Goal: Task Accomplishment & Management: Manage account settings

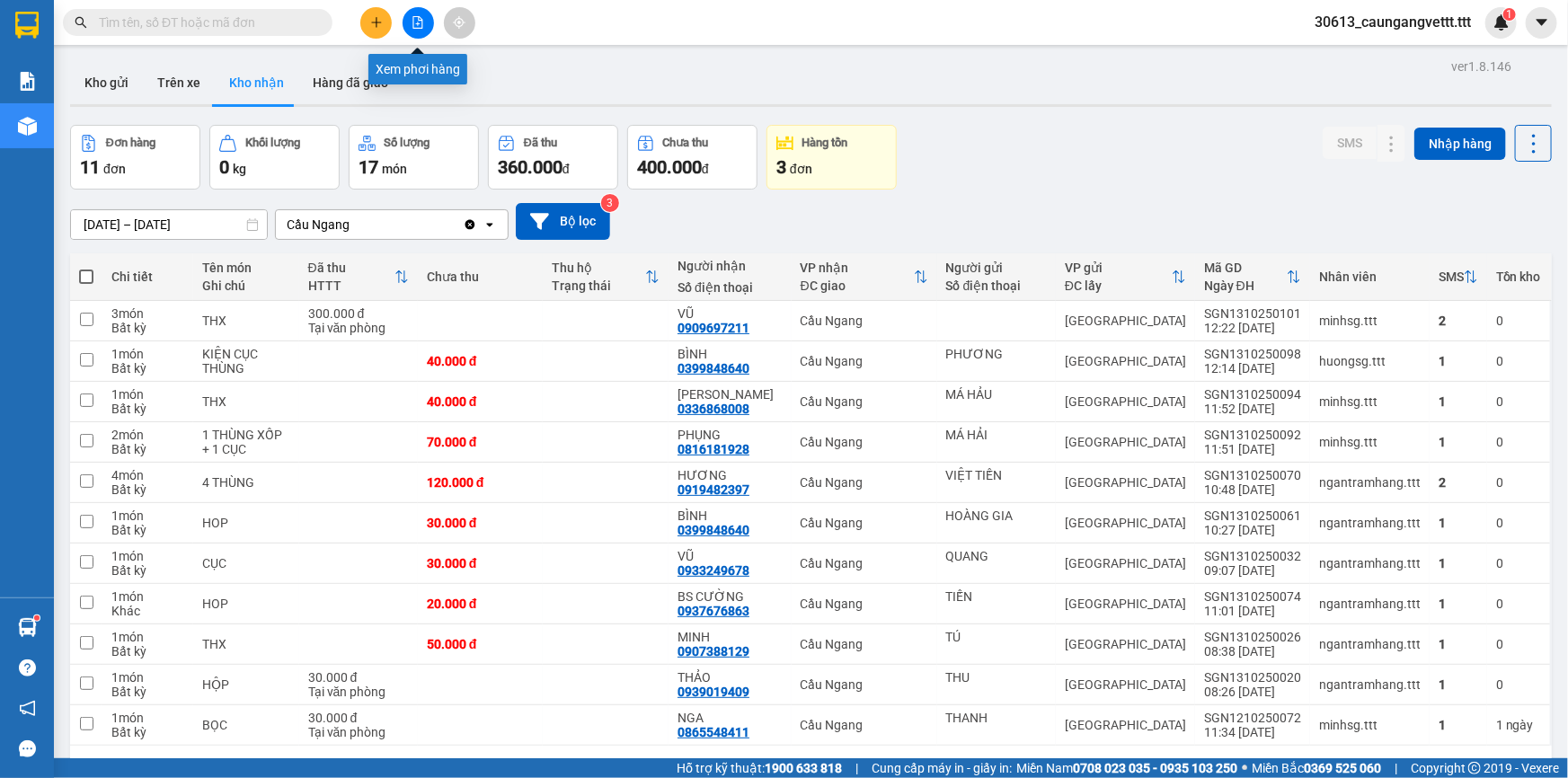
click at [416, 23] on icon "file-add" at bounding box center [418, 22] width 10 height 13
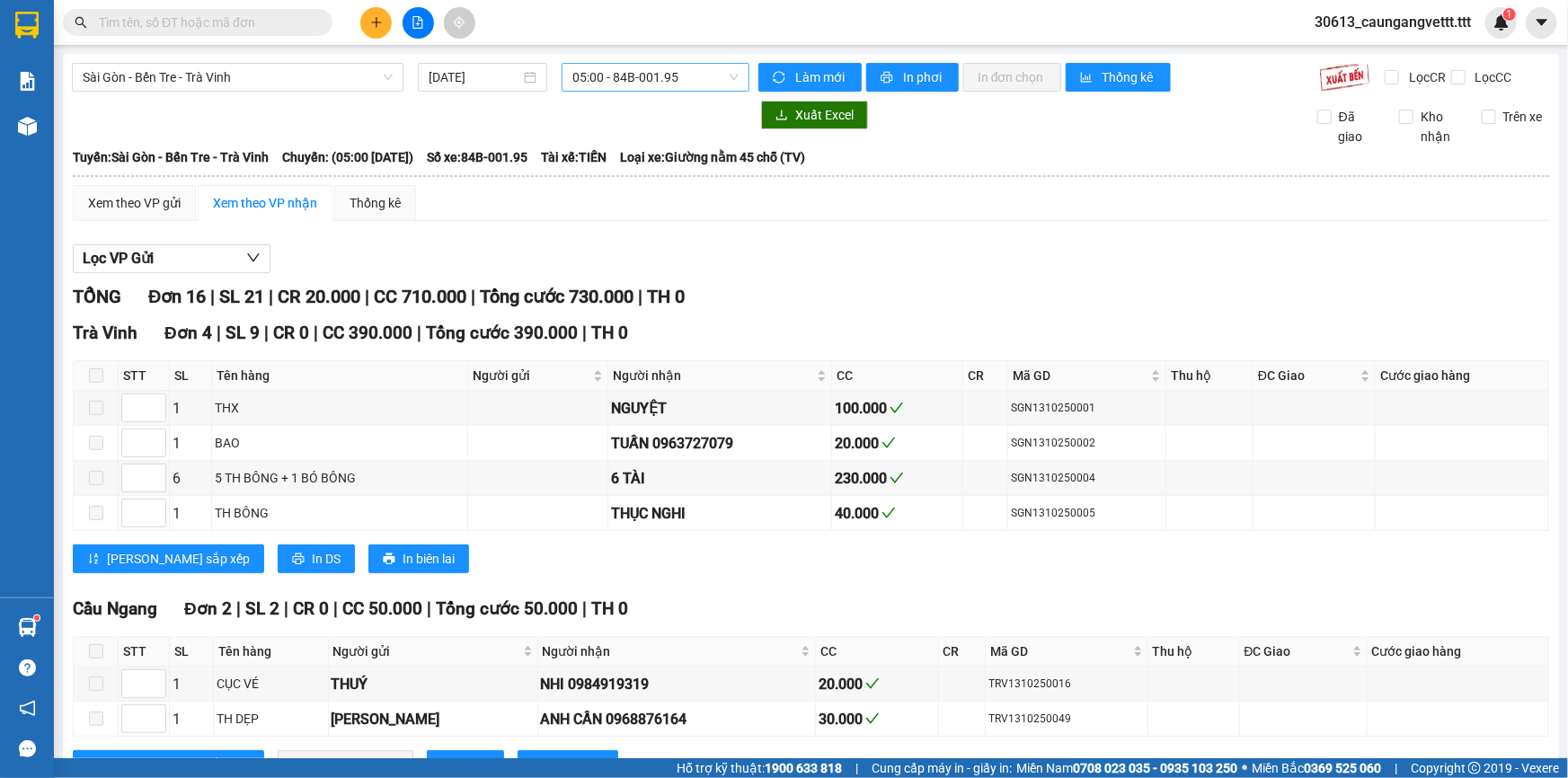
click at [616, 89] on span "05:00 - 84B-001.95" at bounding box center [655, 77] width 166 height 27
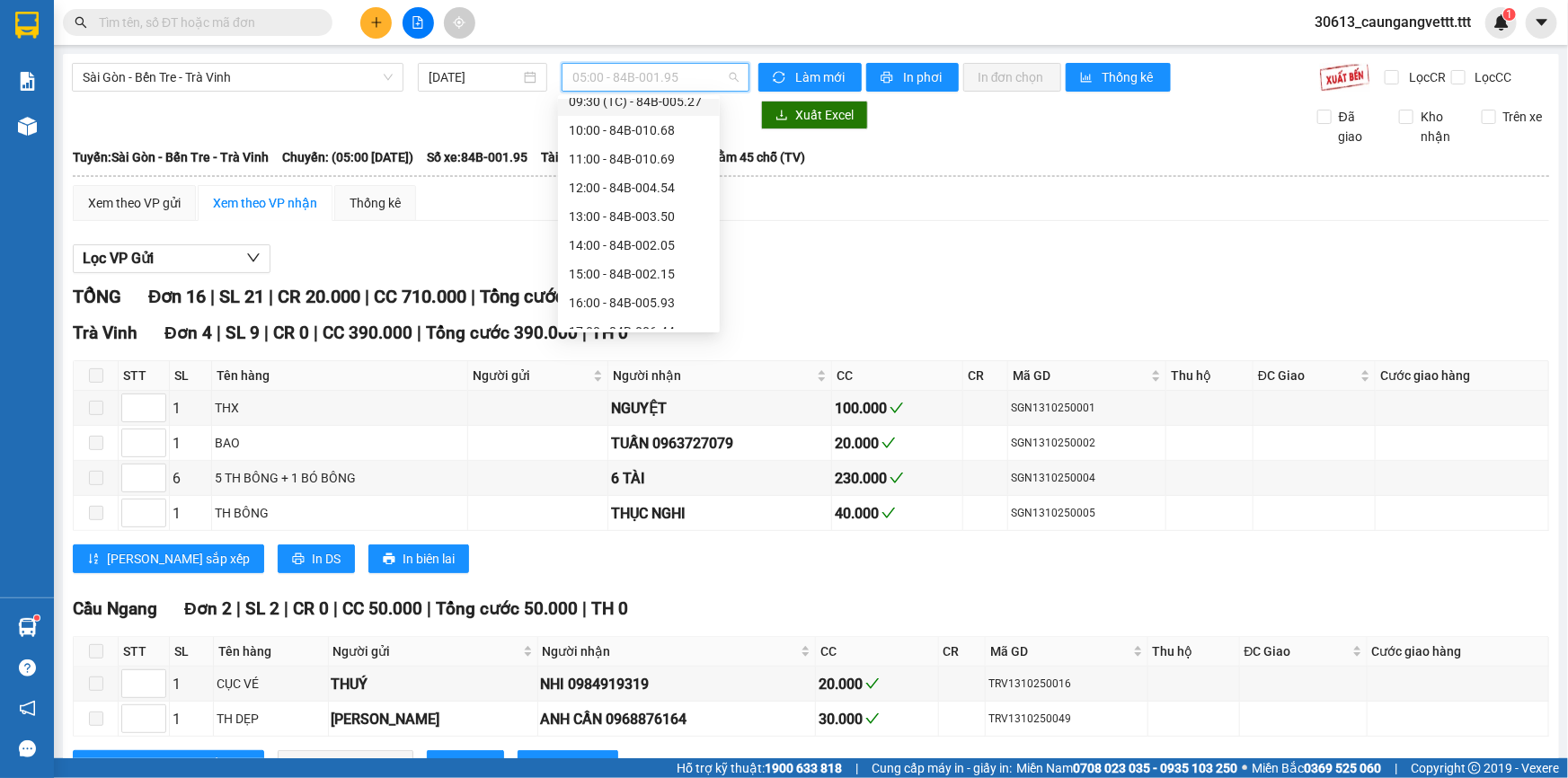
scroll to position [217, 0]
click at [624, 243] on div "15:00 - 84B-002.15" at bounding box center [639, 240] width 140 height 20
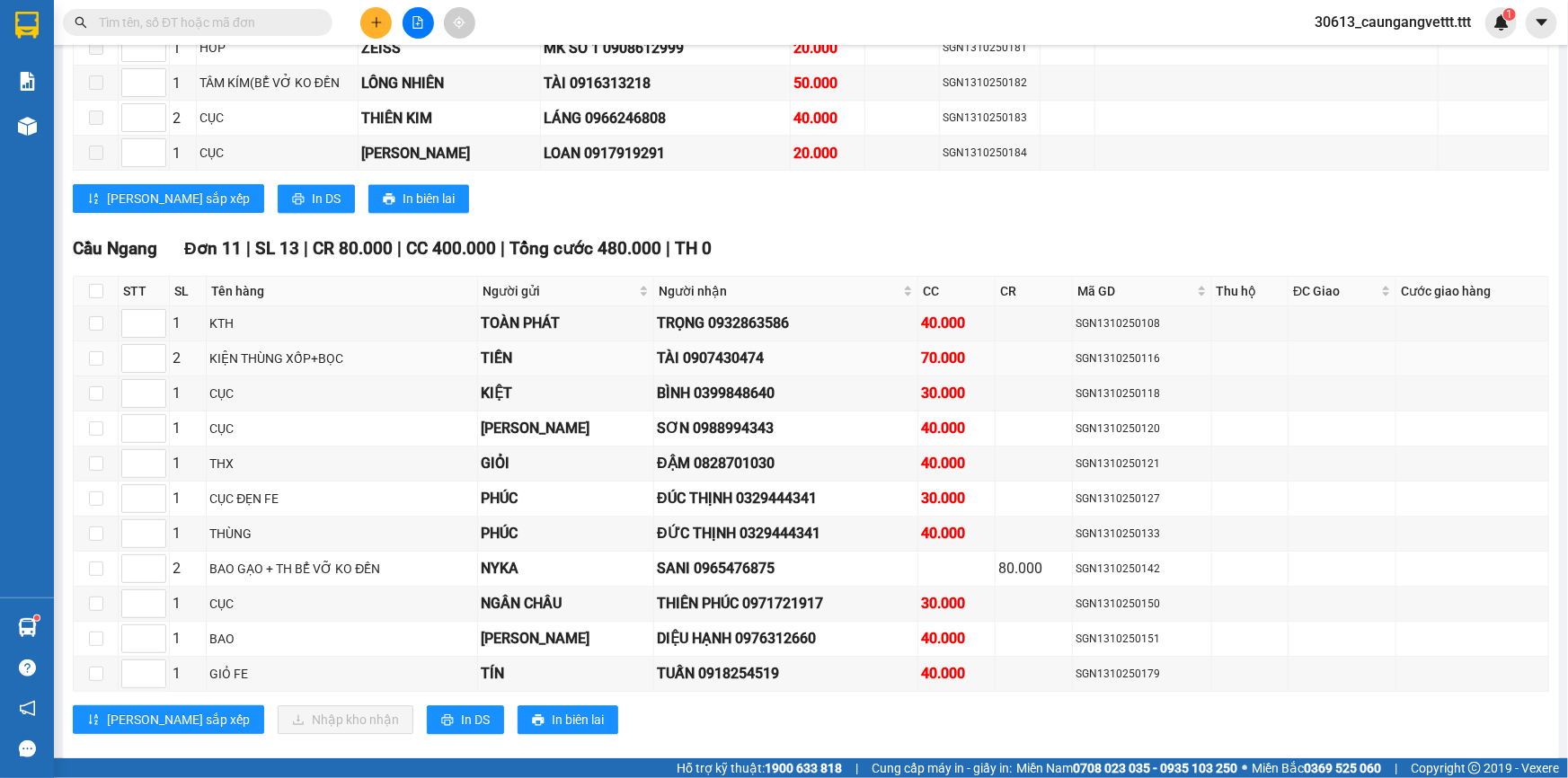
scroll to position [2233, 0]
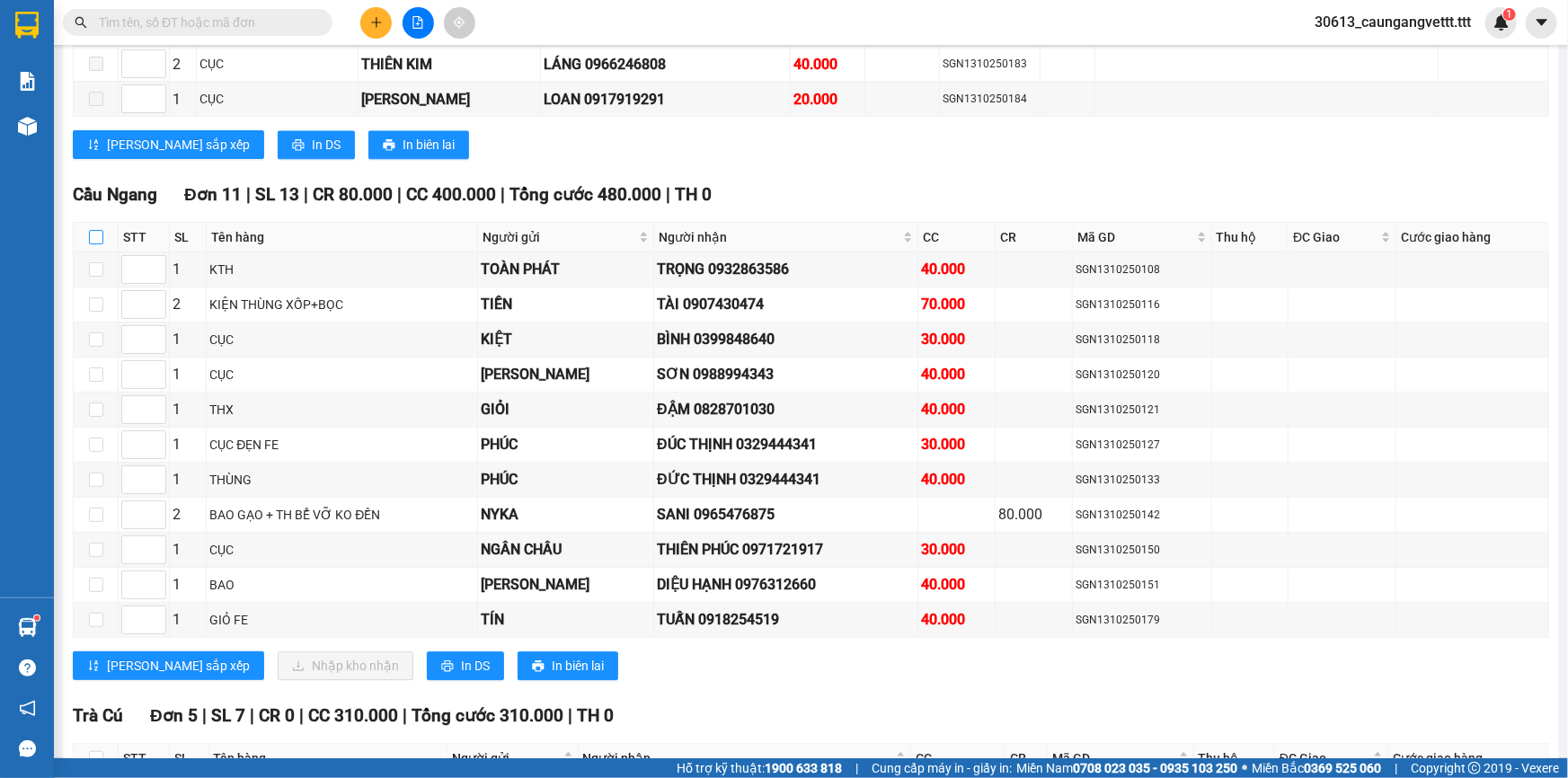
click at [98, 230] on input "checkbox" at bounding box center [96, 237] width 14 height 14
checkbox input "true"
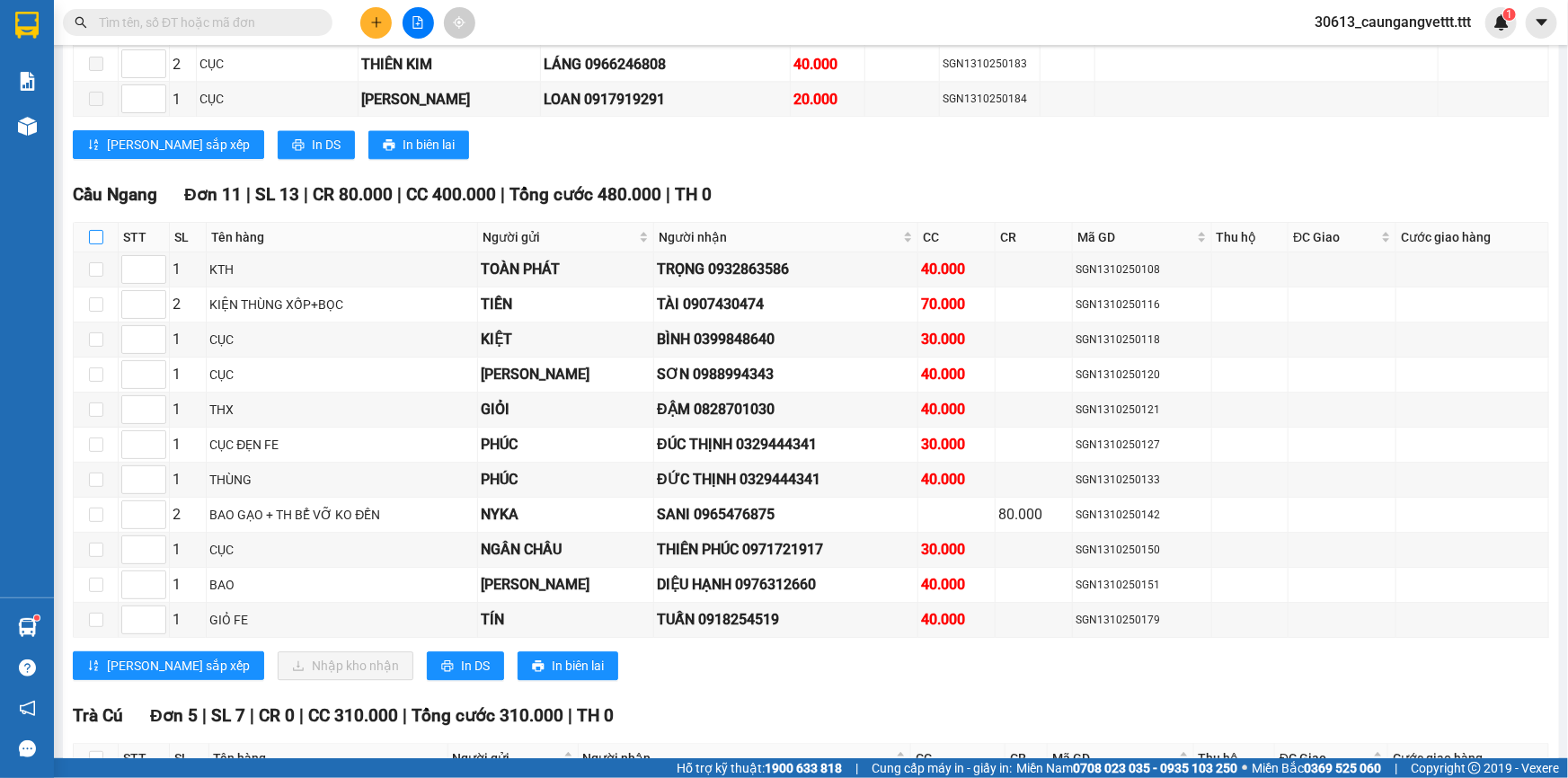
checkbox input "true"
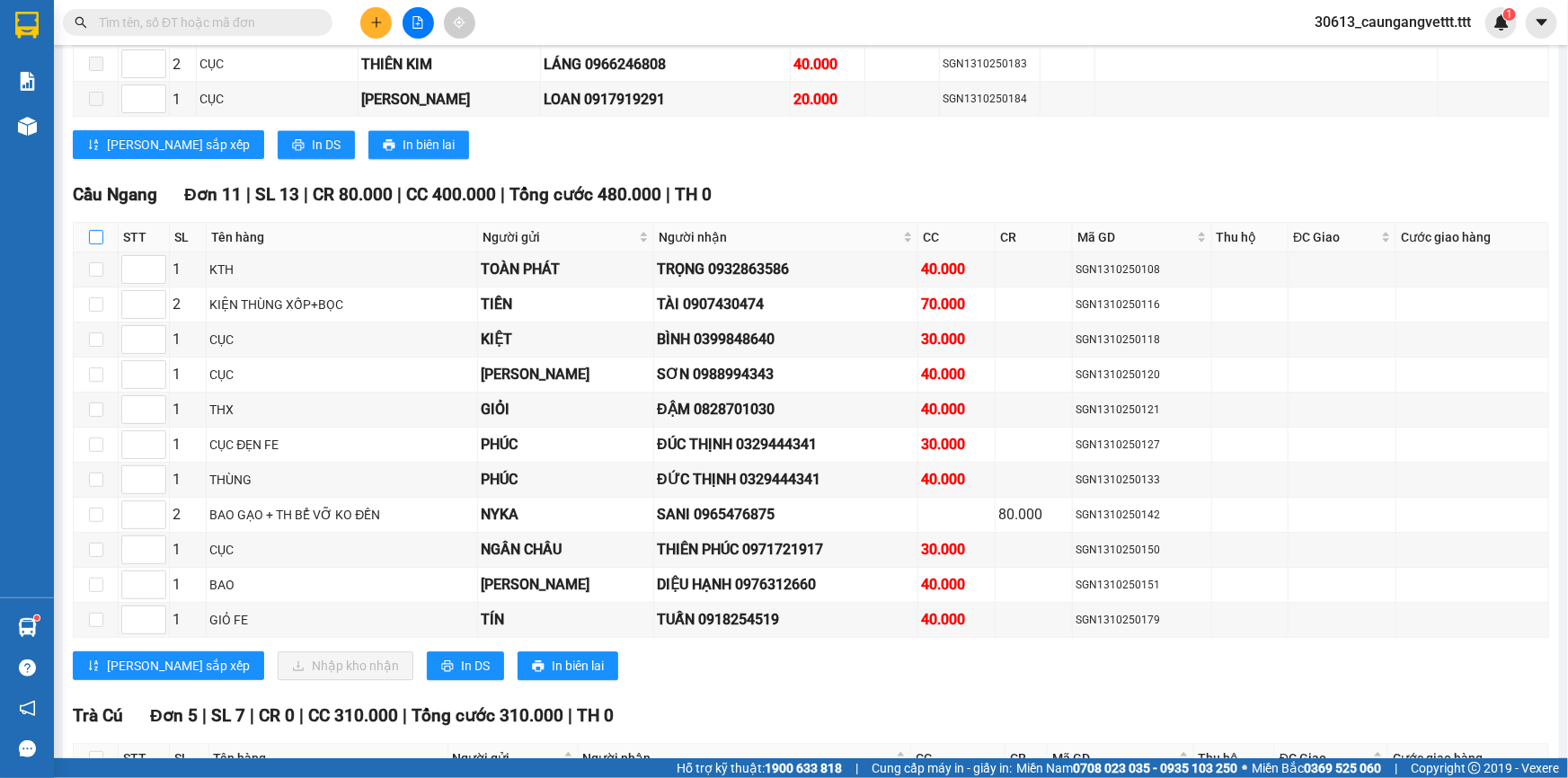
checkbox input "true"
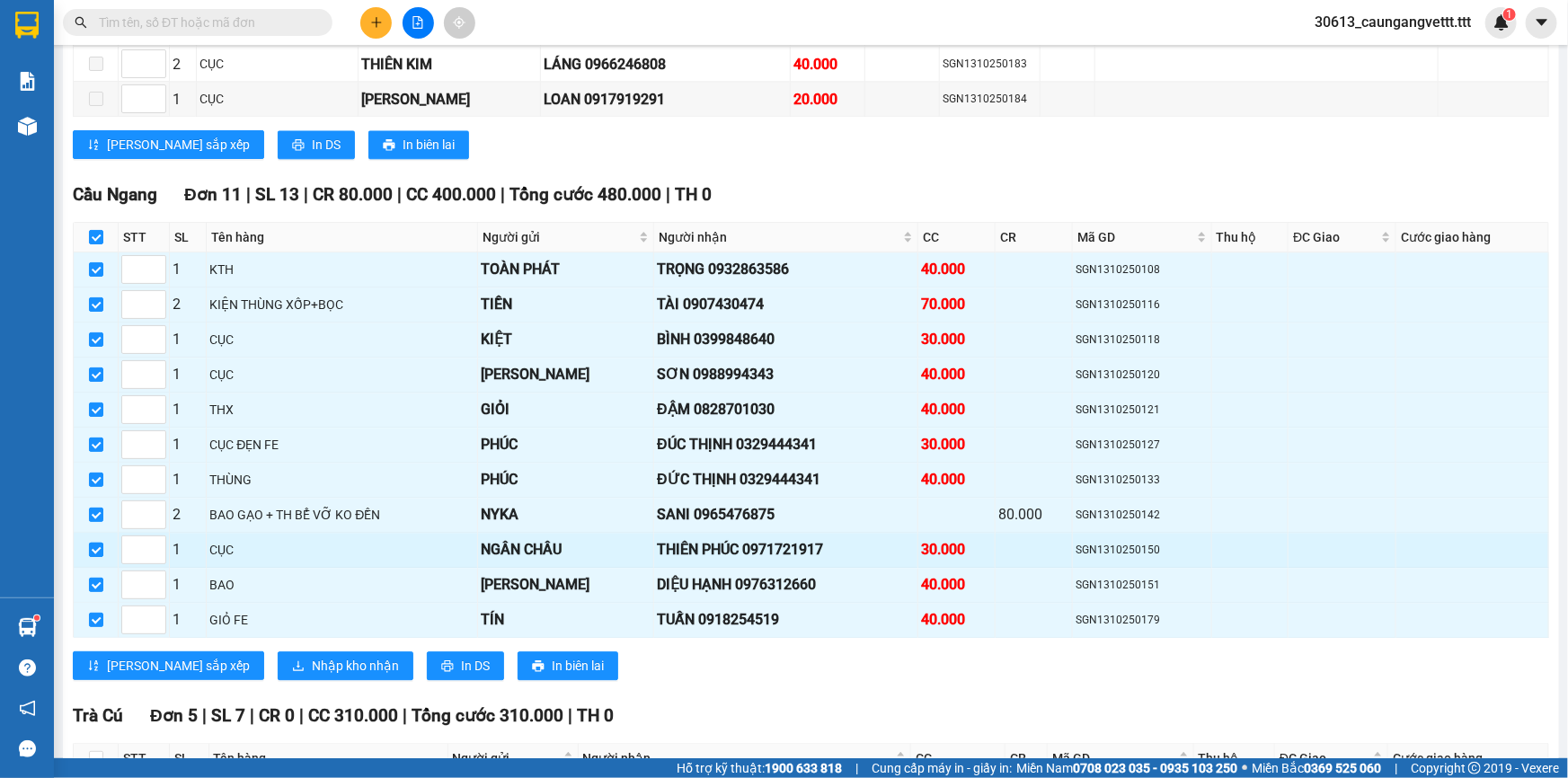
click at [89, 543] on input "checkbox" at bounding box center [96, 550] width 14 height 14
checkbox input "false"
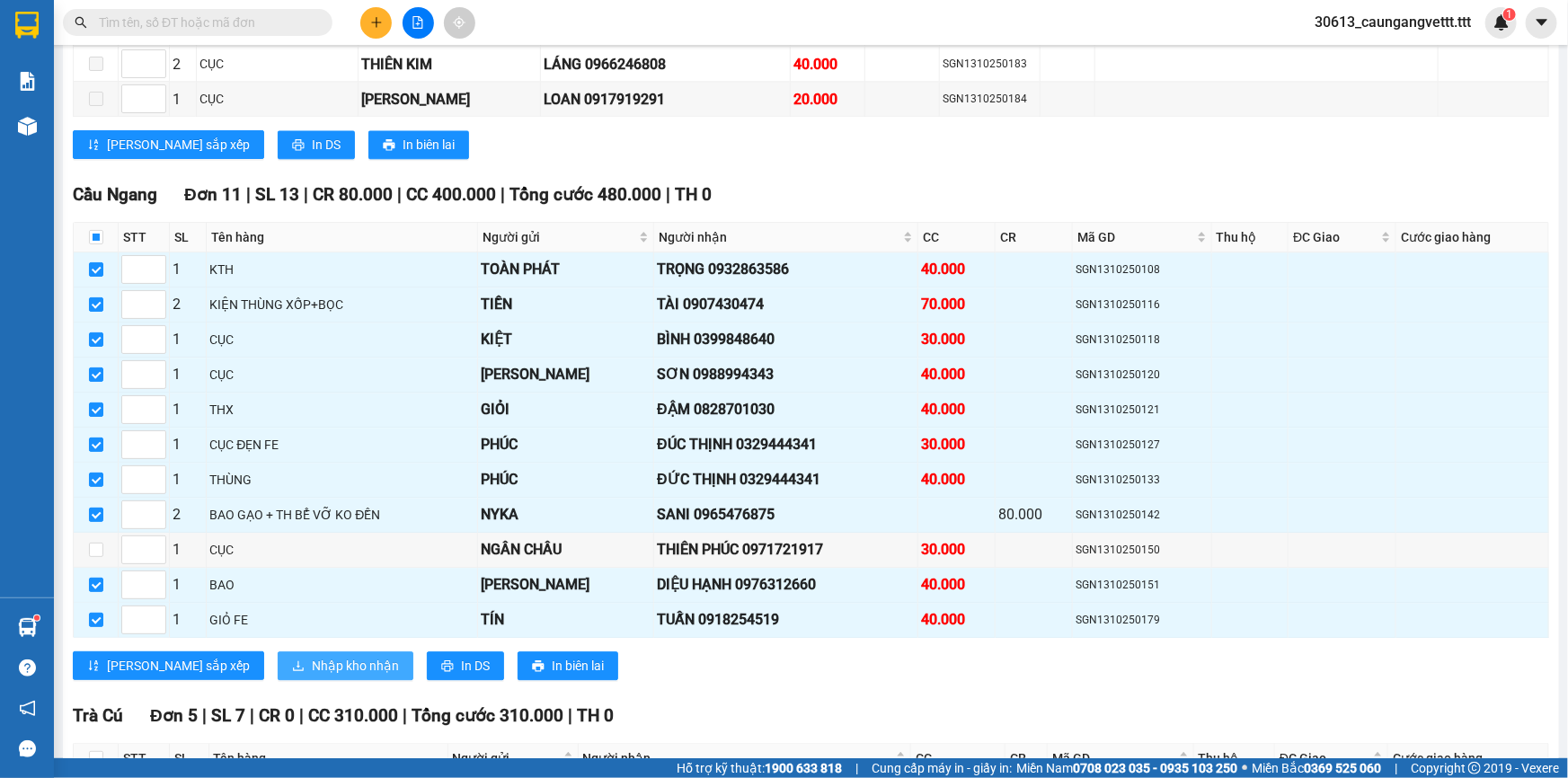
click at [311, 656] on span "Nhập kho nhận" at bounding box center [355, 665] width 87 height 20
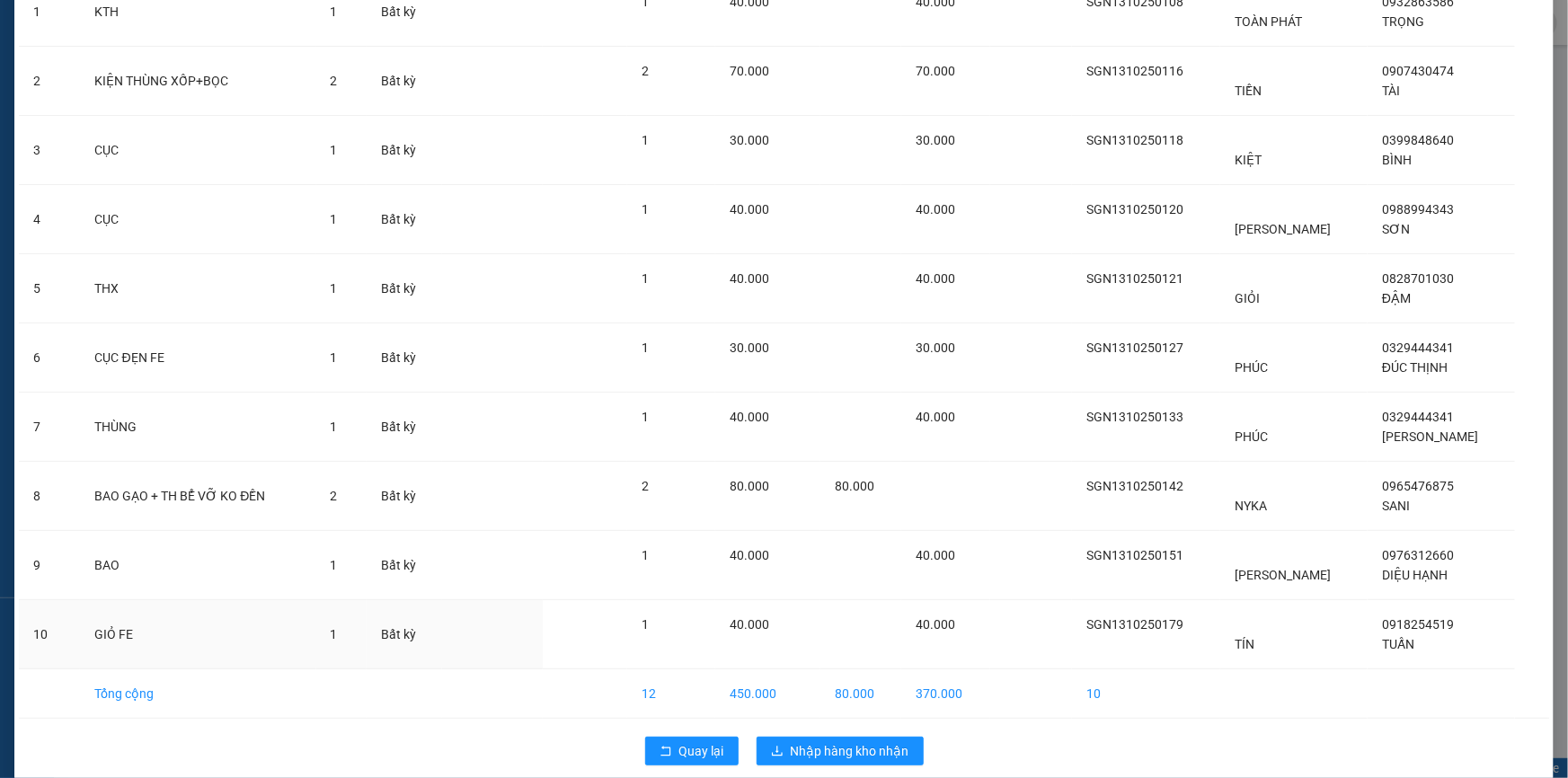
scroll to position [194, 0]
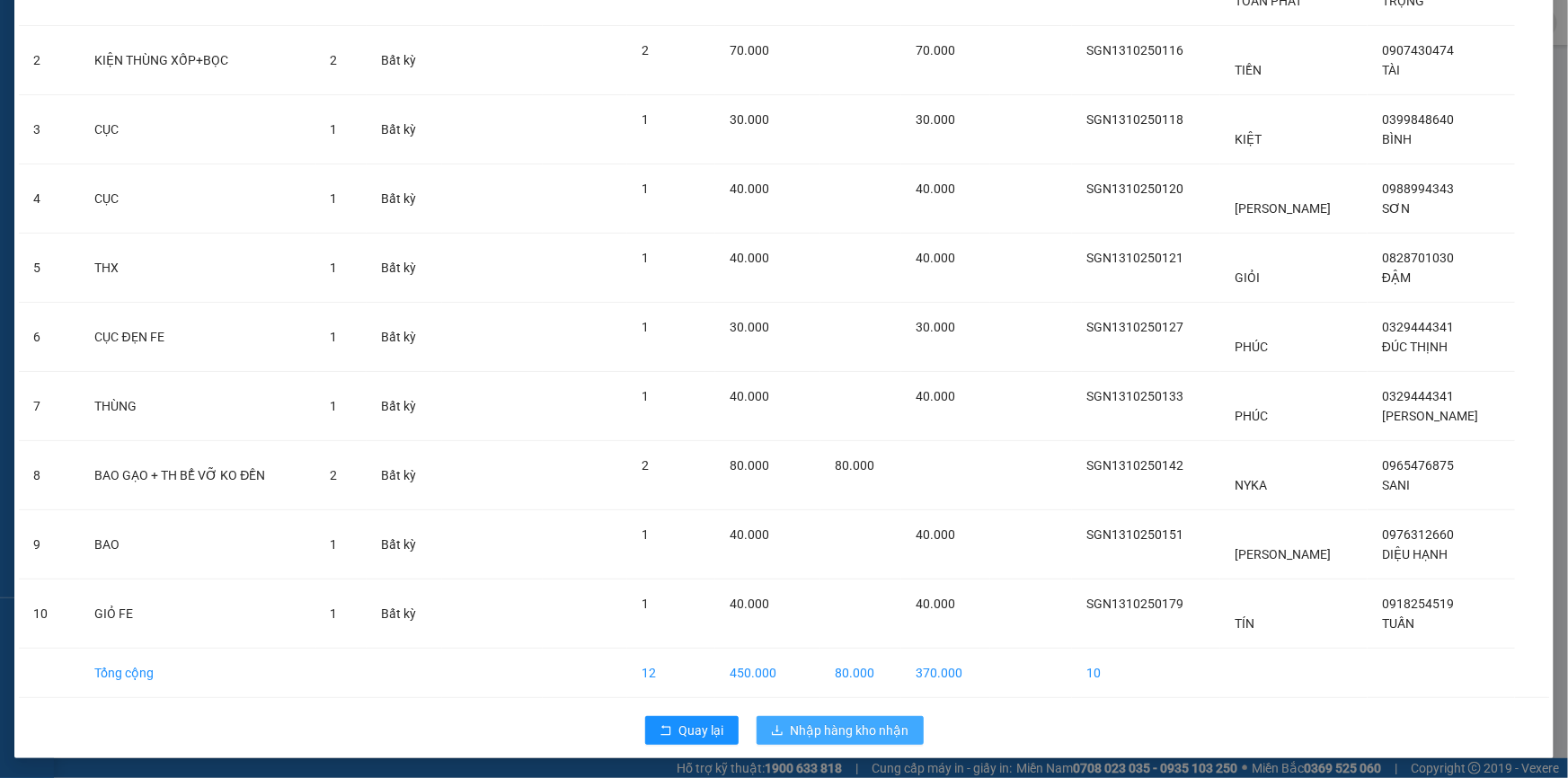
click at [814, 725] on span "Nhập hàng kho nhận" at bounding box center [850, 731] width 118 height 20
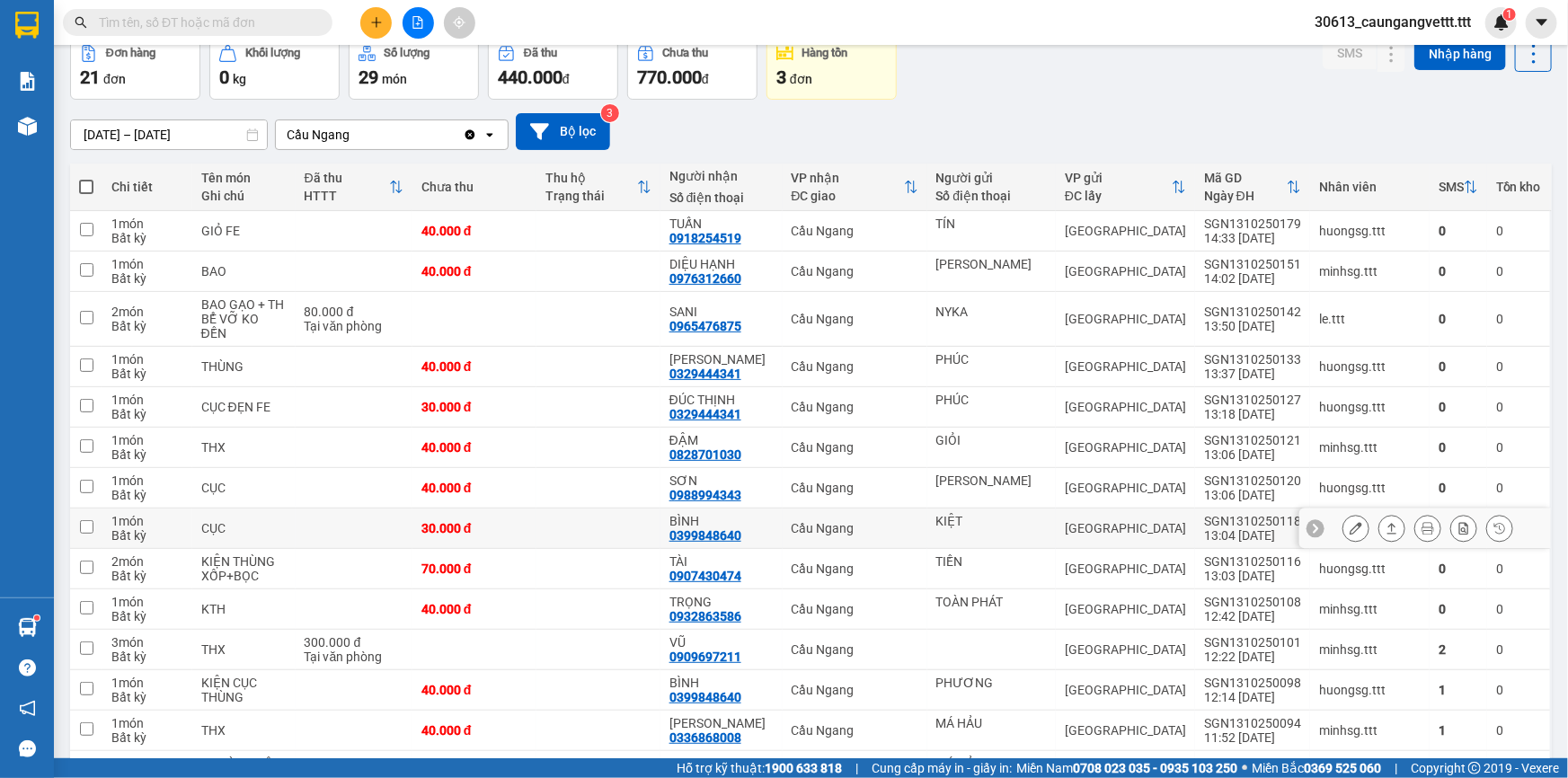
scroll to position [108, 0]
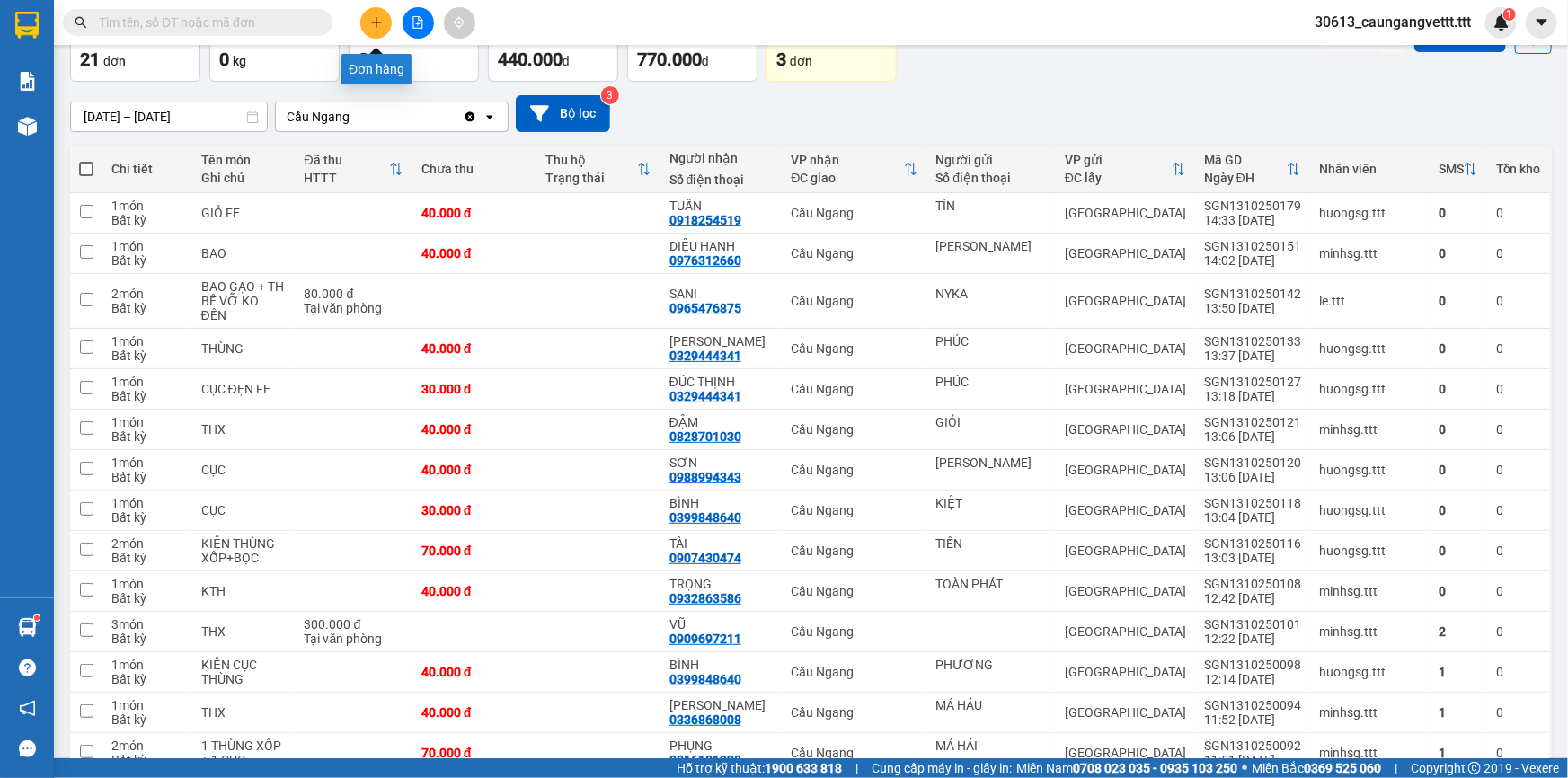
click at [381, 30] on button at bounding box center [376, 22] width 32 height 32
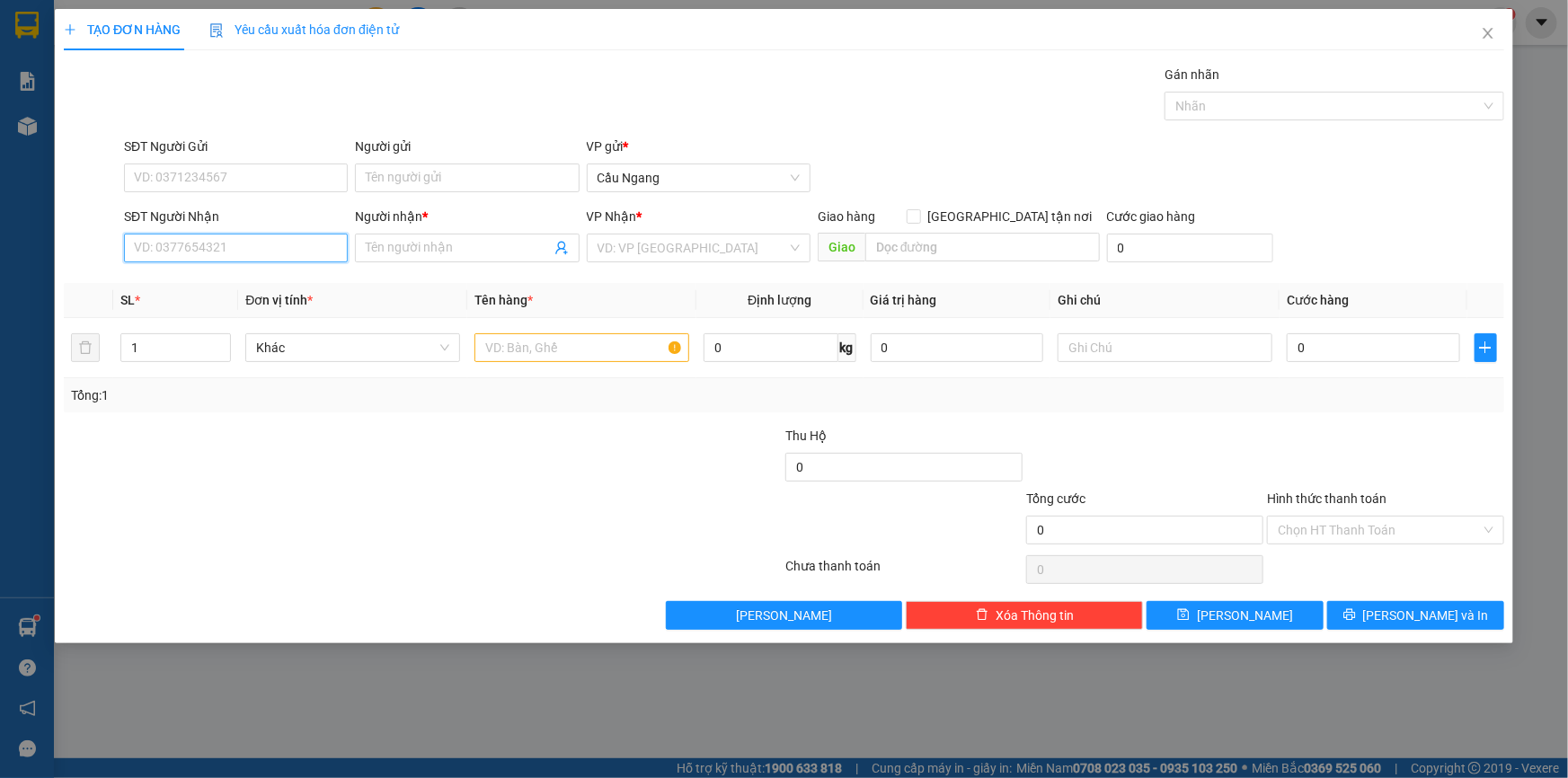
click at [208, 242] on input "SĐT Người Nhận" at bounding box center [236, 248] width 224 height 29
click at [229, 282] on div "0909646861 - VIET A" at bounding box center [236, 284] width 202 height 20
type input "0909646861"
type input "VIET A"
type input "0909646861"
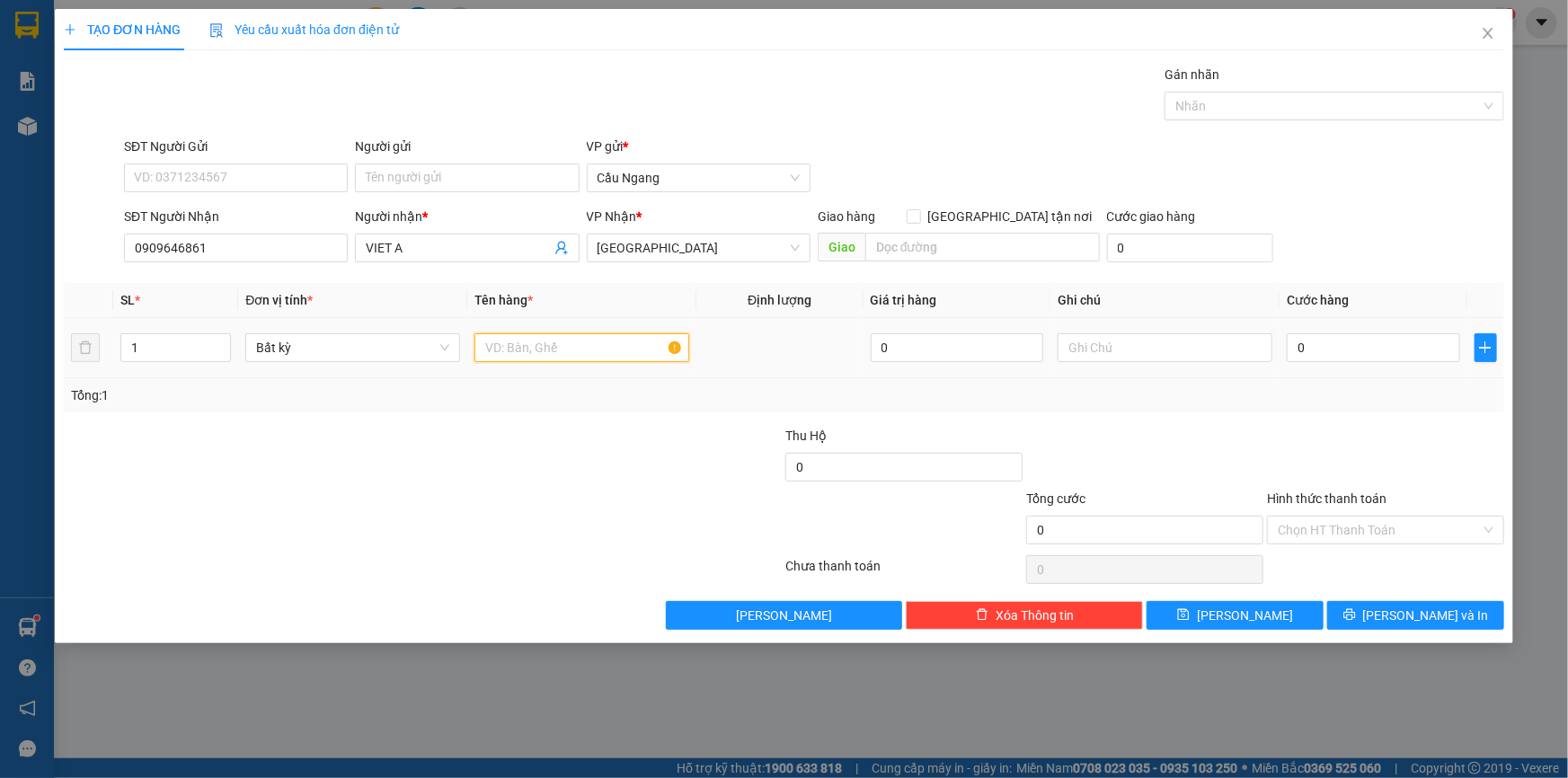
click at [532, 342] on input "text" at bounding box center [582, 348] width 214 height 29
type input "HOP"
click at [1375, 348] on input "0" at bounding box center [1373, 348] width 173 height 29
type input "2"
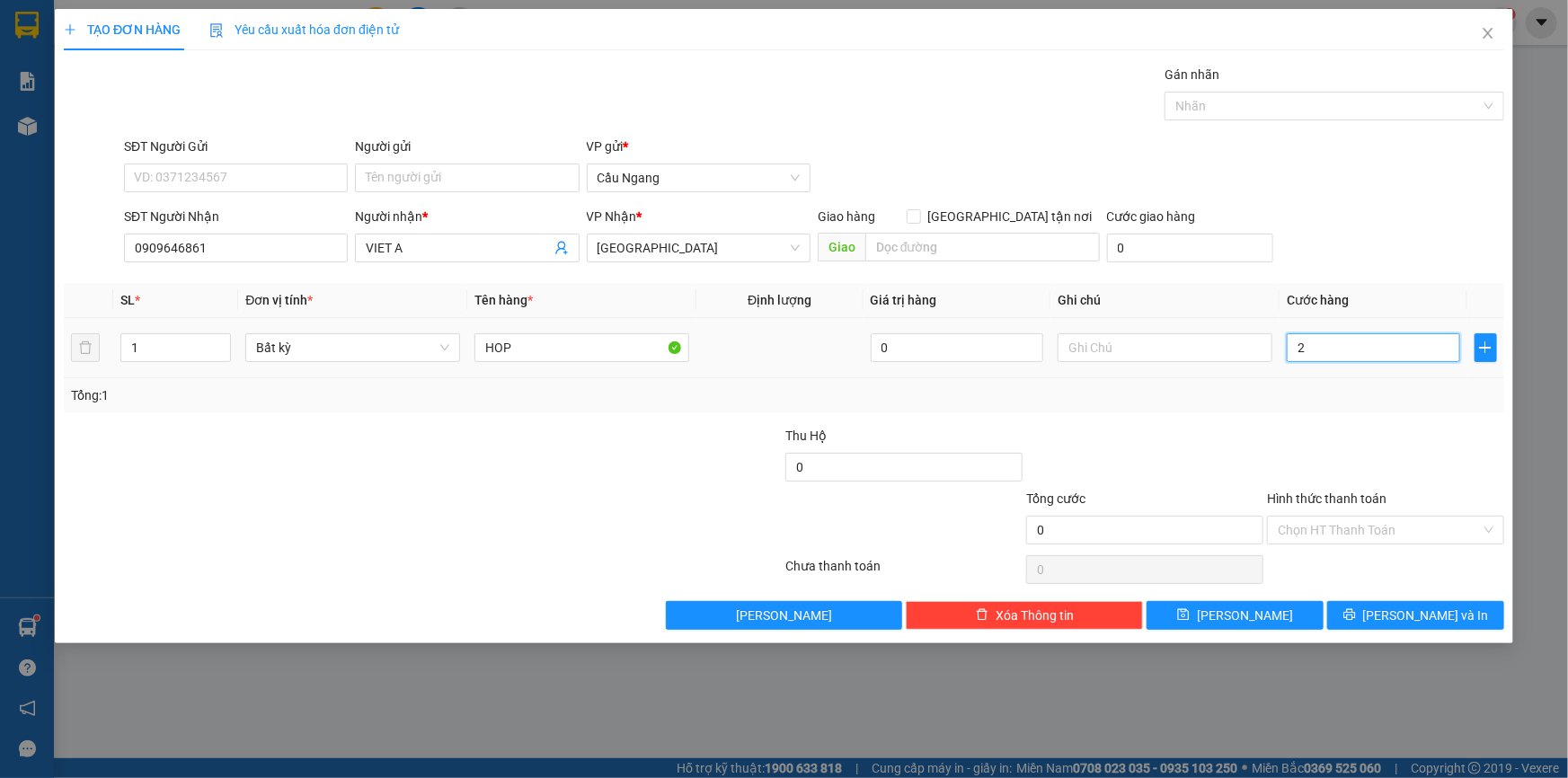
type input "2"
type input "20"
type input "200"
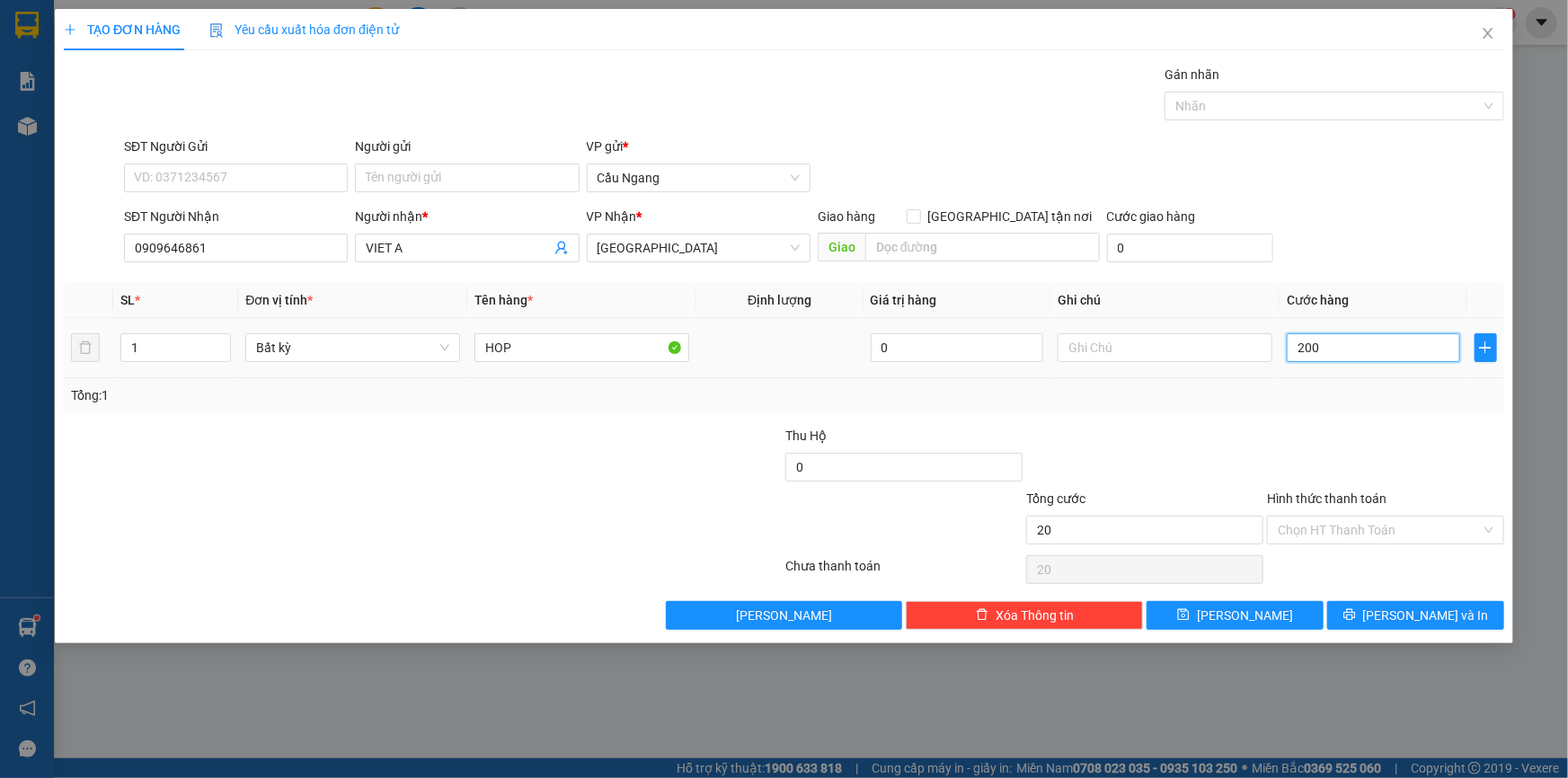
type input "200"
type input "2.000"
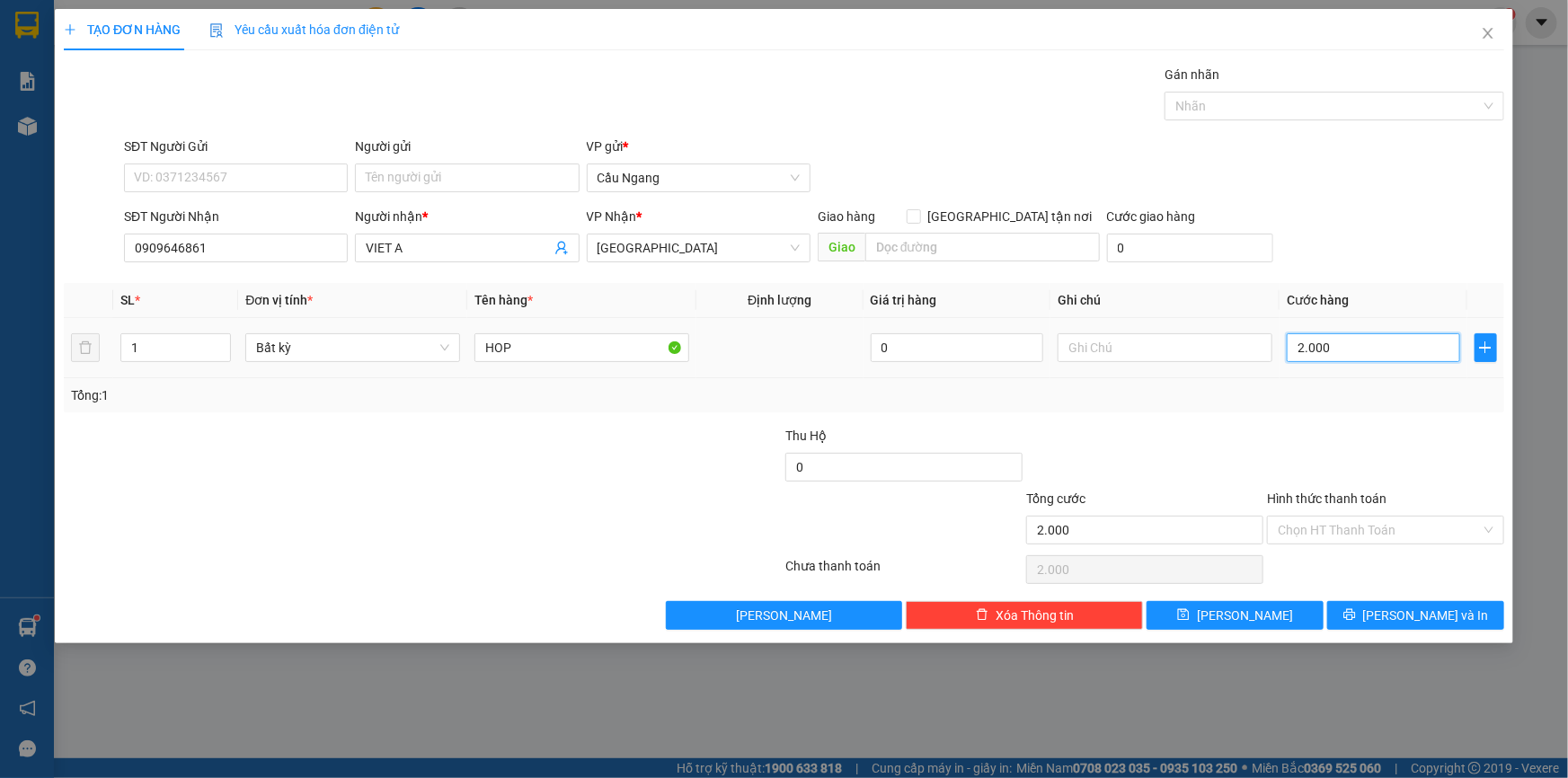
type input "20.000"
click at [1355, 615] on icon "printer" at bounding box center [1349, 615] width 12 height 12
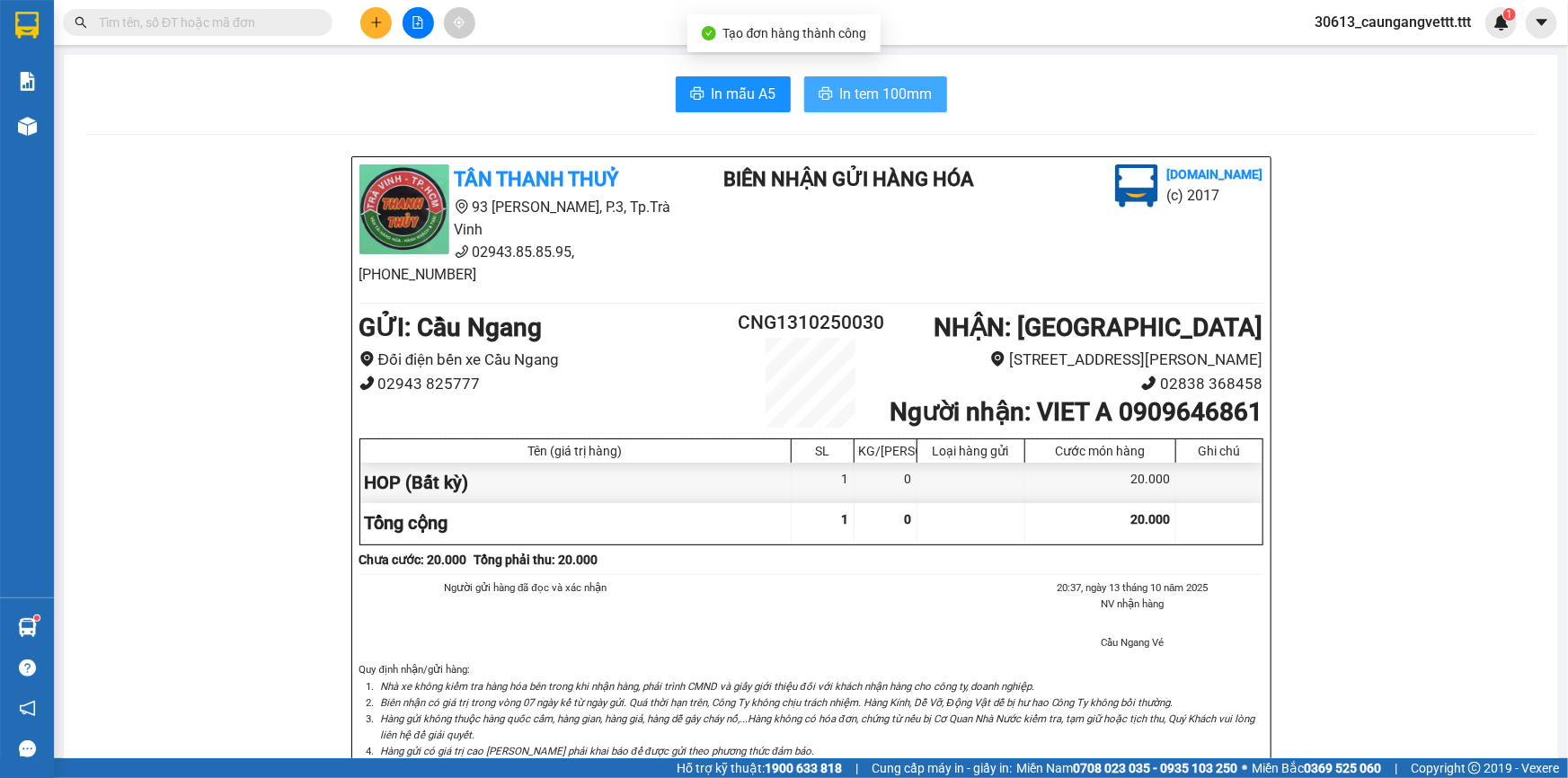
click at [883, 87] on span "In tem 100mm" at bounding box center [886, 93] width 92 height 22
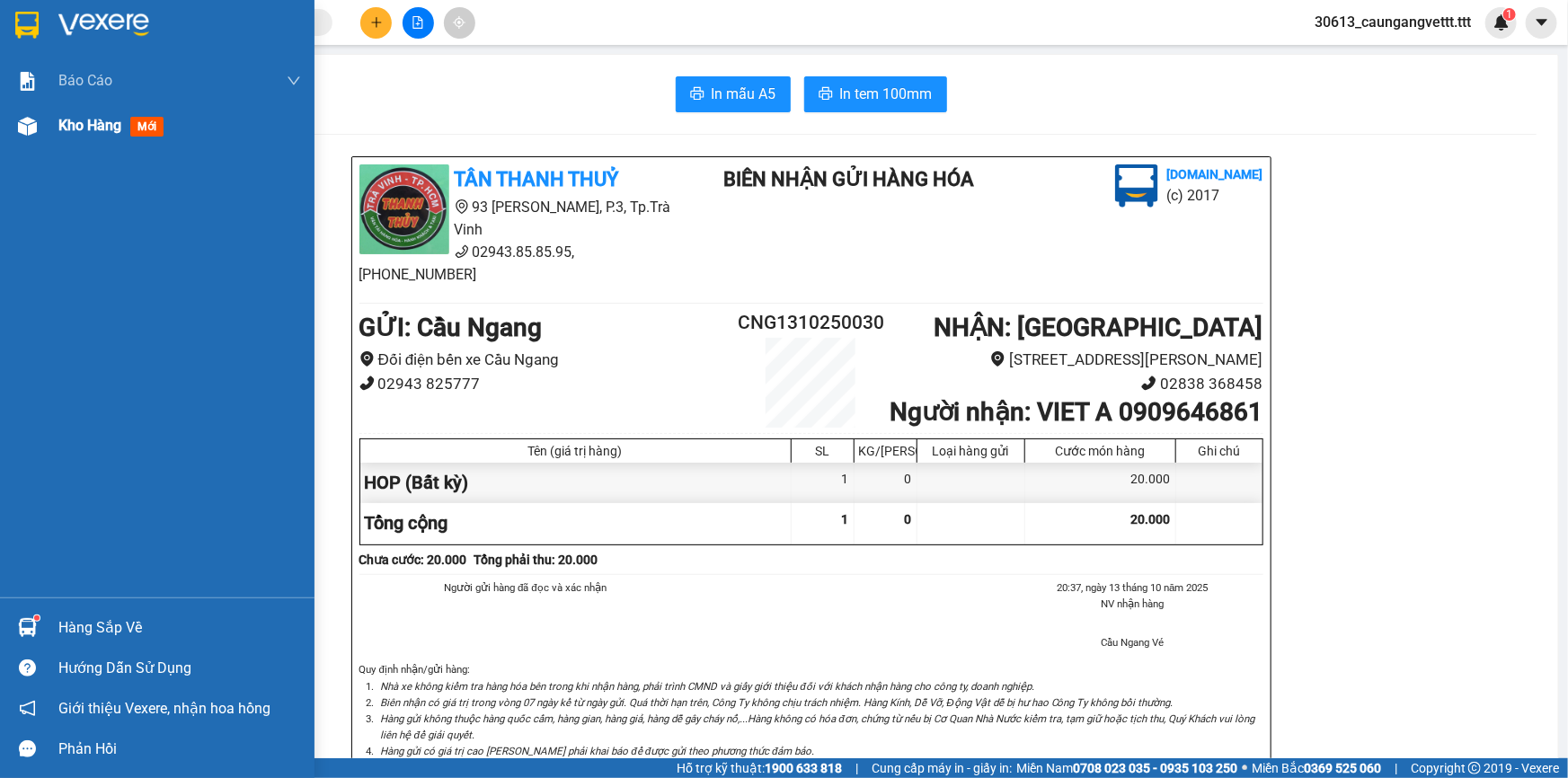
click at [89, 117] on span "Kho hàng" at bounding box center [89, 126] width 62 height 17
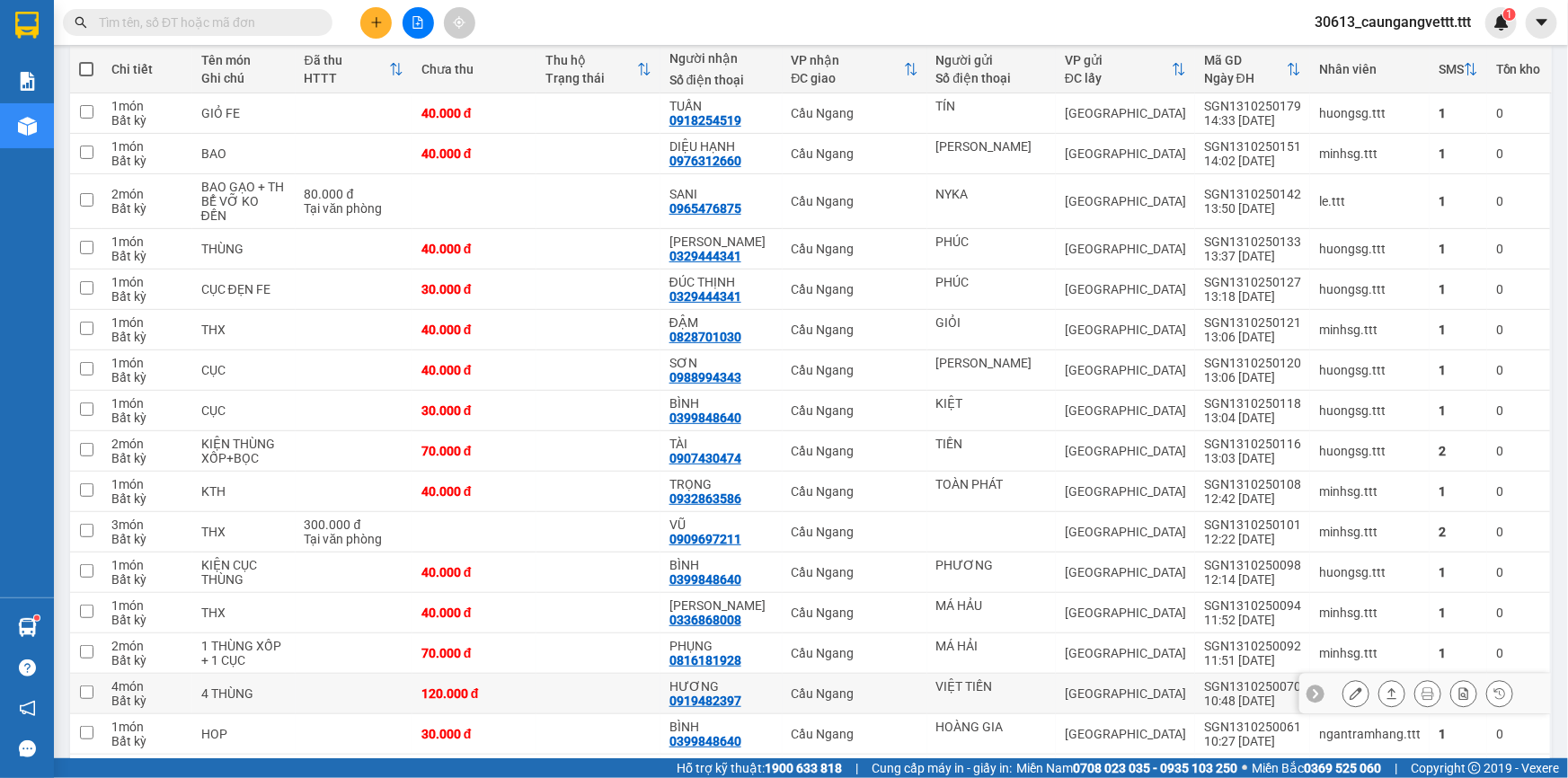
scroll to position [189, 0]
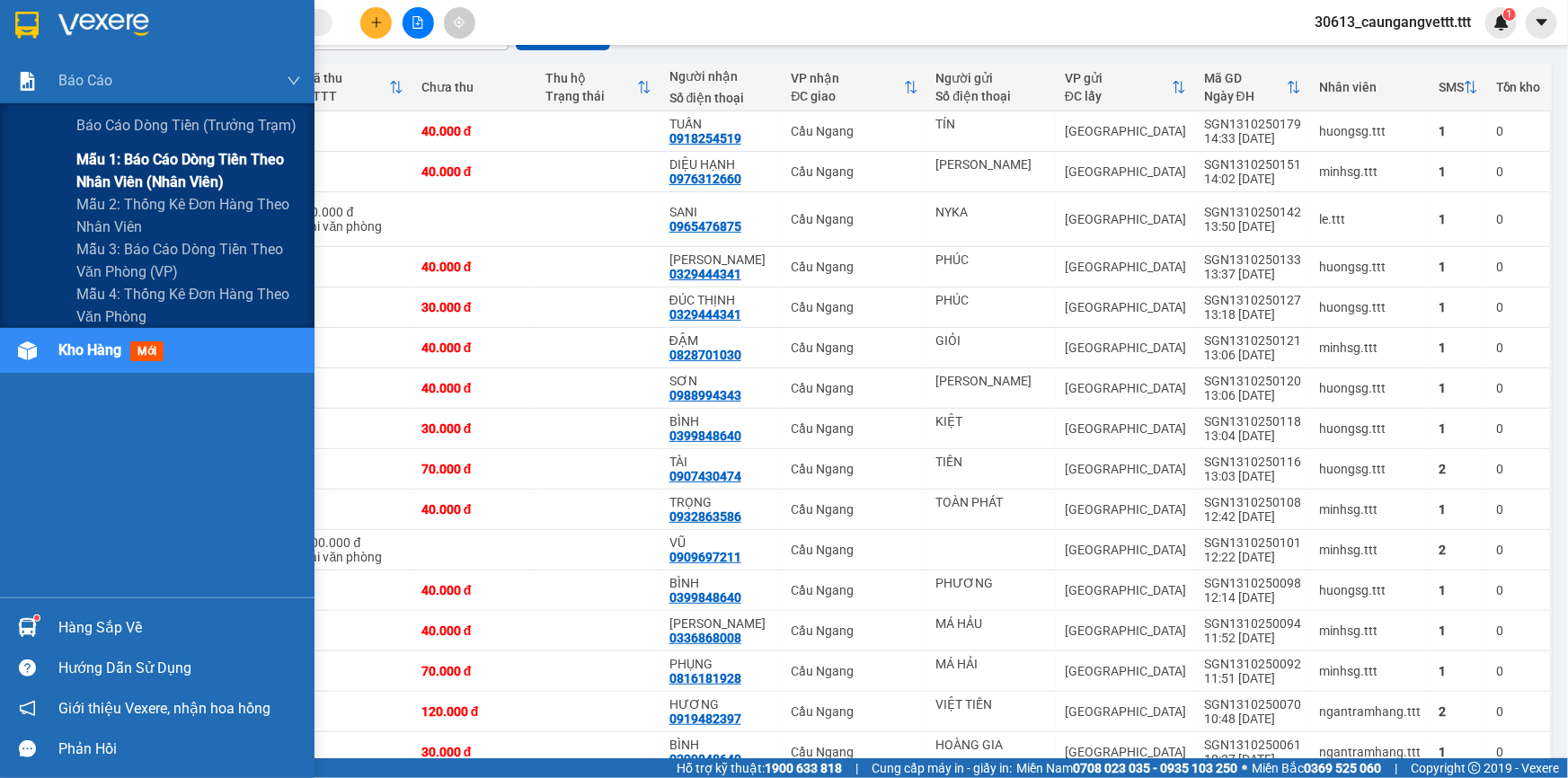
click at [135, 178] on span "Mẫu 1: Báo cáo dòng tiền theo nhân viên (nhân viên)" at bounding box center [188, 170] width 225 height 45
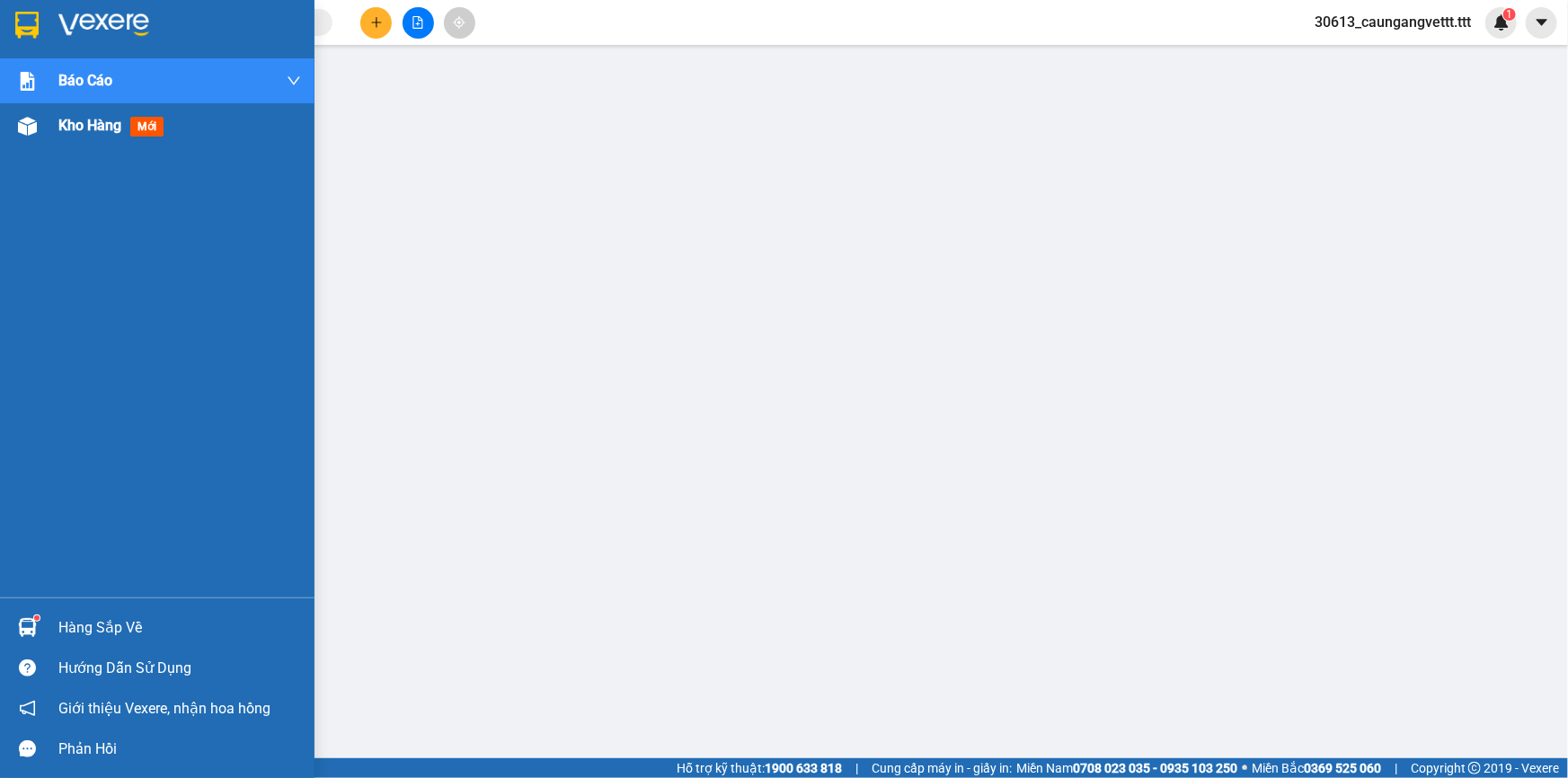
click at [89, 126] on span "Kho hàng" at bounding box center [89, 126] width 62 height 17
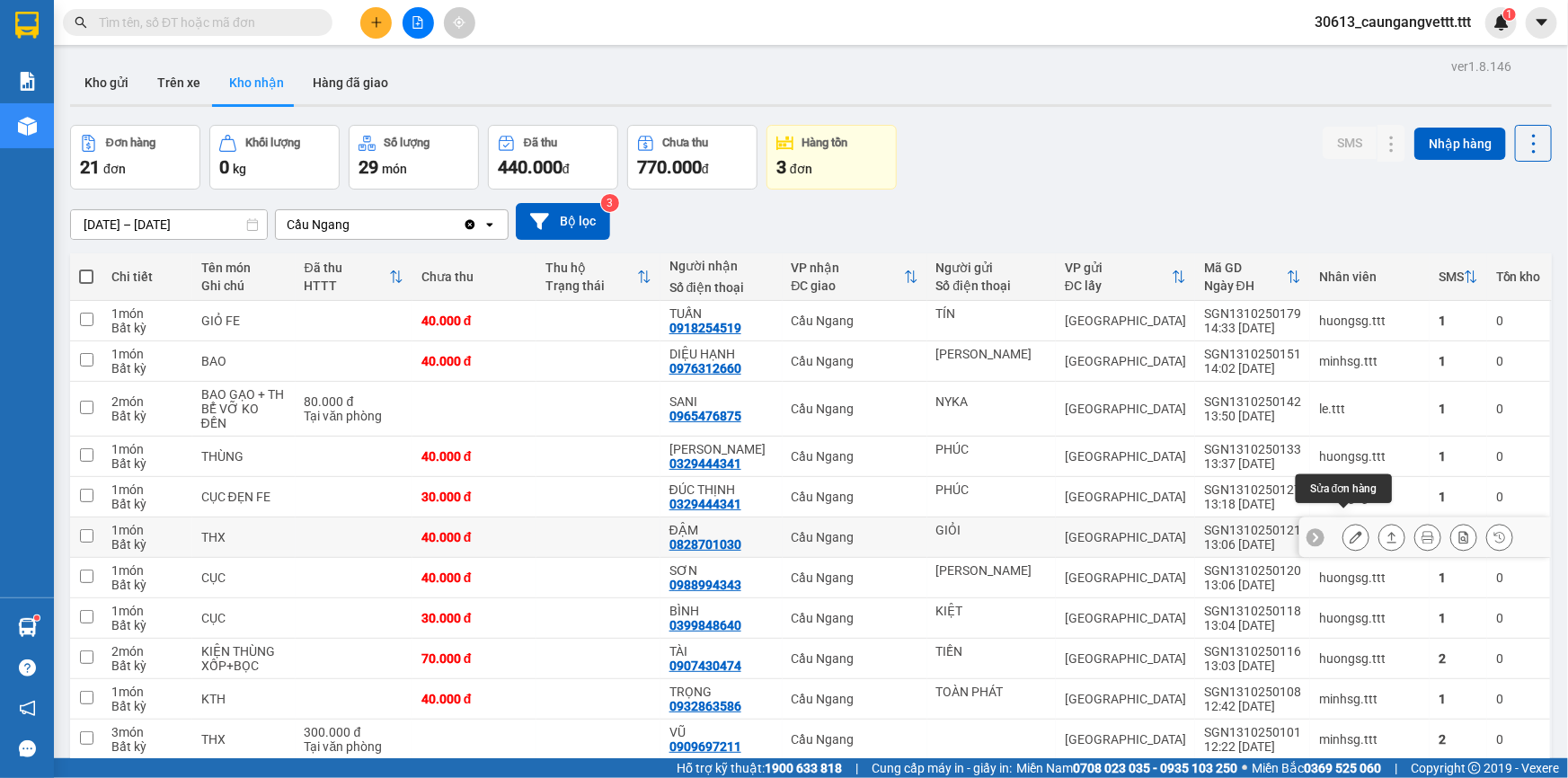
click at [1350, 531] on icon at bounding box center [1356, 537] width 12 height 13
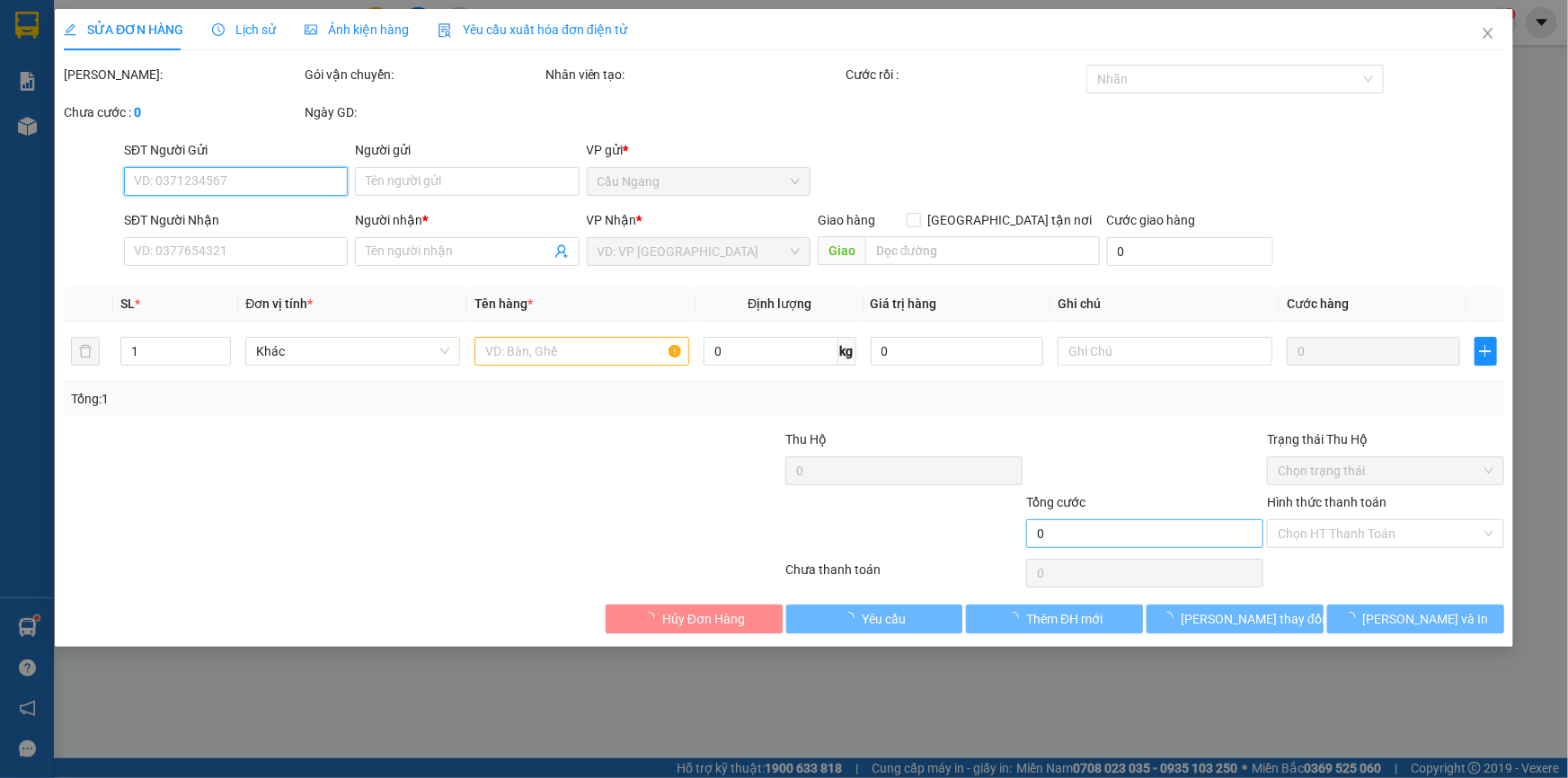
type input "GIỎI"
type input "0828701030"
type input "ĐẬM"
type input "40.000"
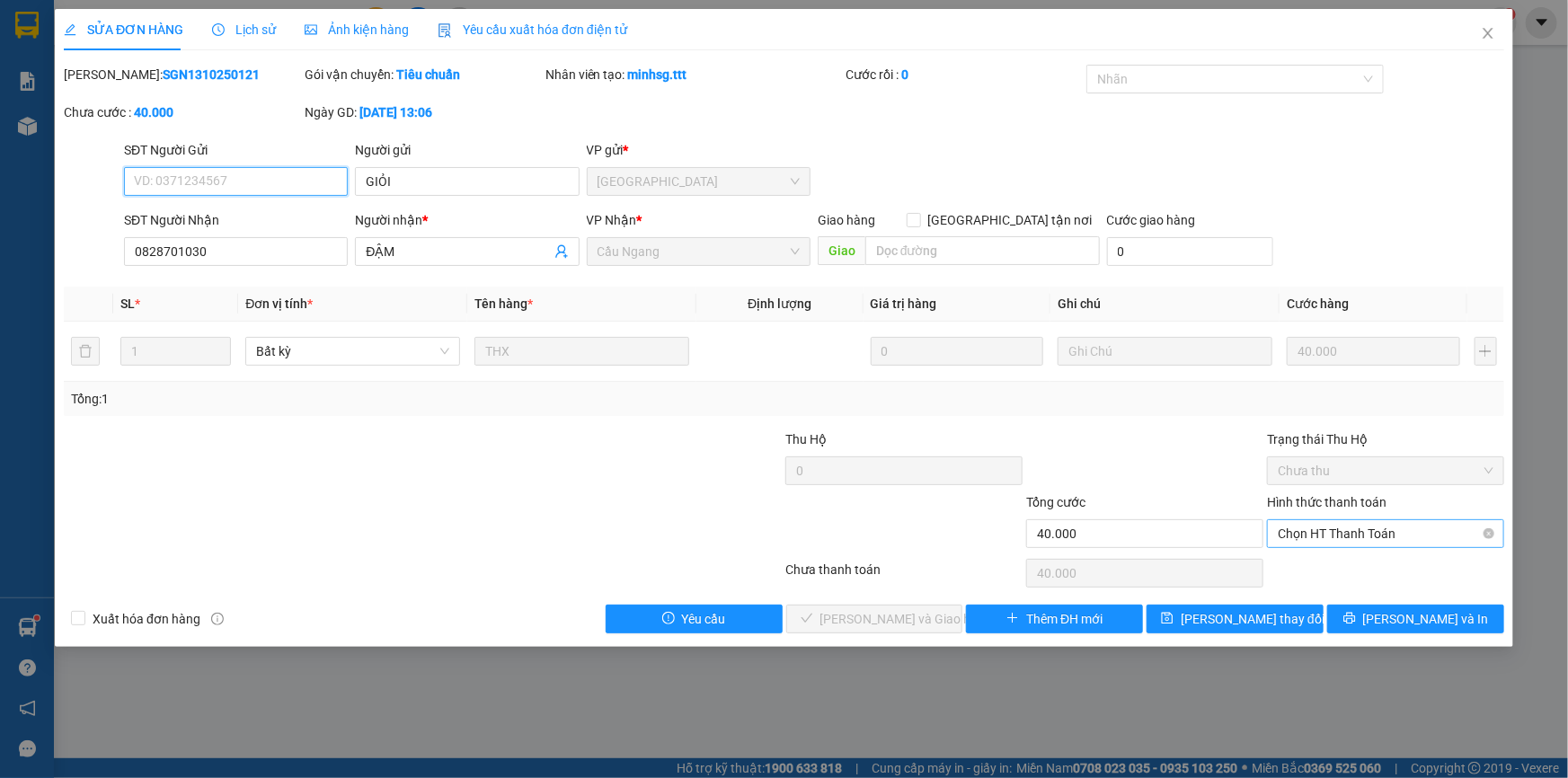
click at [1346, 526] on span "Chọn HT Thanh Toán" at bounding box center [1385, 534] width 215 height 27
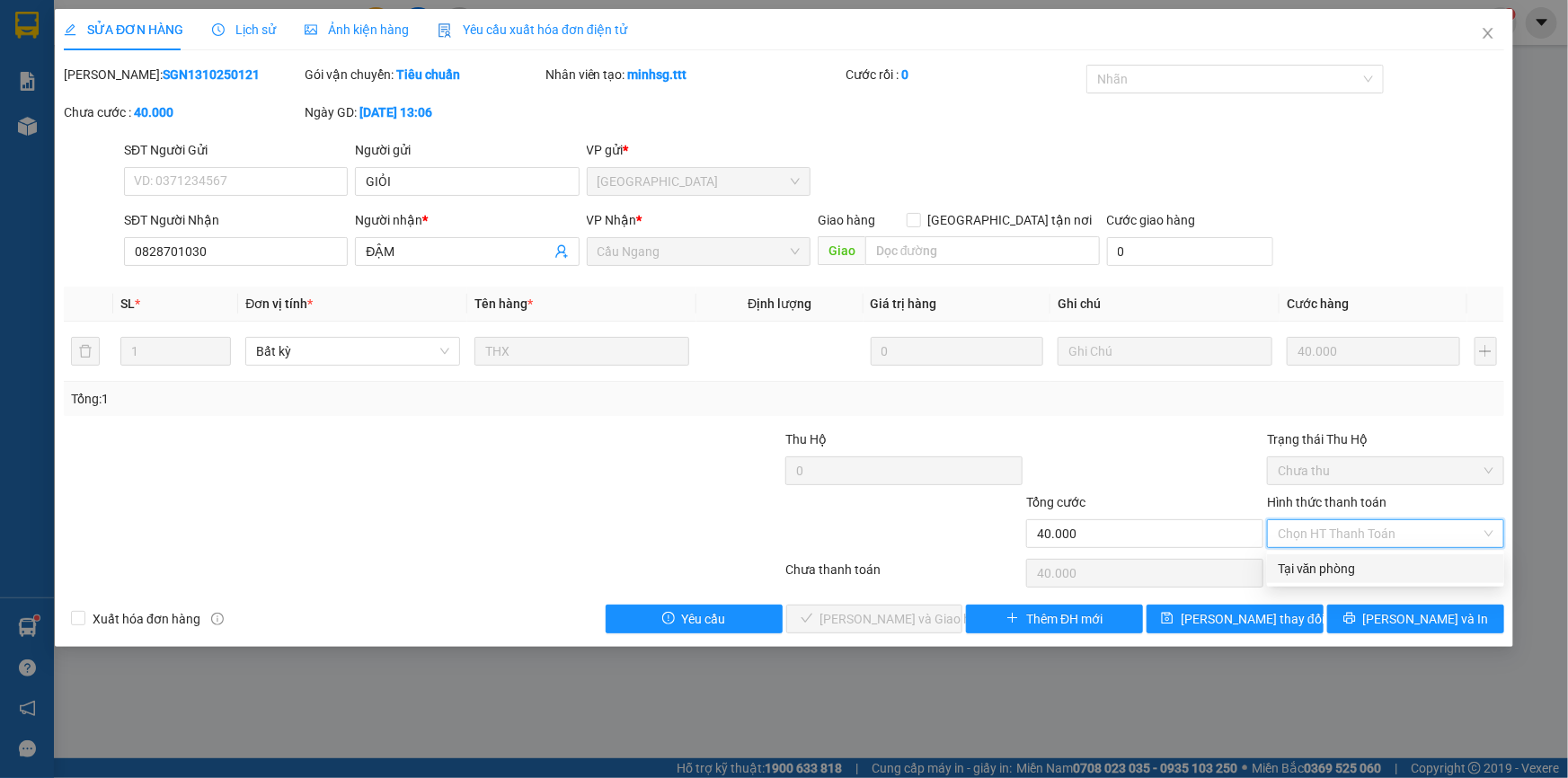
click at [1324, 565] on div "Tại văn phòng" at bounding box center [1385, 568] width 215 height 20
type input "0"
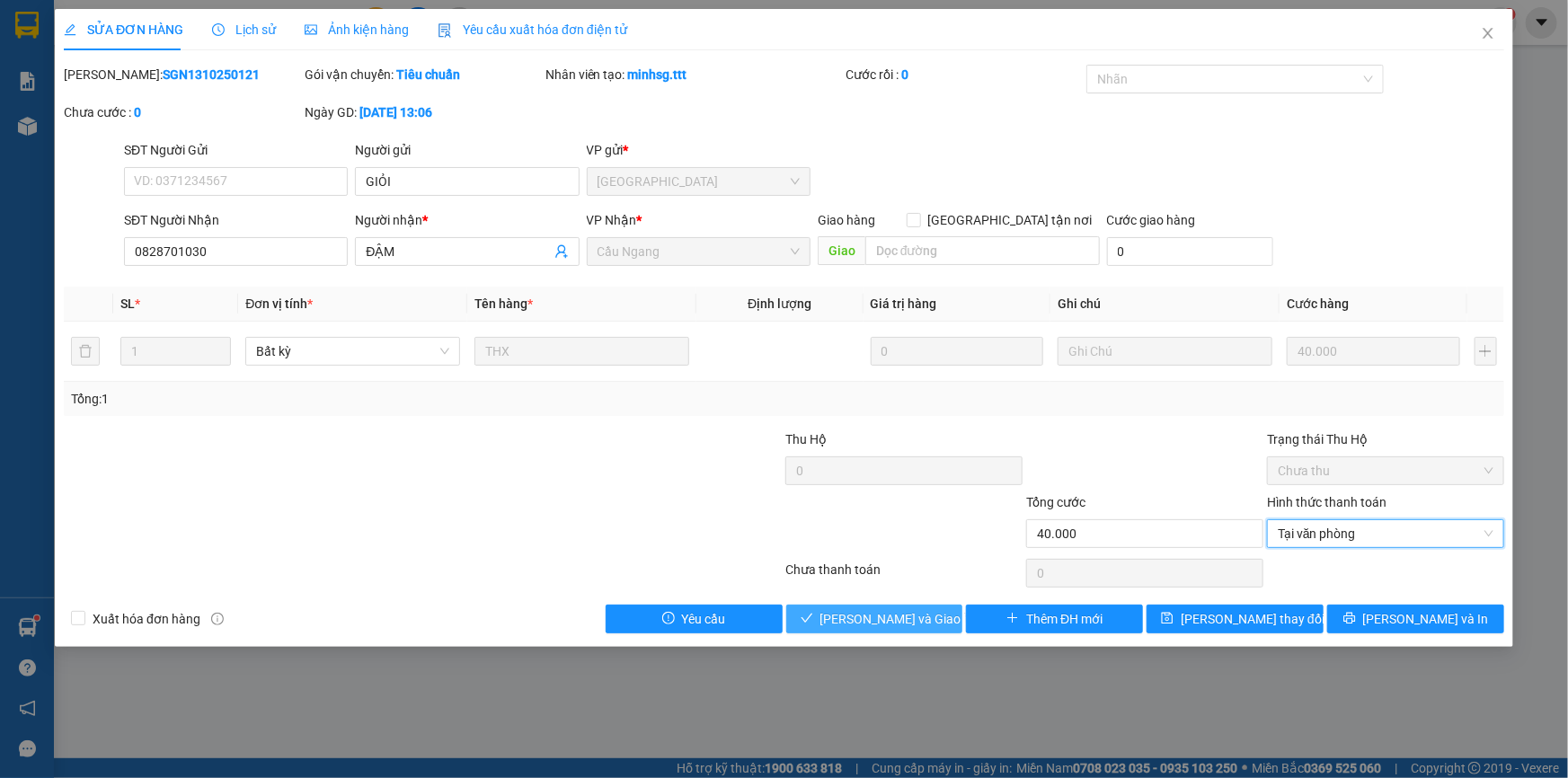
click at [886, 614] on span "[PERSON_NAME] và Giao hàng" at bounding box center [906, 619] width 172 height 20
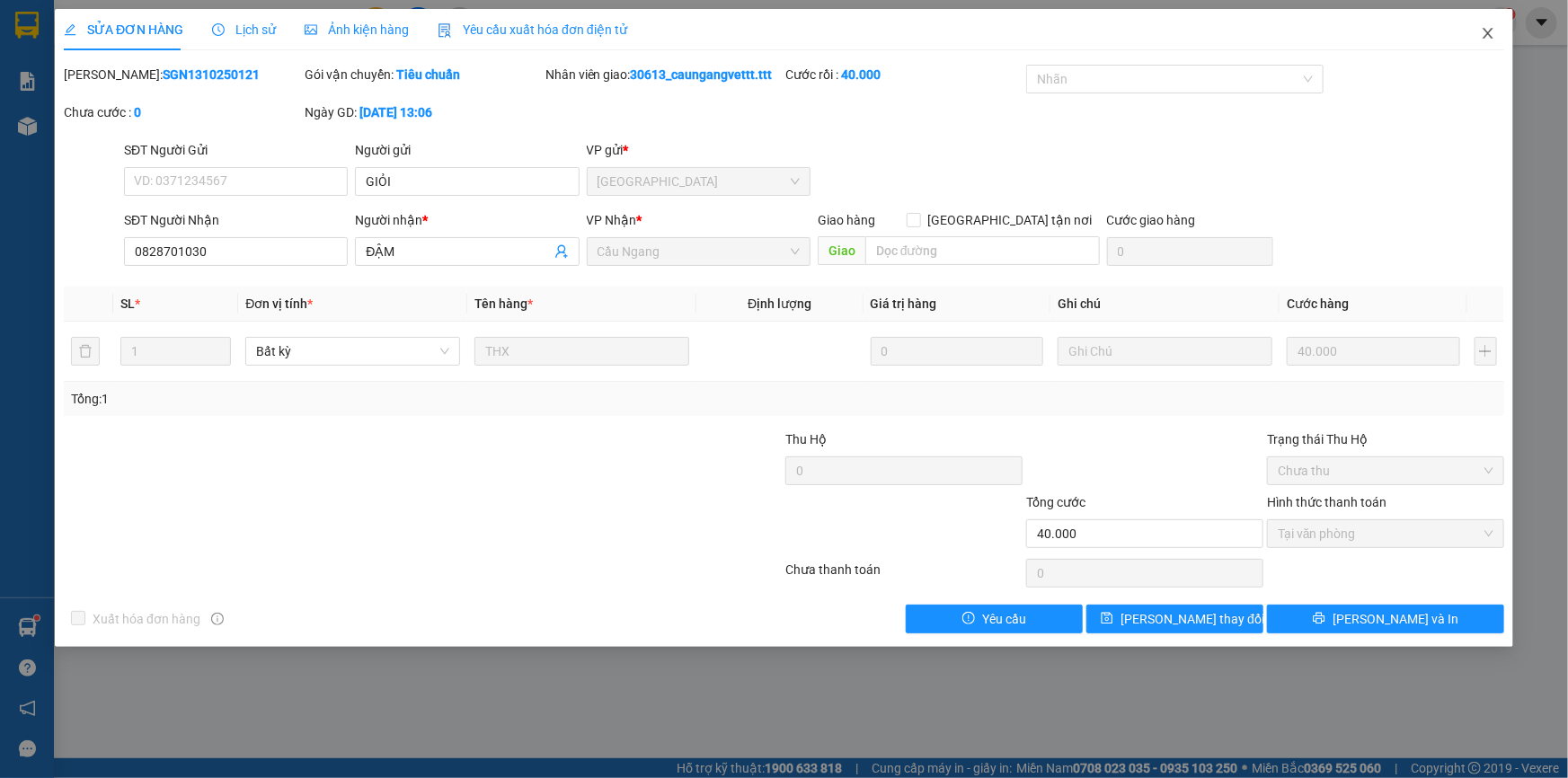
click at [1487, 40] on icon "close" at bounding box center [1487, 33] width 14 height 14
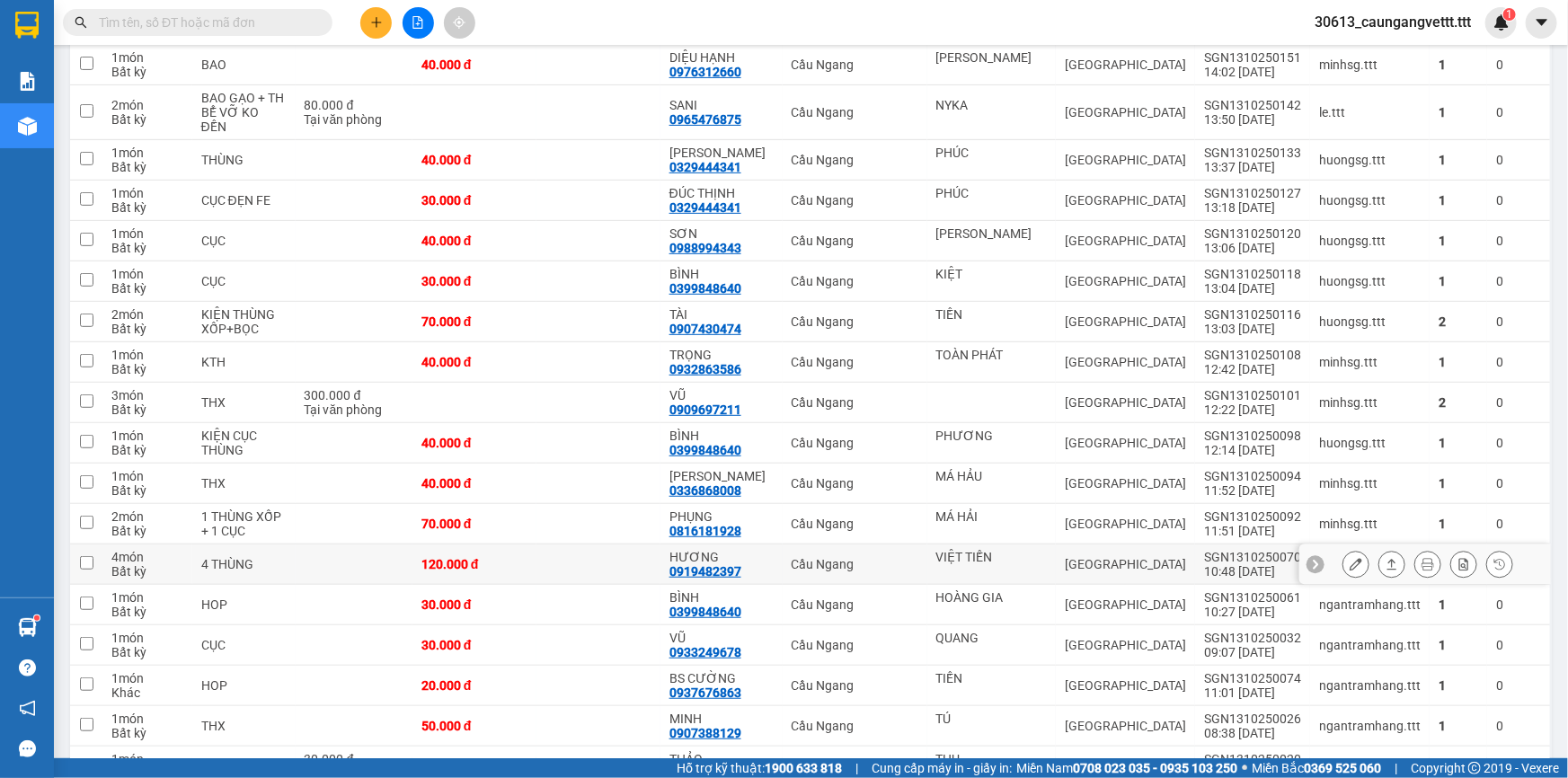
scroll to position [381, 0]
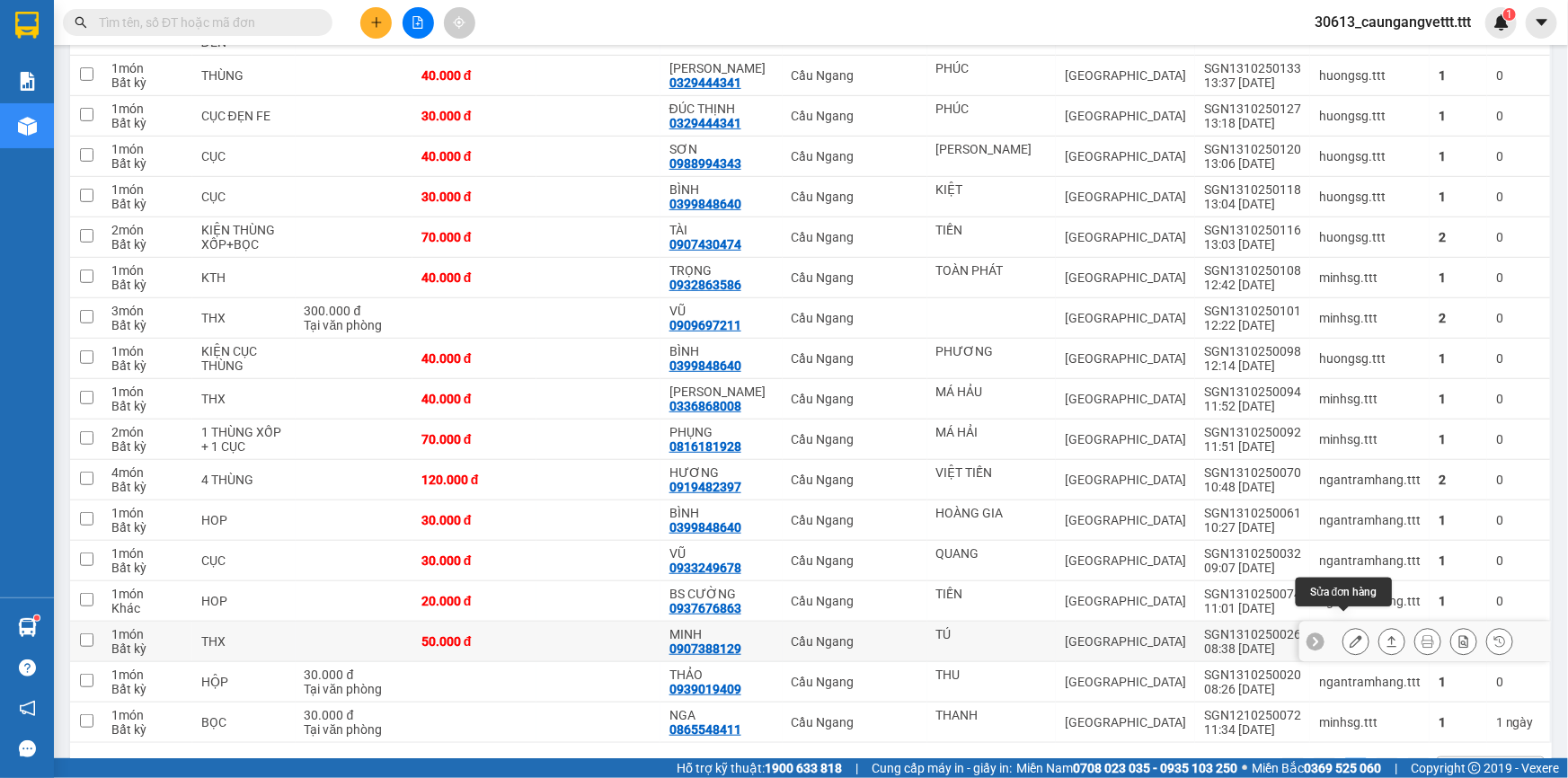
click at [1350, 636] on icon at bounding box center [1356, 641] width 12 height 13
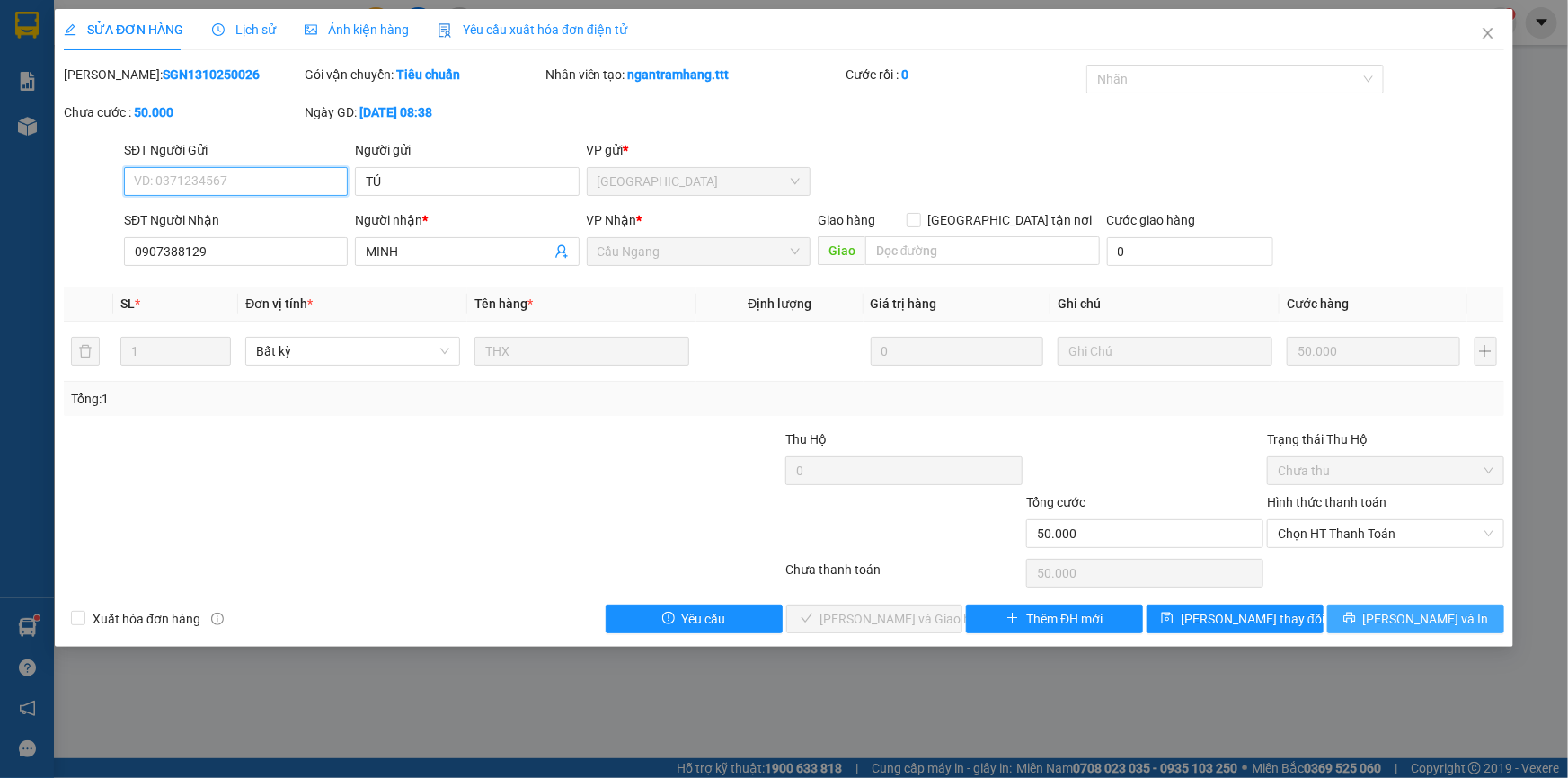
type input "TÚ"
type input "0907388129"
type input "MINH"
type input "50.000"
click at [1312, 540] on span "Chọn HT Thanh Toán" at bounding box center [1385, 534] width 215 height 27
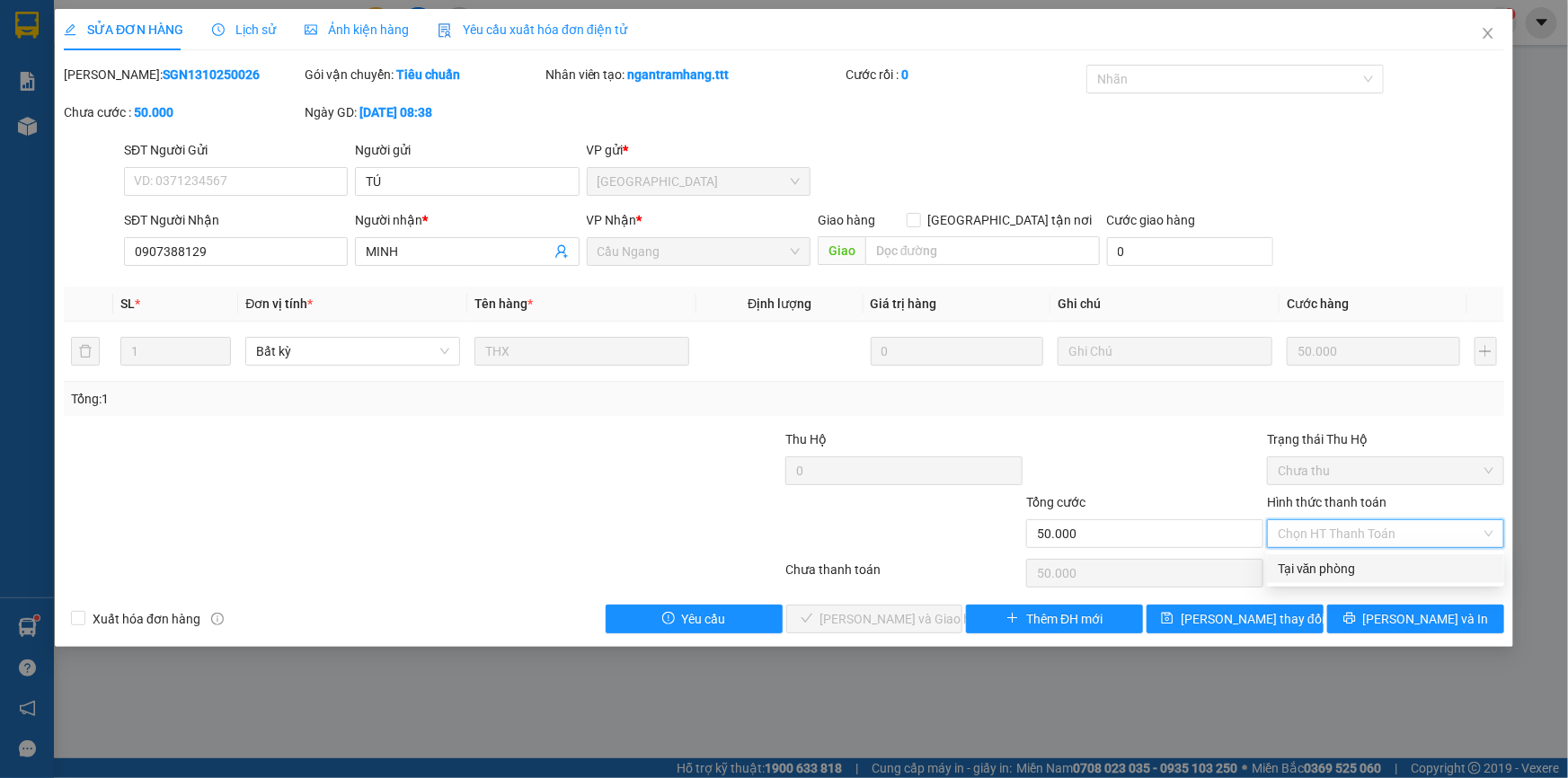
click at [1304, 567] on div "Tại văn phòng" at bounding box center [1385, 568] width 215 height 20
type input "0"
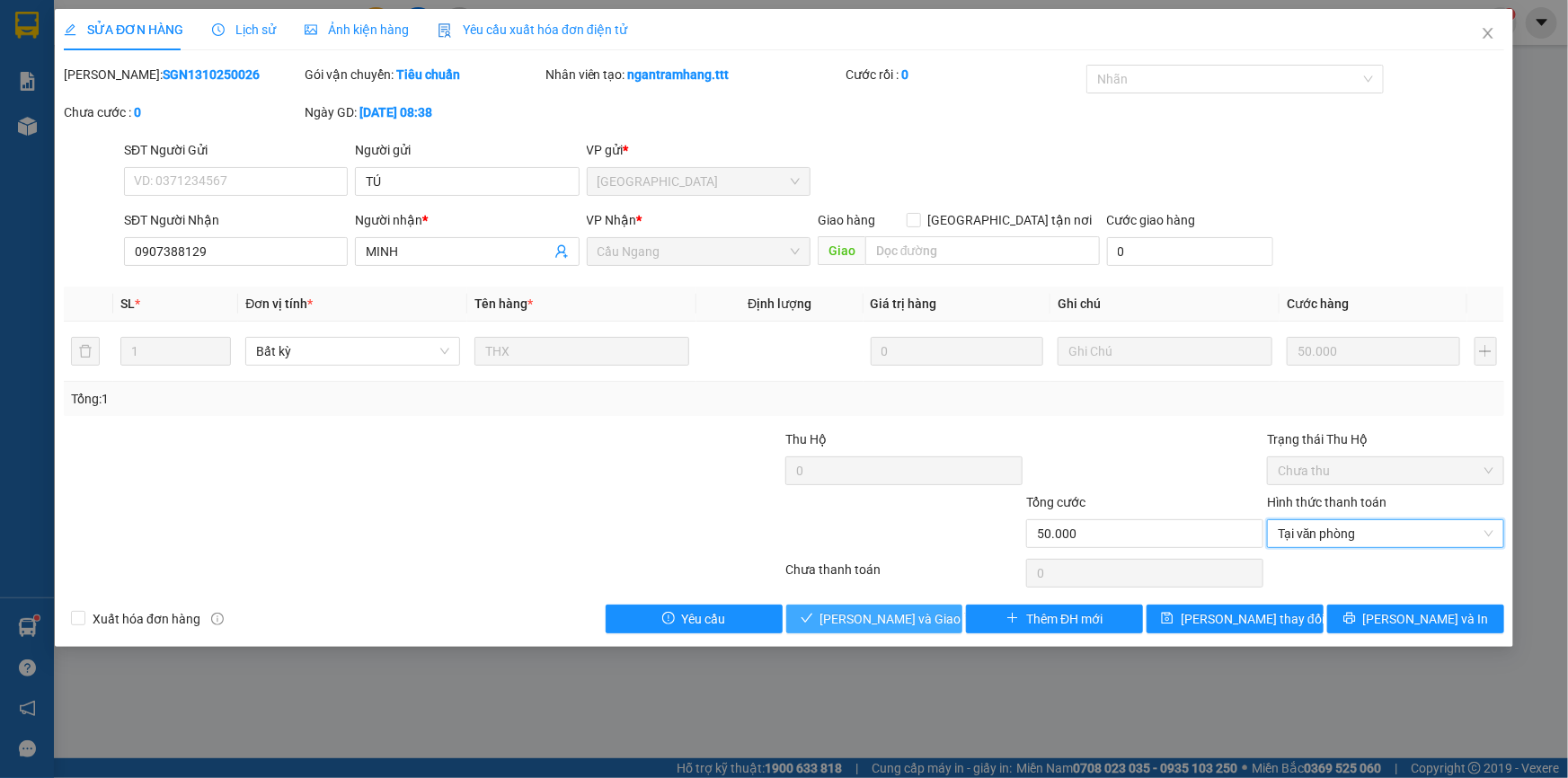
click at [861, 618] on span "[PERSON_NAME] và Giao hàng" at bounding box center [906, 619] width 172 height 20
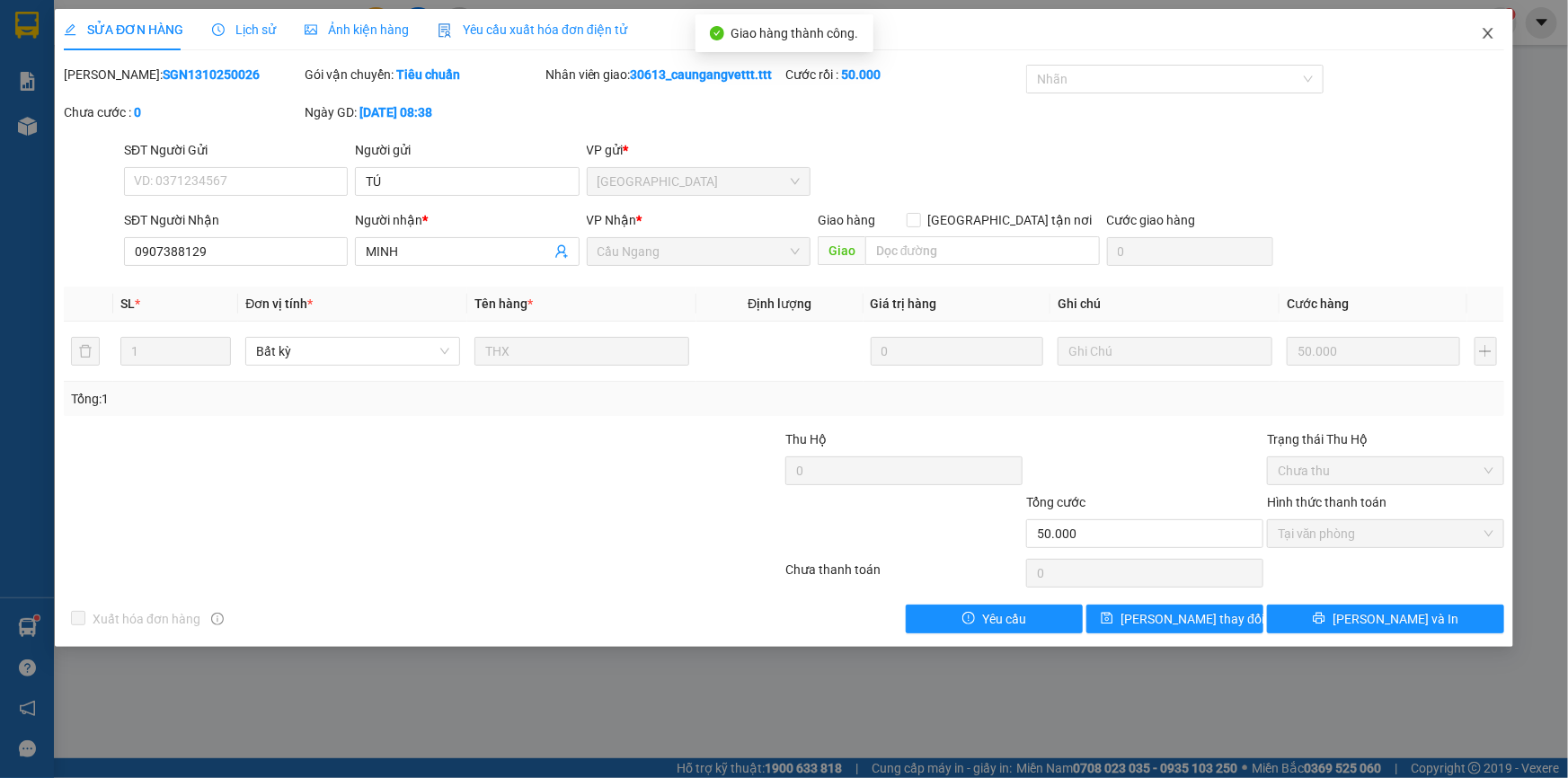
drag, startPoint x: 1486, startPoint y: 32, endPoint x: 1477, endPoint y: 39, distance: 11.4
click at [1486, 33] on icon "close" at bounding box center [1487, 33] width 10 height 11
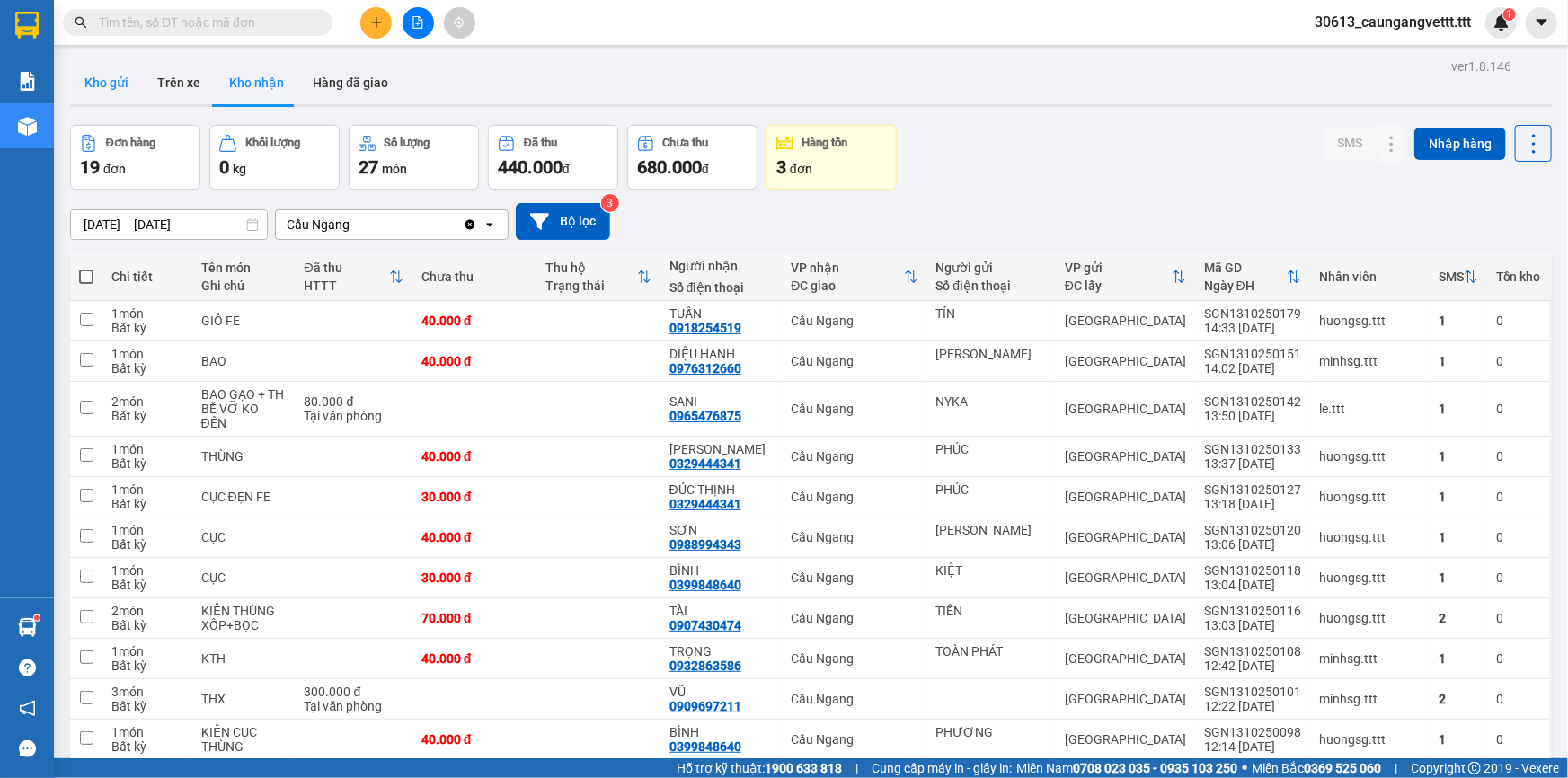
click at [93, 73] on button "Kho gửi" at bounding box center [107, 83] width 73 height 43
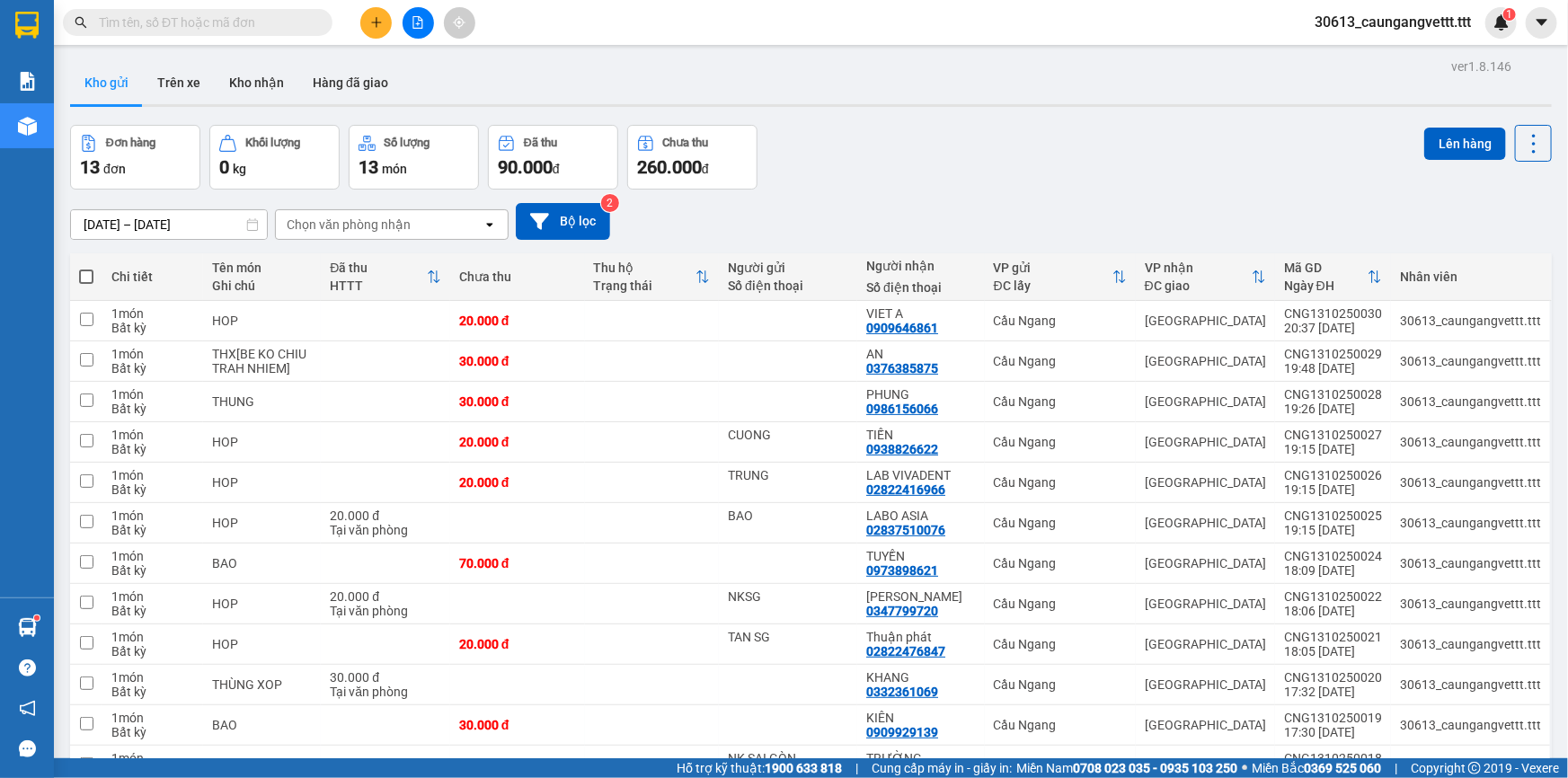
click at [89, 274] on span at bounding box center [86, 276] width 14 height 14
click at [87, 268] on input "checkbox" at bounding box center [87, 268] width 0 height 0
checkbox input "true"
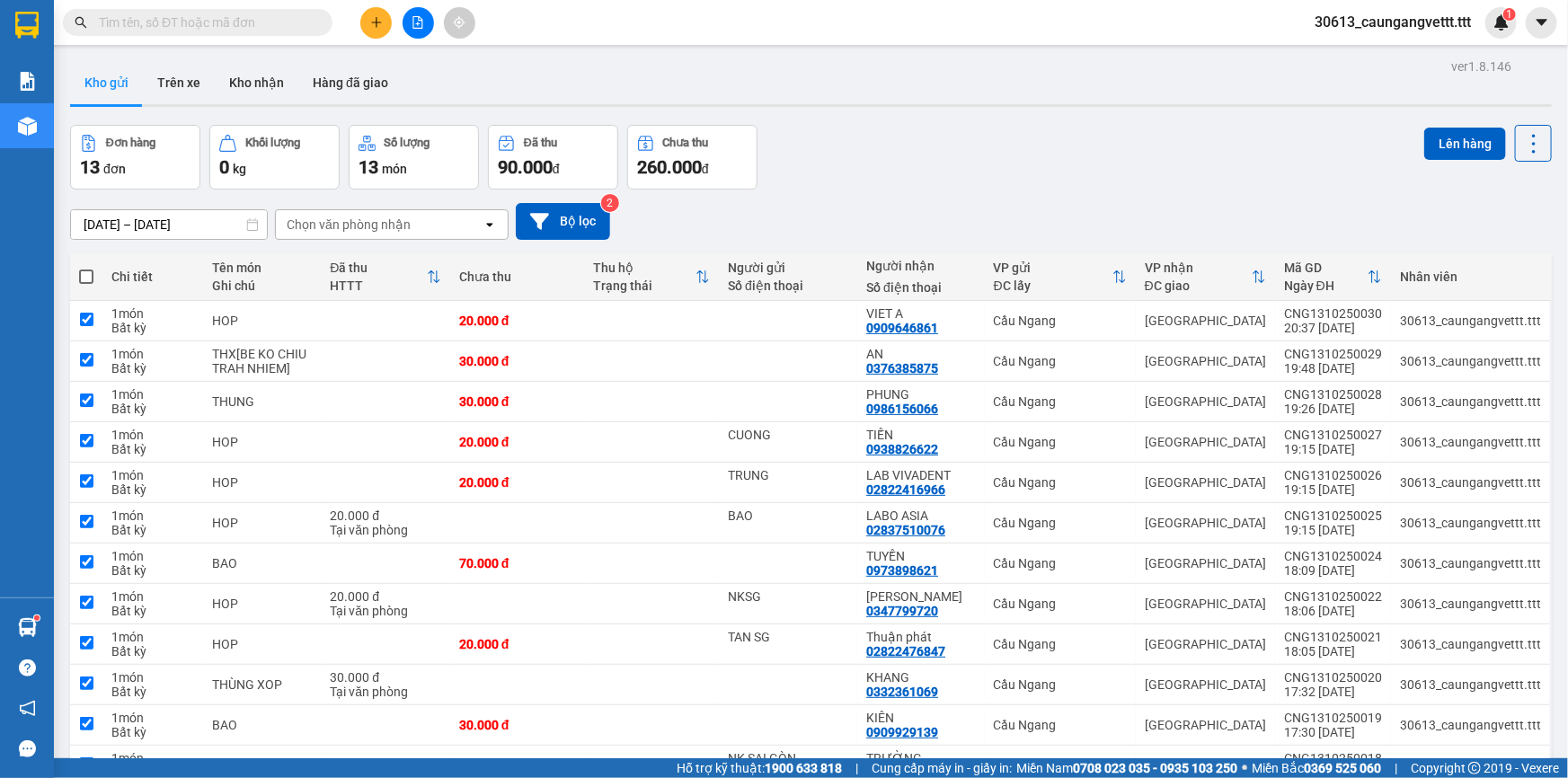
checkbox input "true"
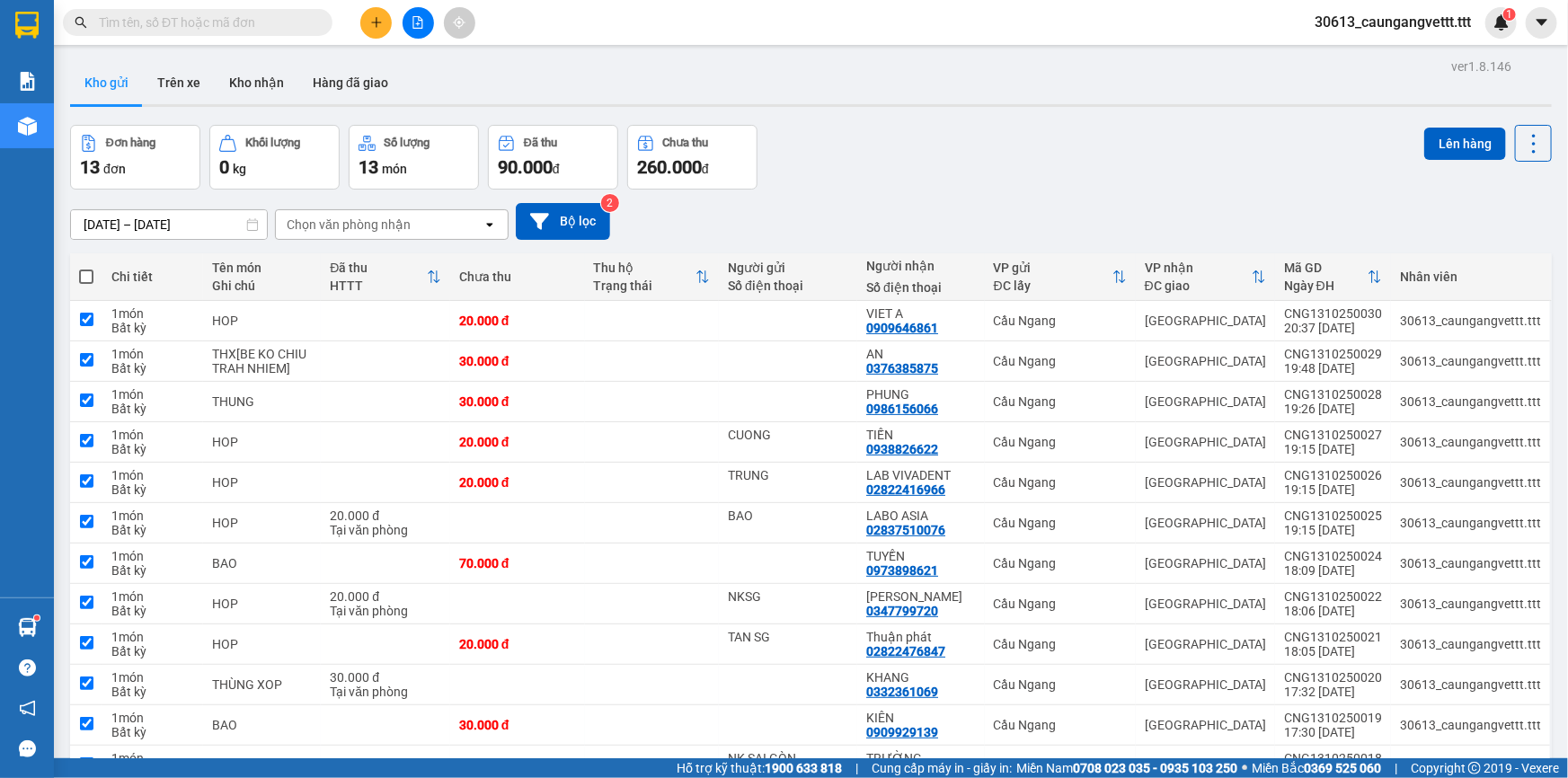
checkbox input "true"
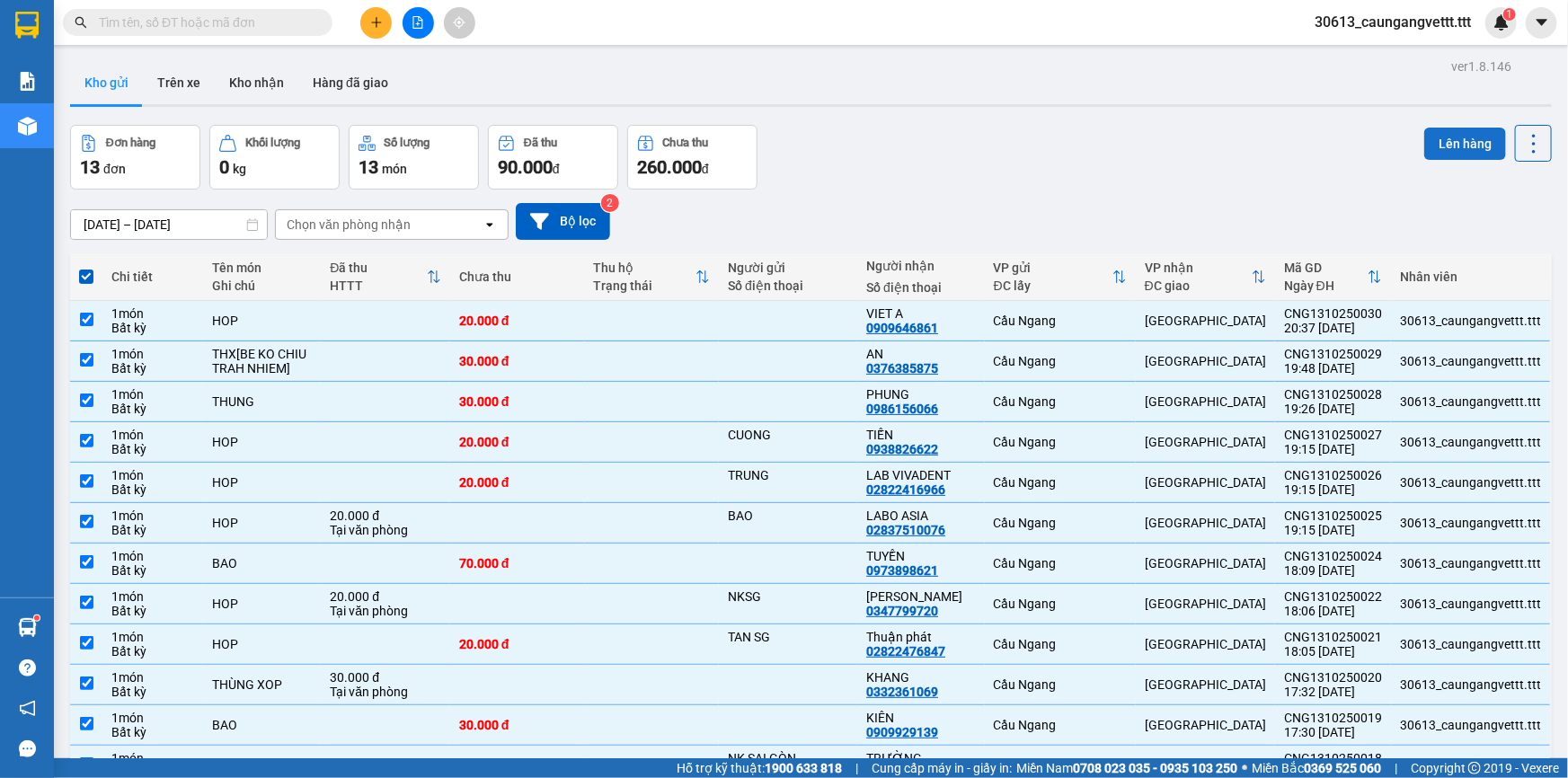
click at [1451, 147] on button "Lên hàng" at bounding box center [1464, 144] width 82 height 33
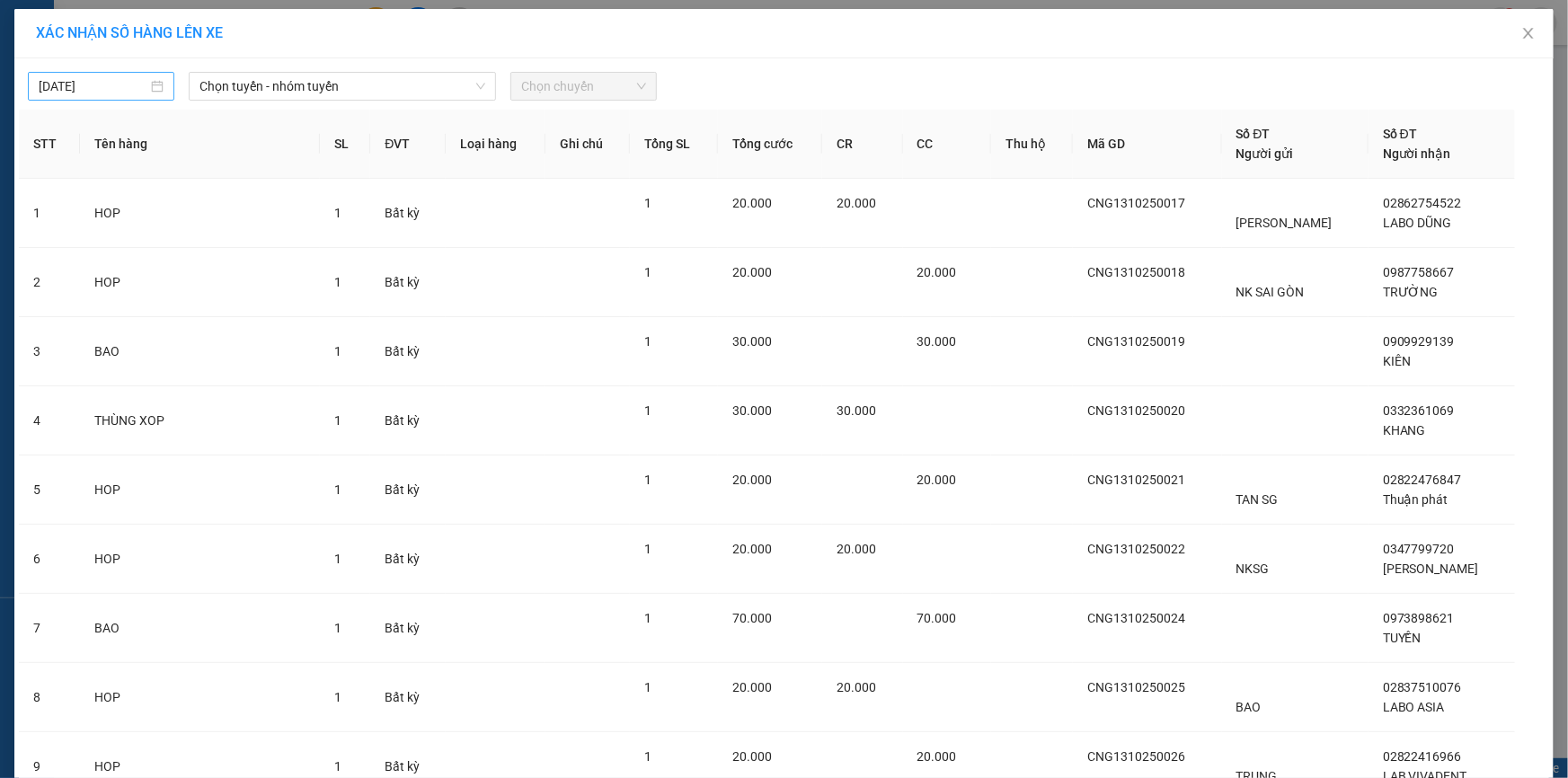
click at [38, 80] on input "[DATE]" at bounding box center [92, 86] width 109 height 20
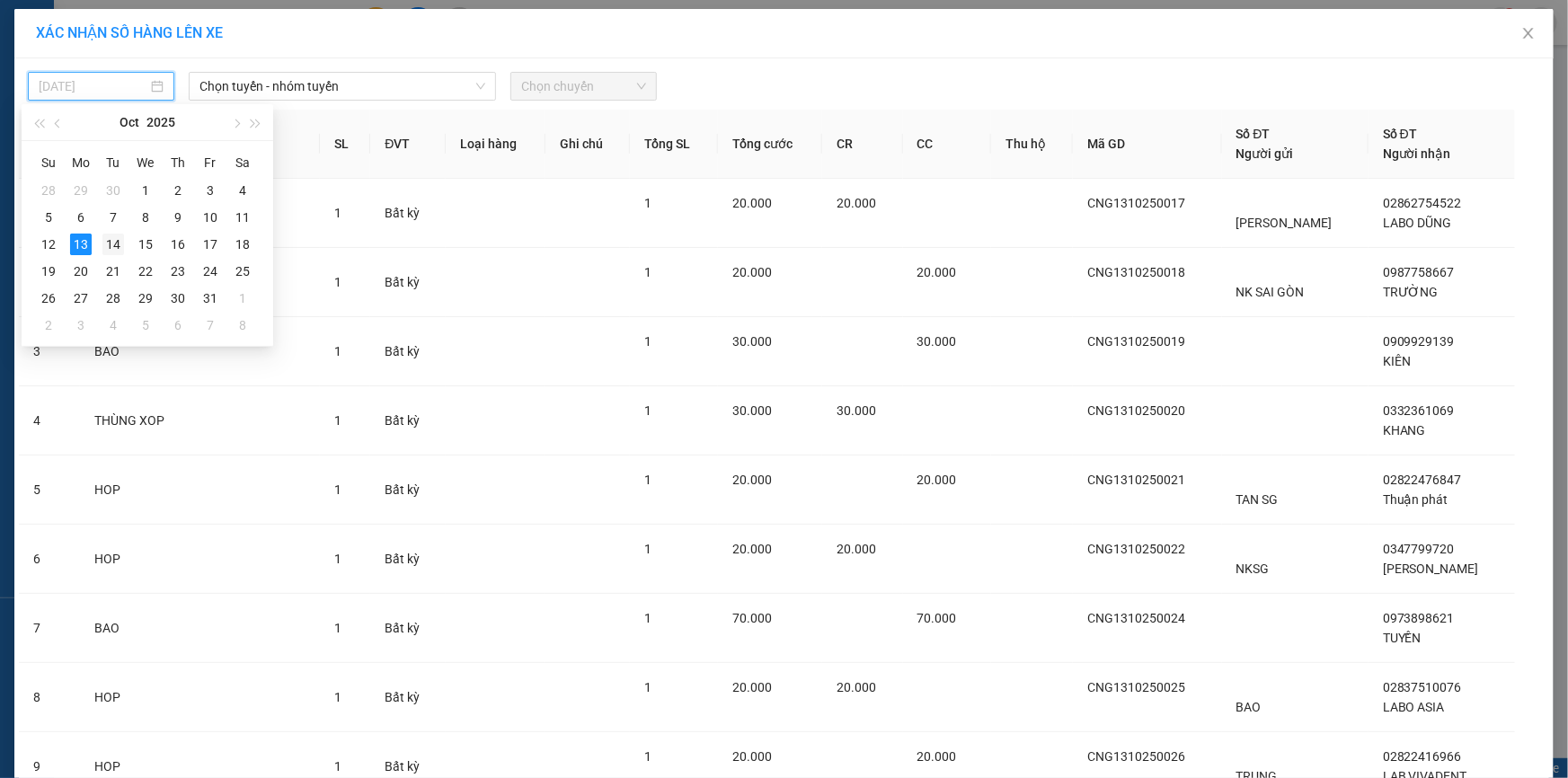
drag, startPoint x: 112, startPoint y: 238, endPoint x: 126, endPoint y: 220, distance: 22.8
click at [112, 238] on div "14" at bounding box center [113, 244] width 21 height 21
type input "[DATE]"
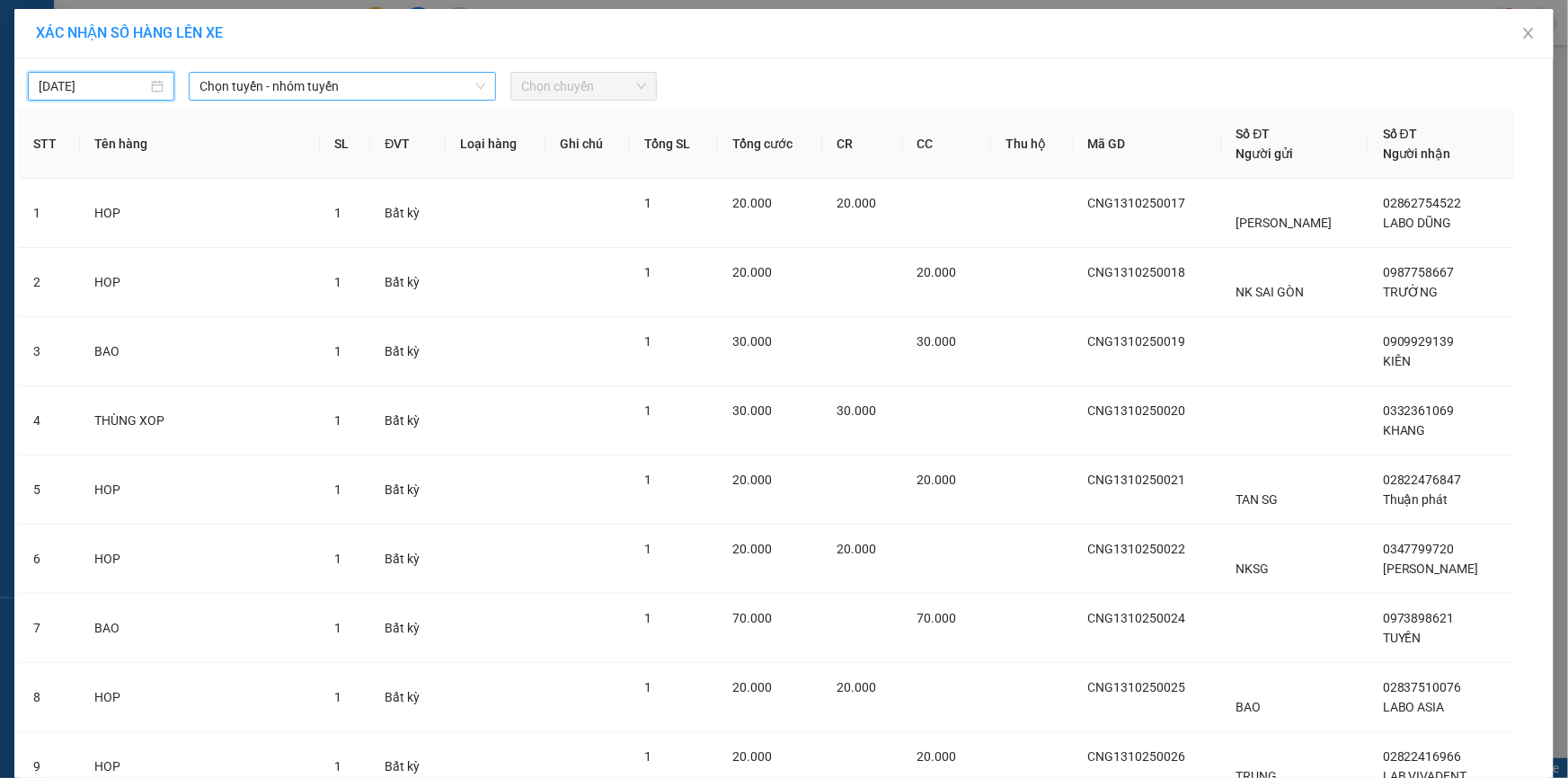
click at [227, 84] on span "Chọn tuyến - nhóm tuyến" at bounding box center [341, 87] width 286 height 27
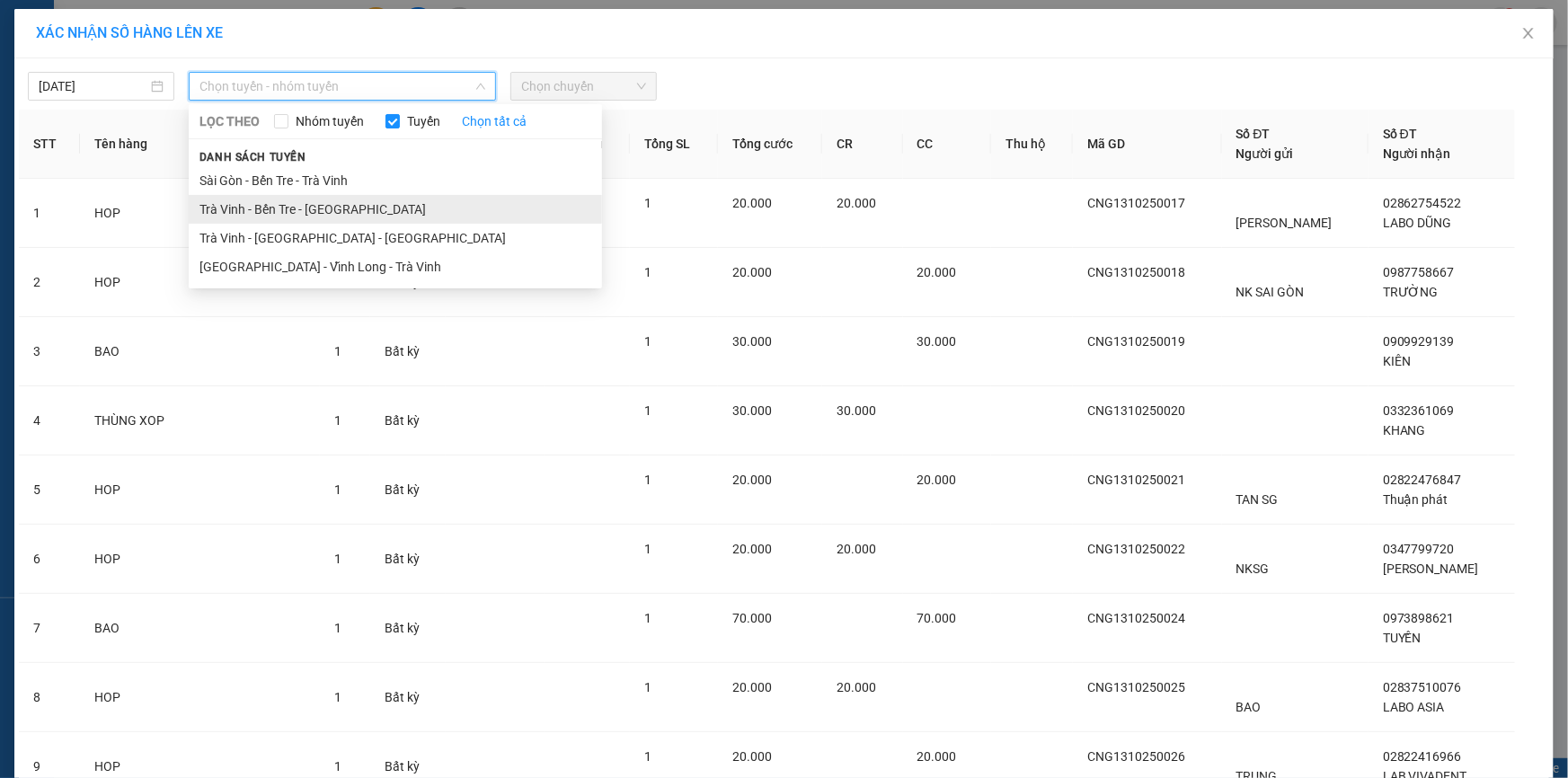
click at [298, 205] on li "Trà Vinh - Bến Tre - [GEOGRAPHIC_DATA]" at bounding box center [395, 210] width 413 height 29
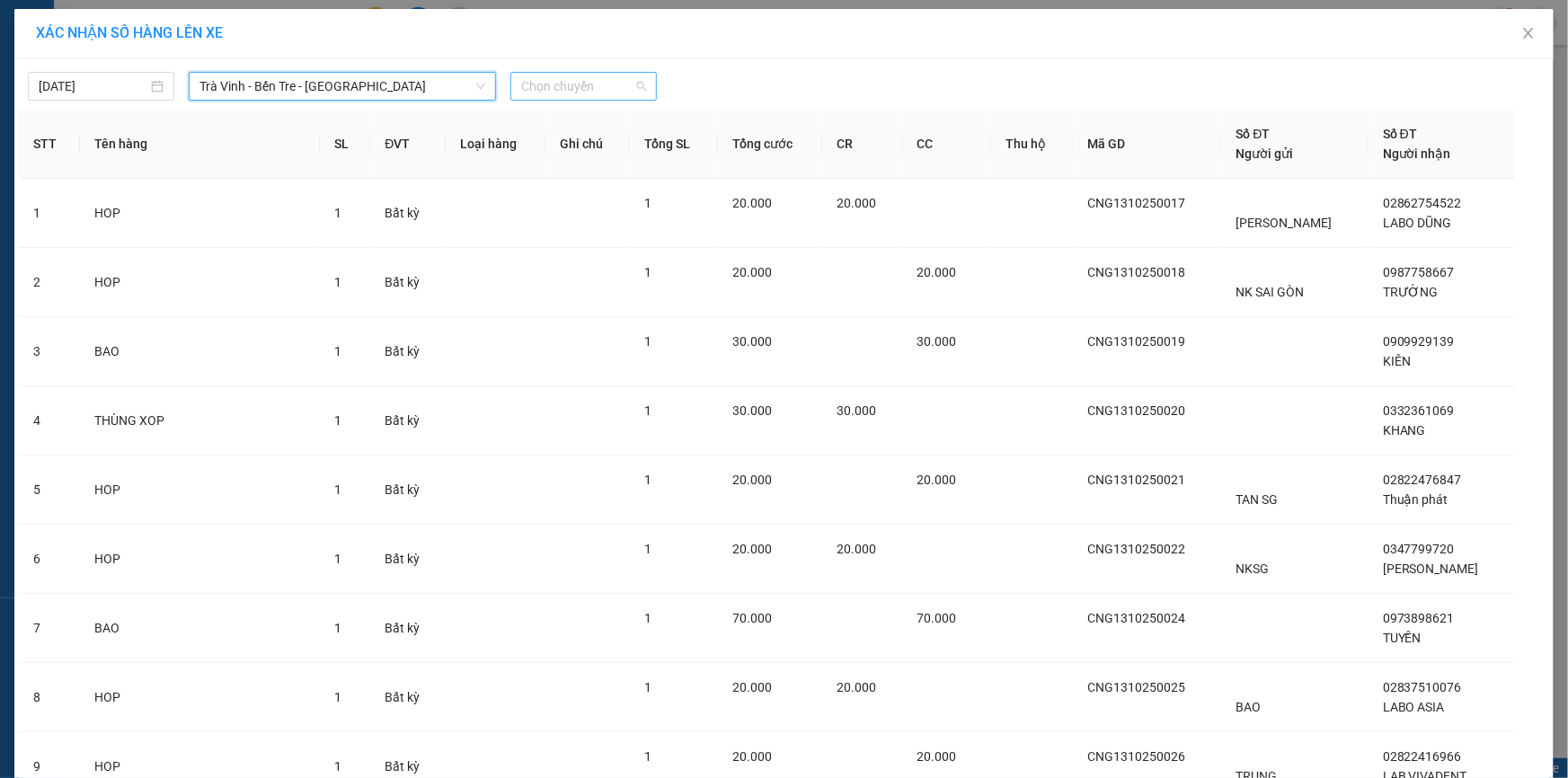
click at [535, 77] on span "Chọn chuyến" at bounding box center [584, 87] width 125 height 27
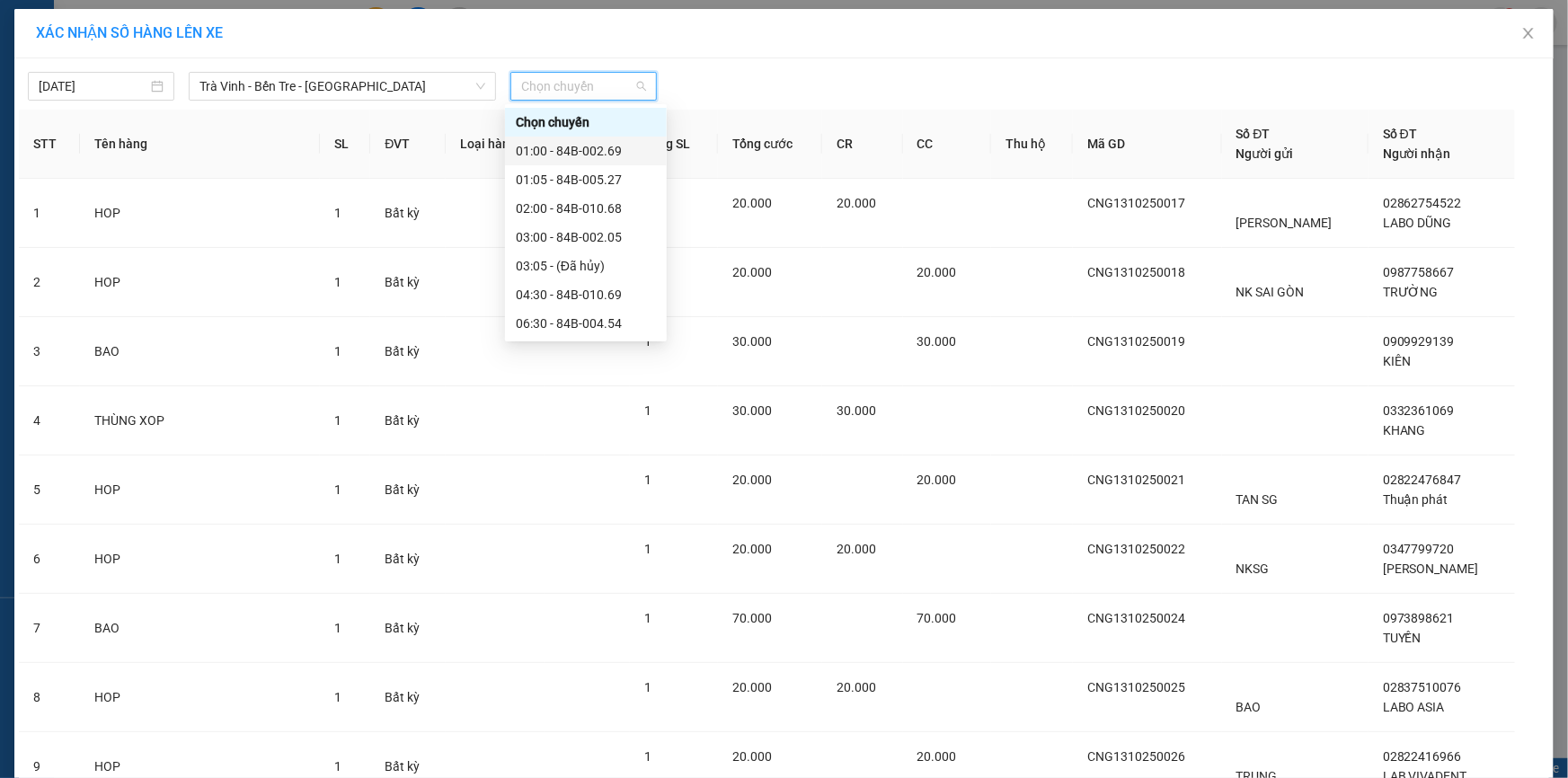
click at [585, 143] on div "01:00 - 84B-002.69" at bounding box center [586, 151] width 140 height 20
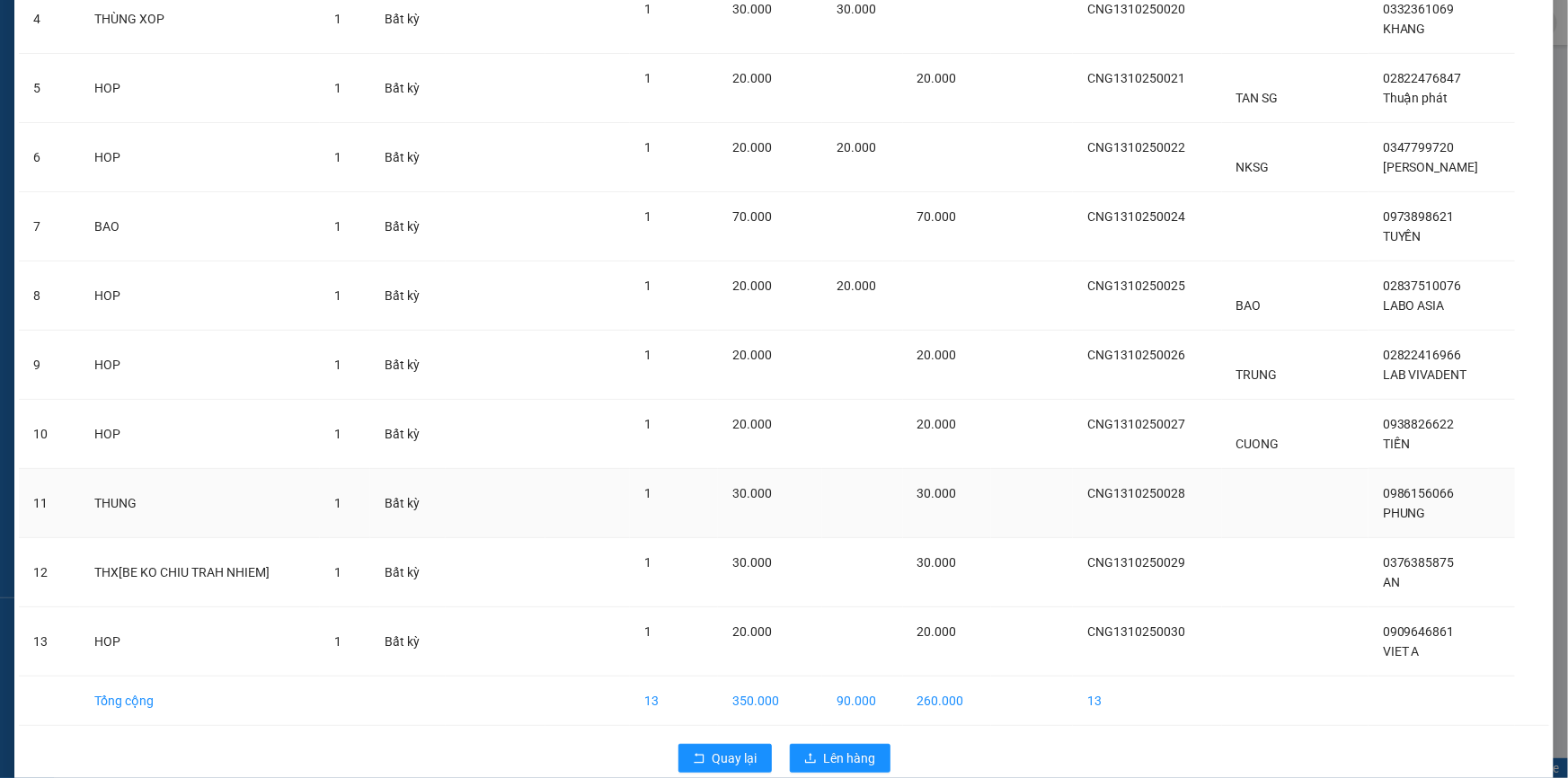
scroll to position [435, 0]
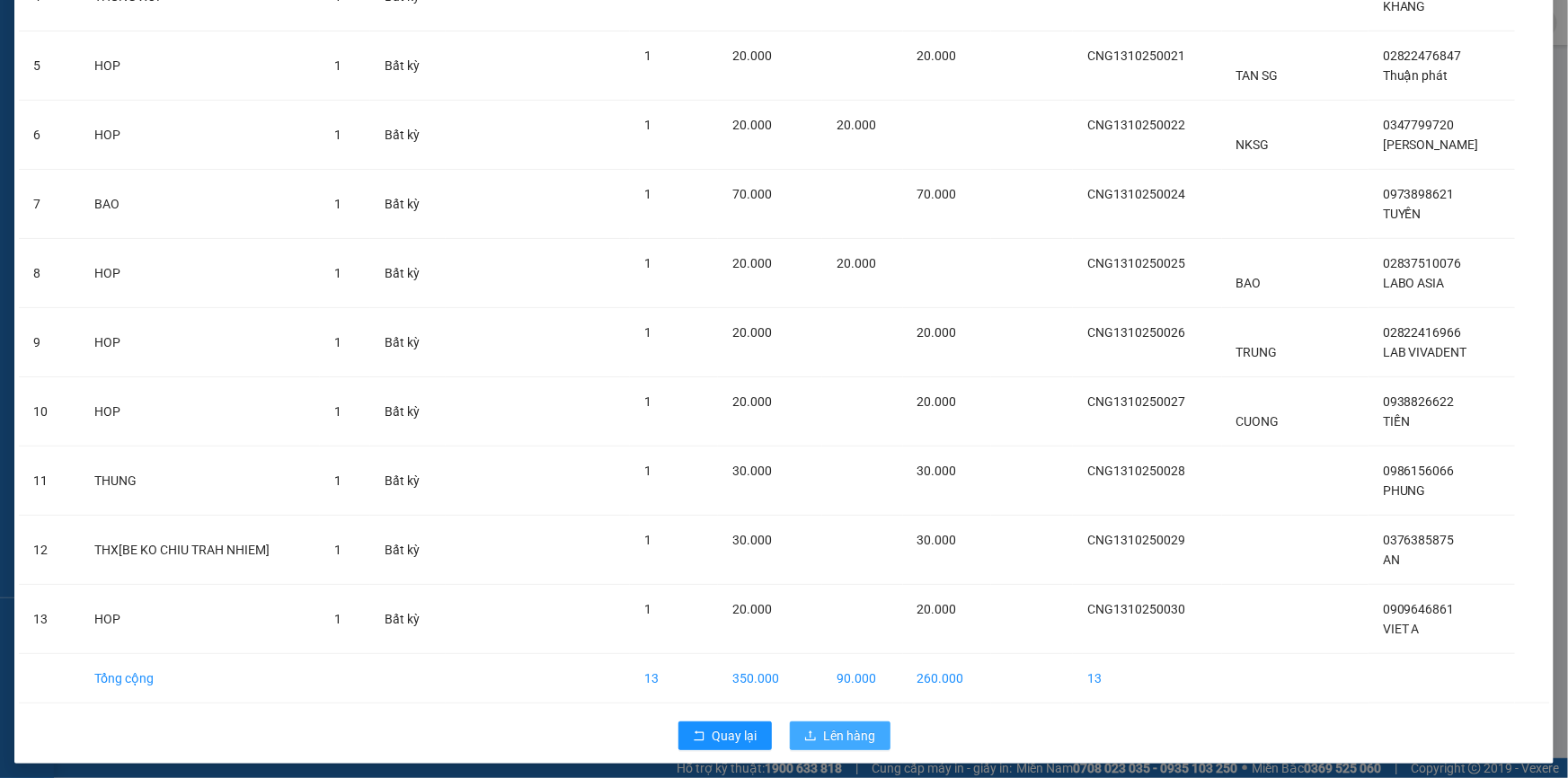
click at [846, 736] on span "Lên hàng" at bounding box center [850, 736] width 52 height 20
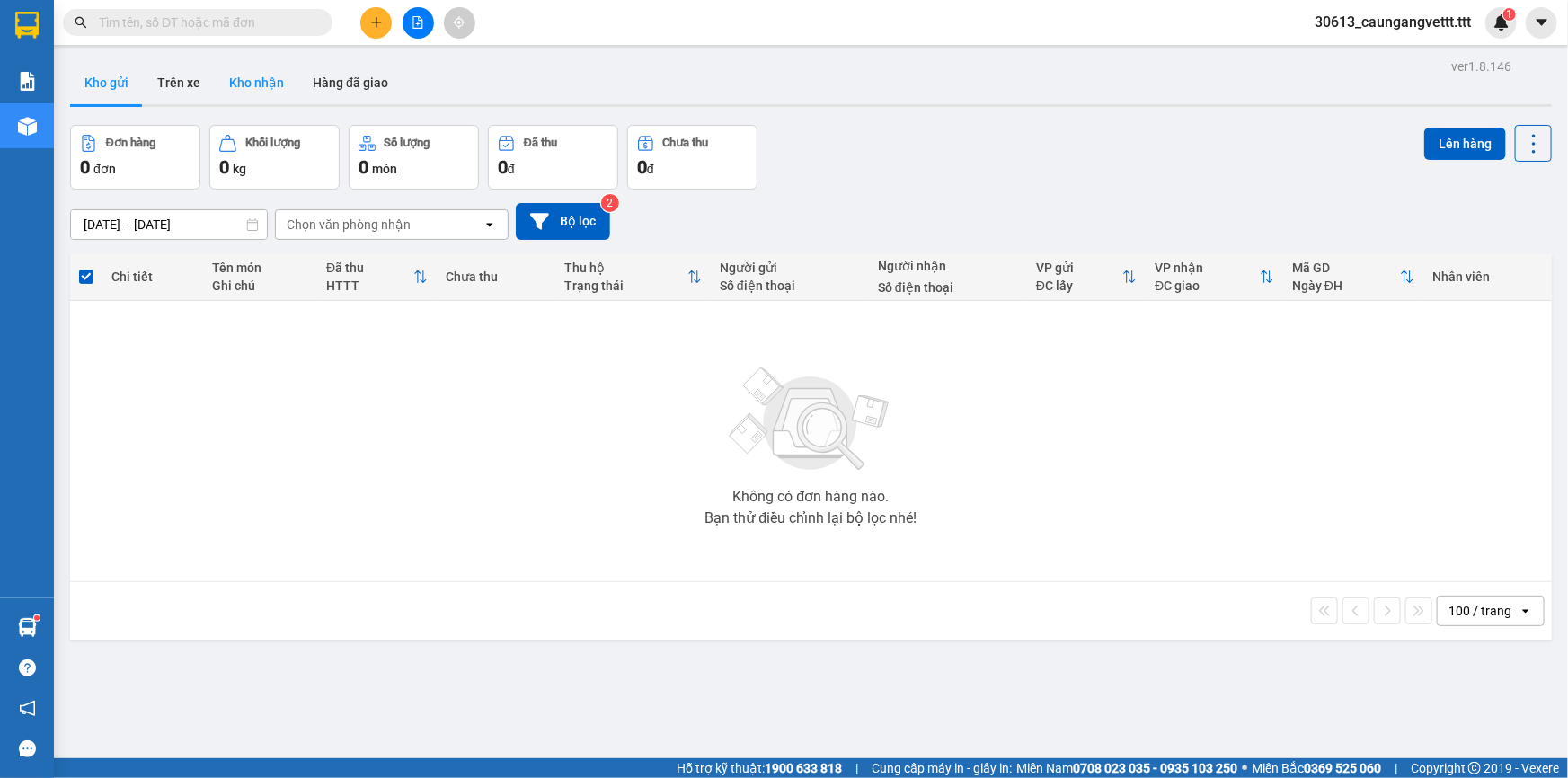
click at [254, 76] on button "Kho nhận" at bounding box center [256, 83] width 84 height 43
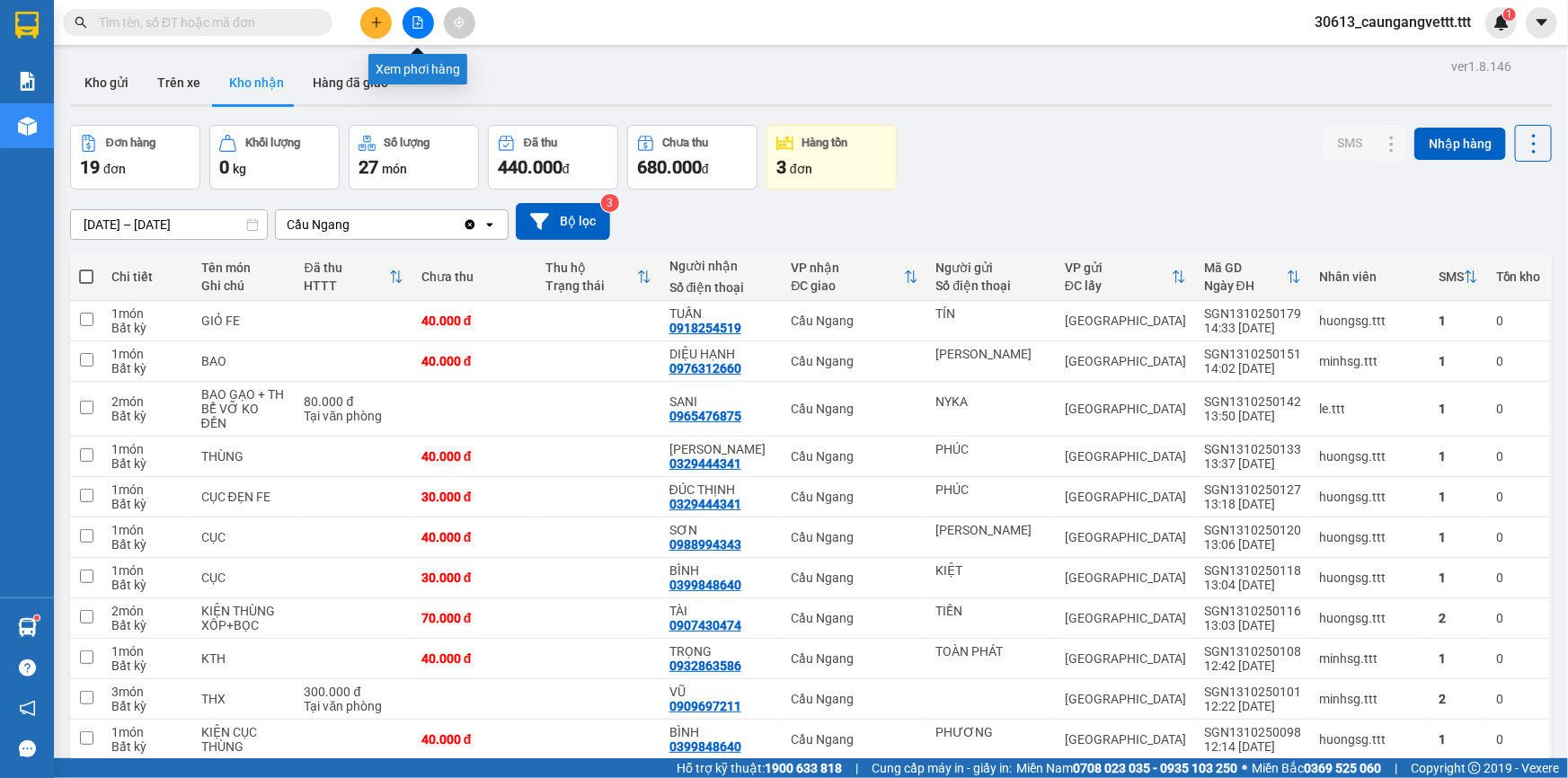
click at [414, 26] on icon "file-add" at bounding box center [417, 22] width 12 height 13
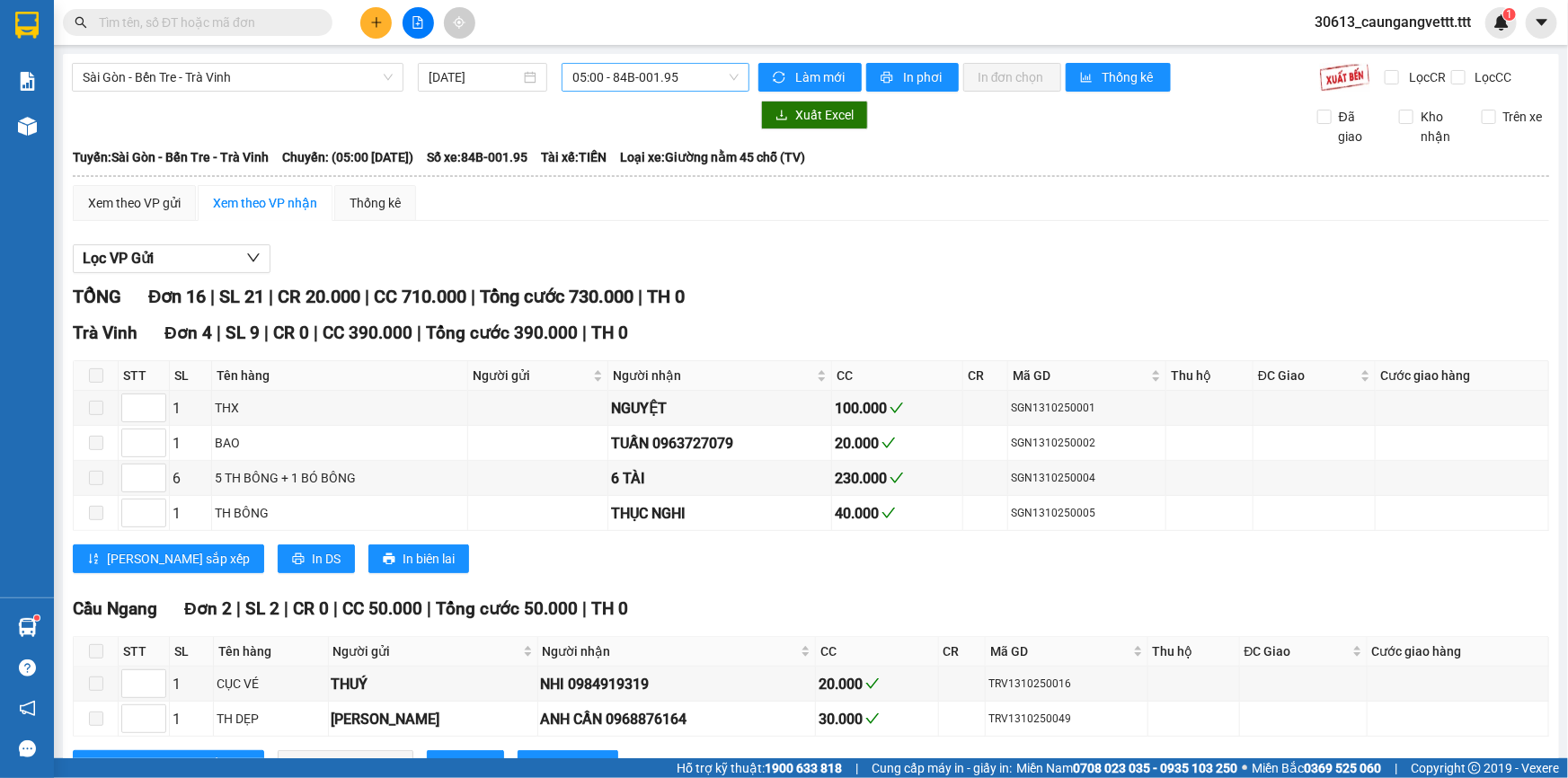
click at [599, 72] on span "05:00 - 84B-001.95" at bounding box center [655, 77] width 166 height 27
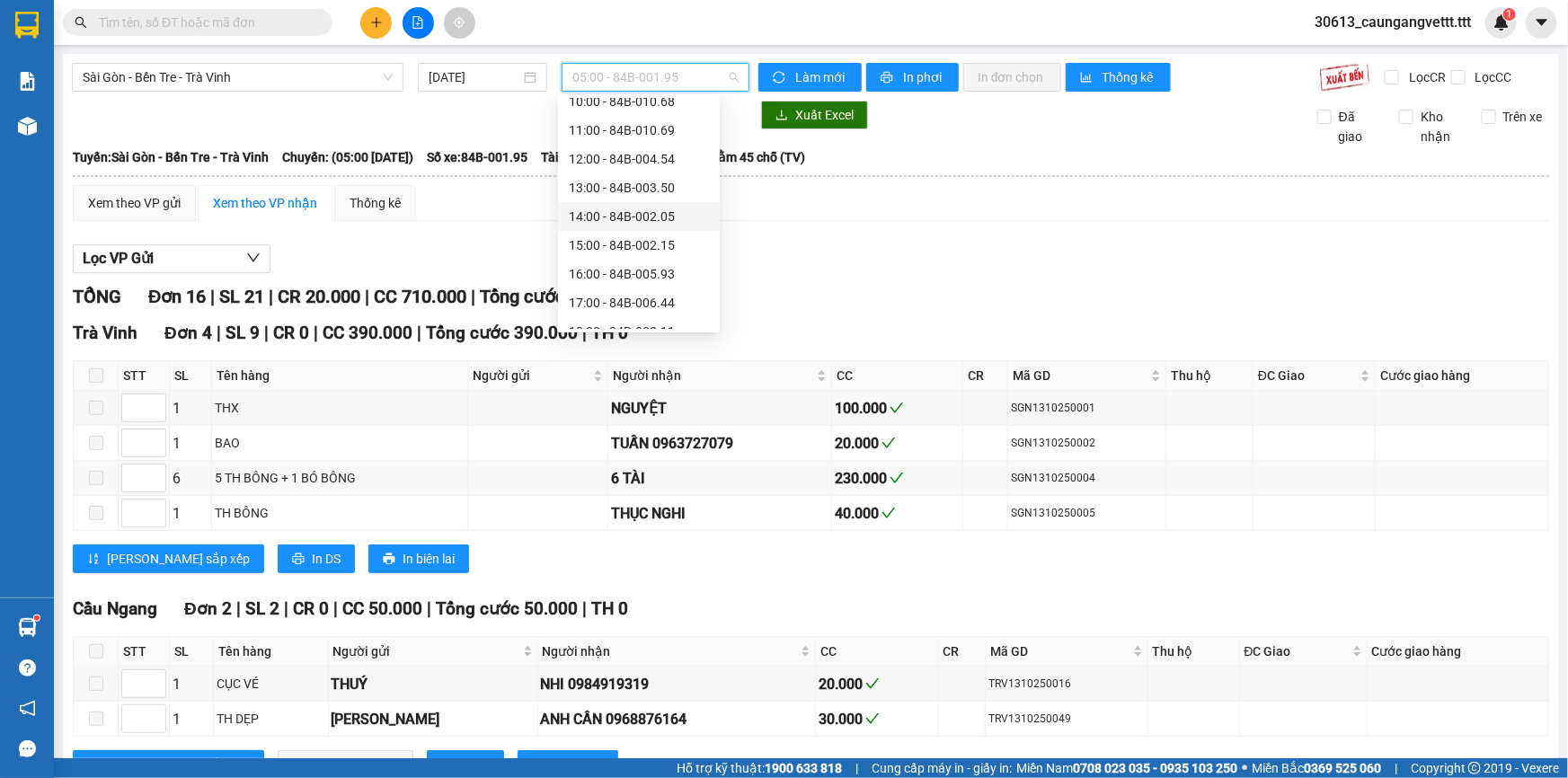
scroll to position [271, 0]
click at [614, 186] on div "15:00 - 84B-002.15" at bounding box center [639, 187] width 140 height 20
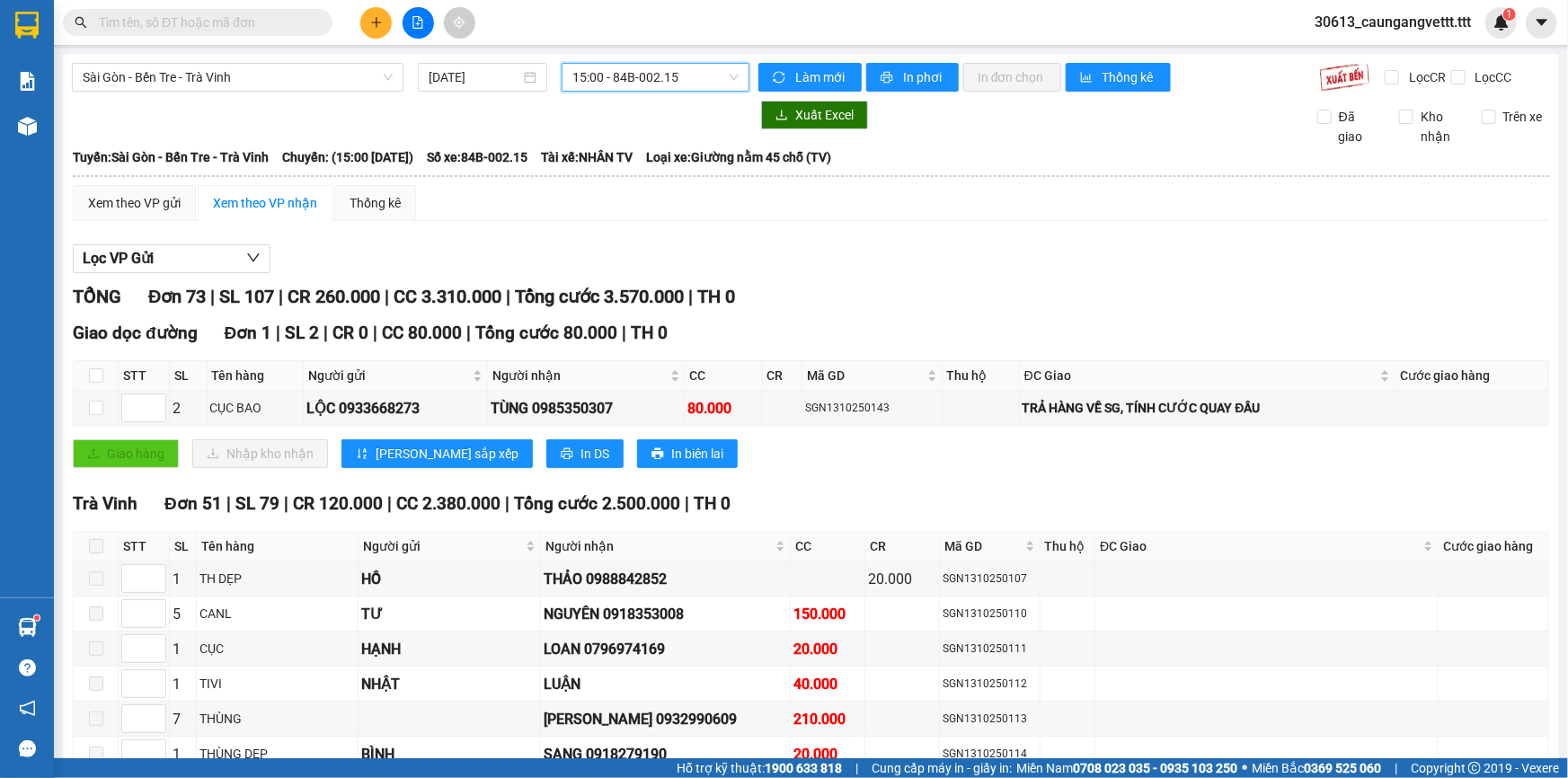
click at [626, 70] on span "15:00 - 84B-002.15" at bounding box center [655, 77] width 166 height 27
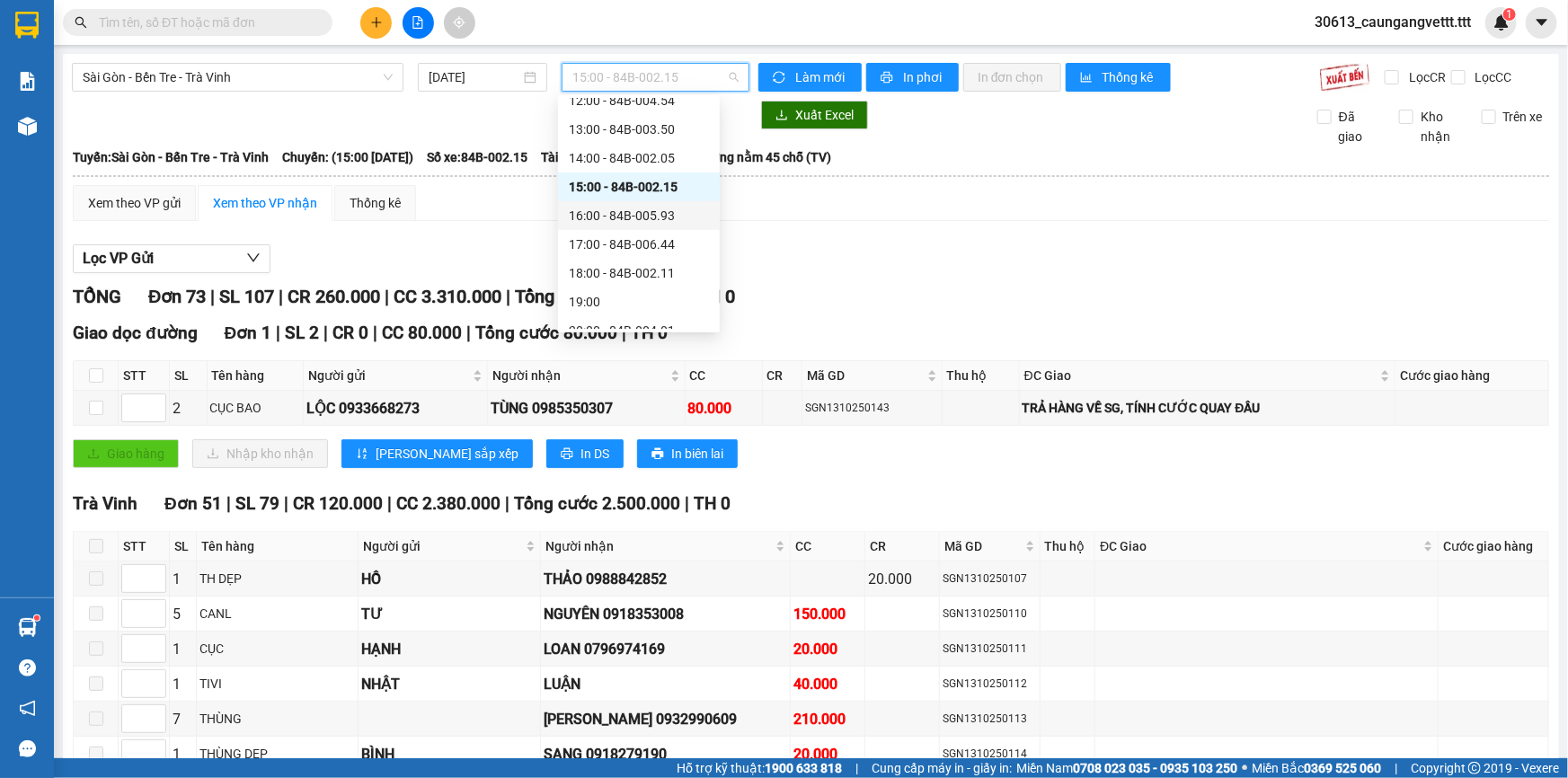
click at [619, 213] on div "16:00 - 84B-005.93" at bounding box center [639, 215] width 140 height 20
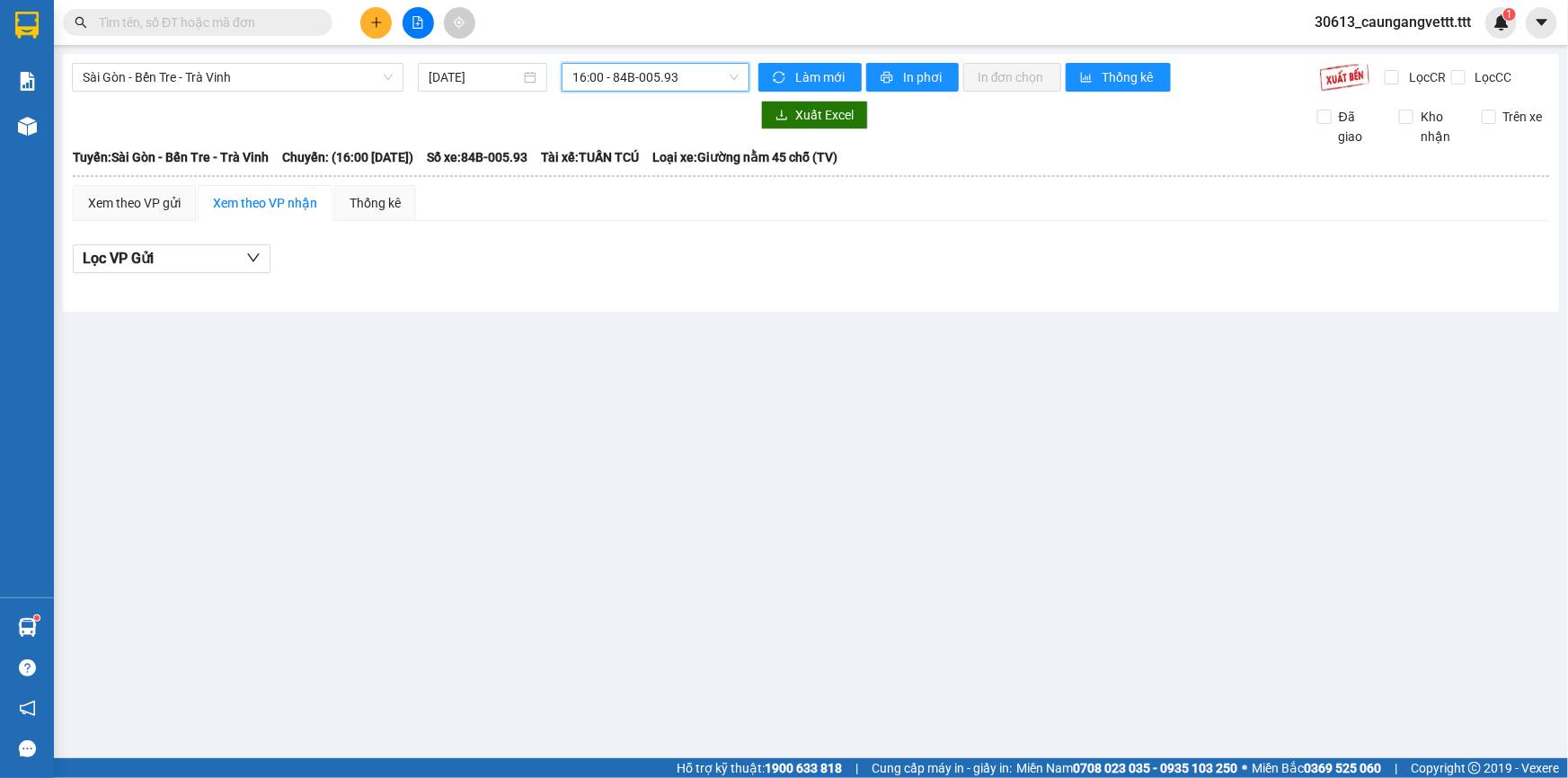
click at [602, 84] on span "16:00 - 84B-005.93" at bounding box center [655, 77] width 166 height 27
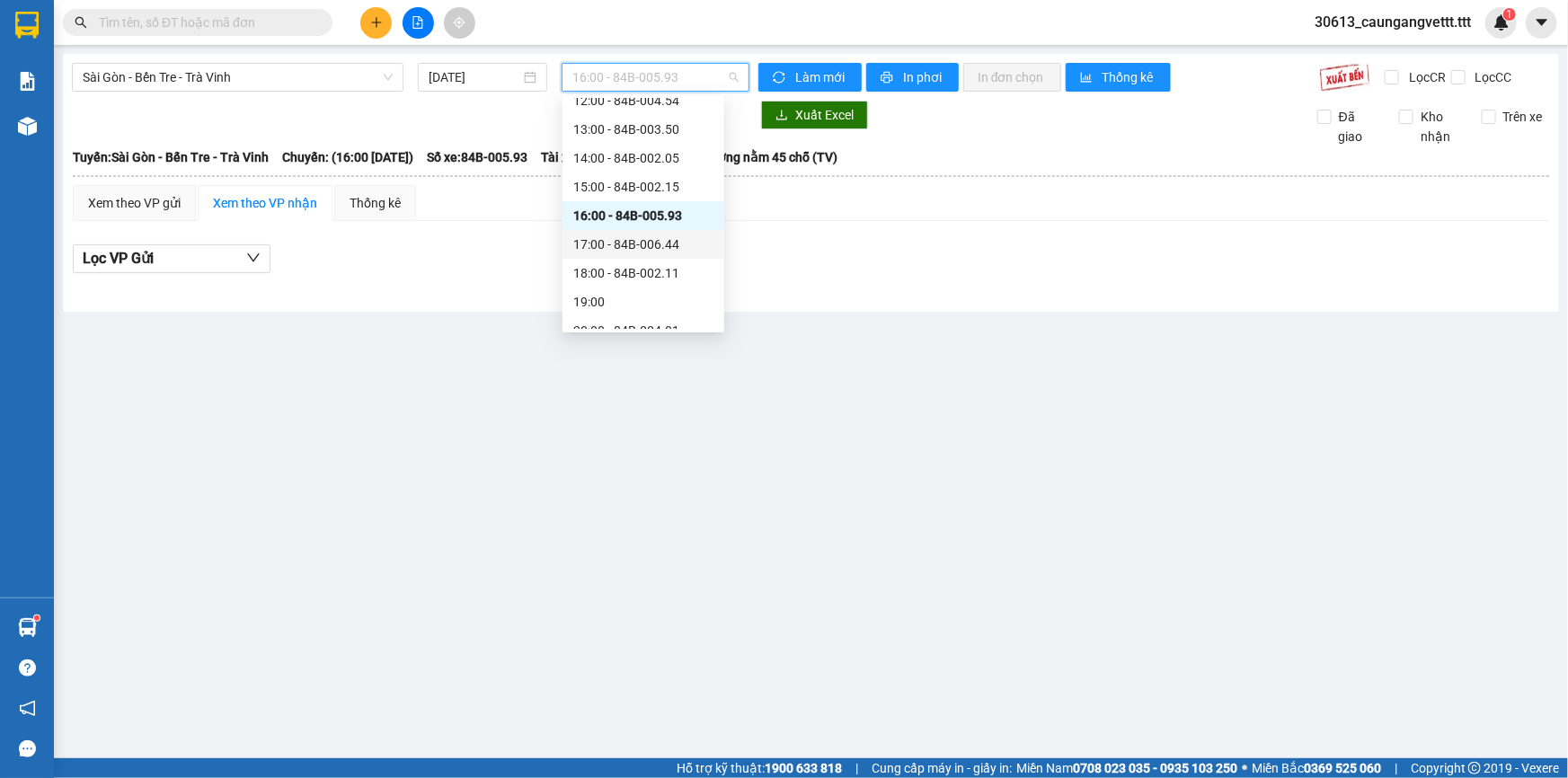
click at [611, 249] on div "17:00 - 84B-006.44" at bounding box center [643, 244] width 140 height 20
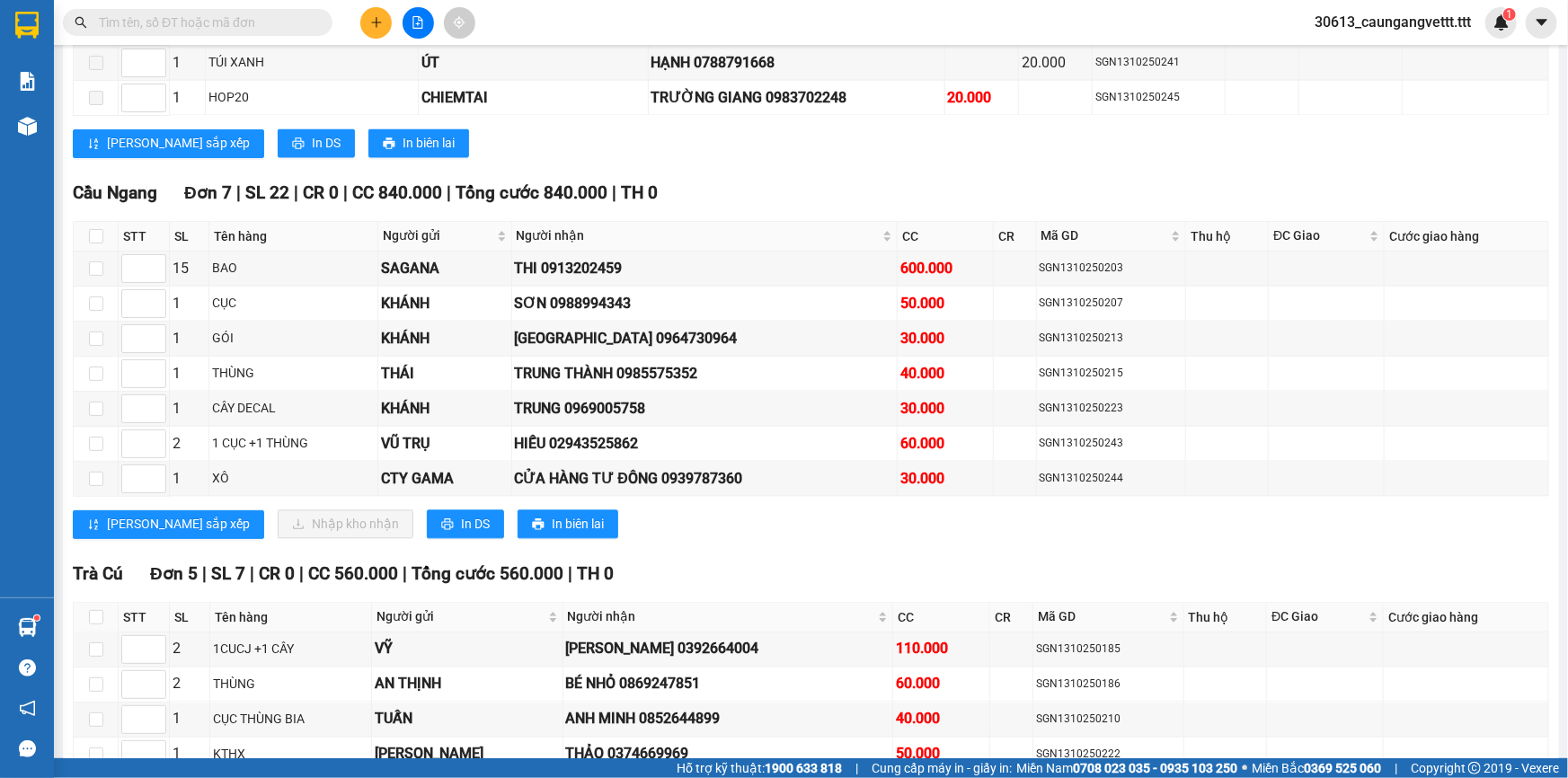
scroll to position [1689, 0]
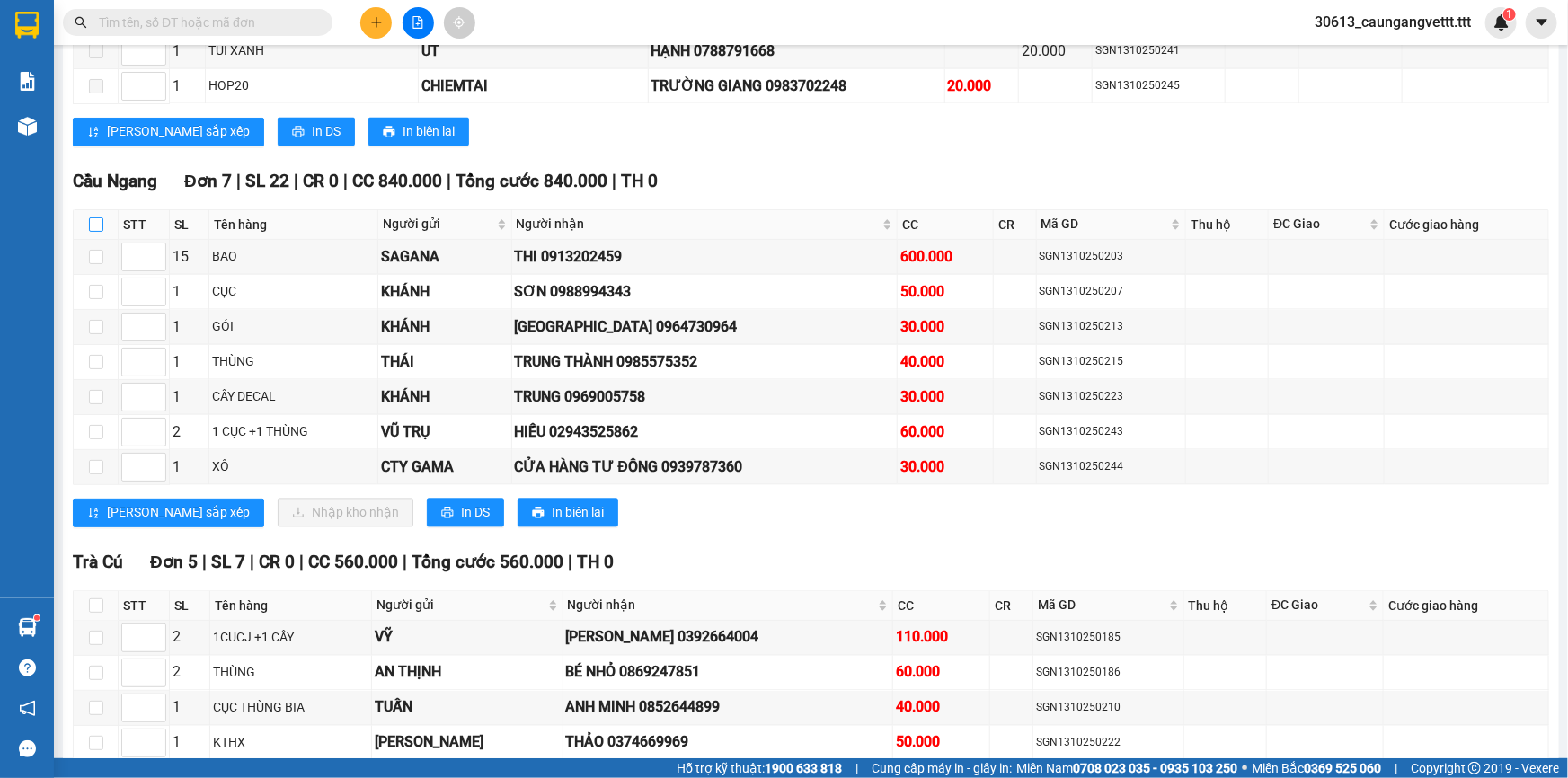
click at [92, 217] on input "checkbox" at bounding box center [96, 224] width 14 height 14
checkbox input "true"
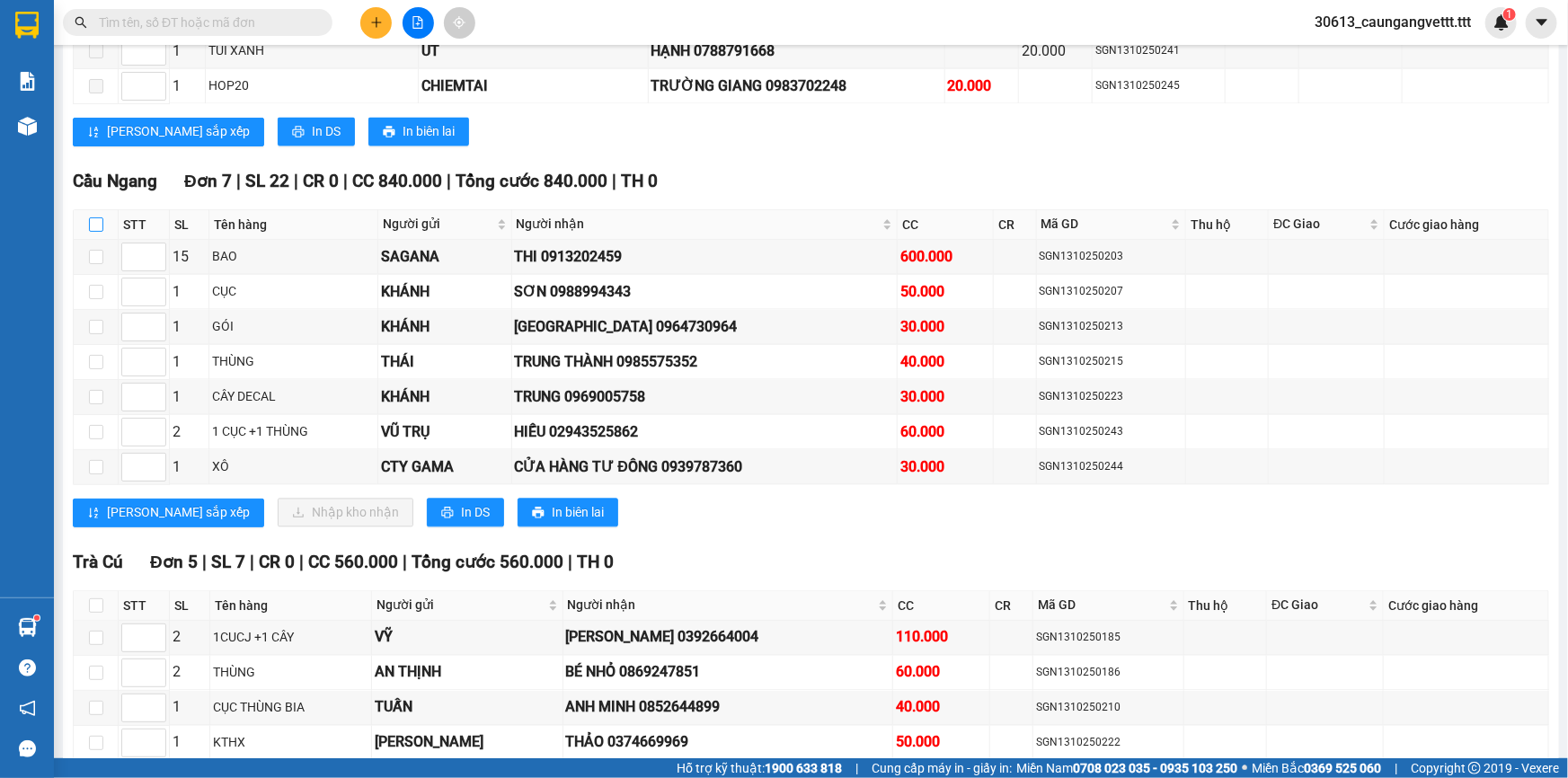
checkbox input "true"
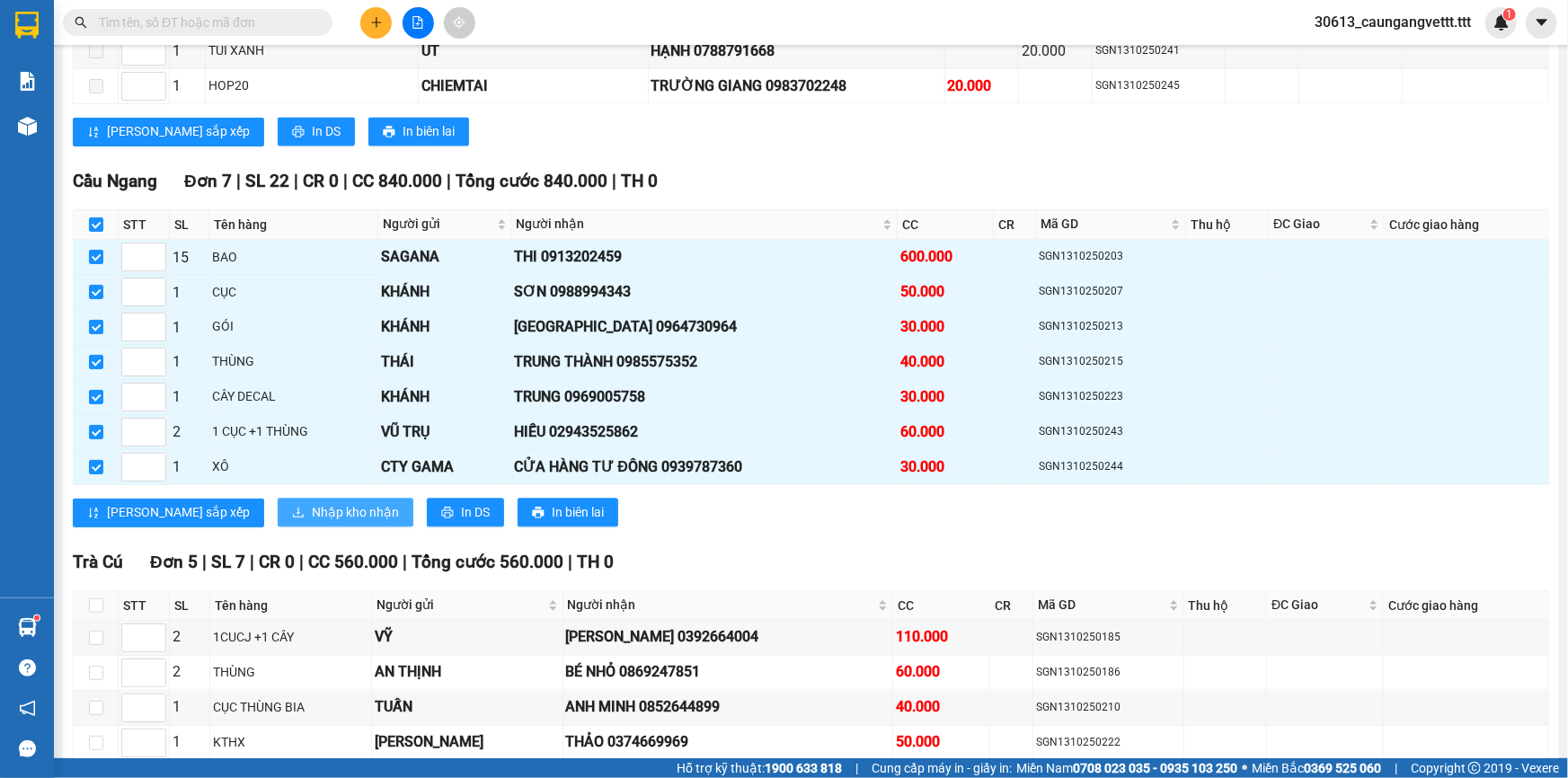
click at [311, 503] on span "Nhập kho nhận" at bounding box center [355, 513] width 87 height 20
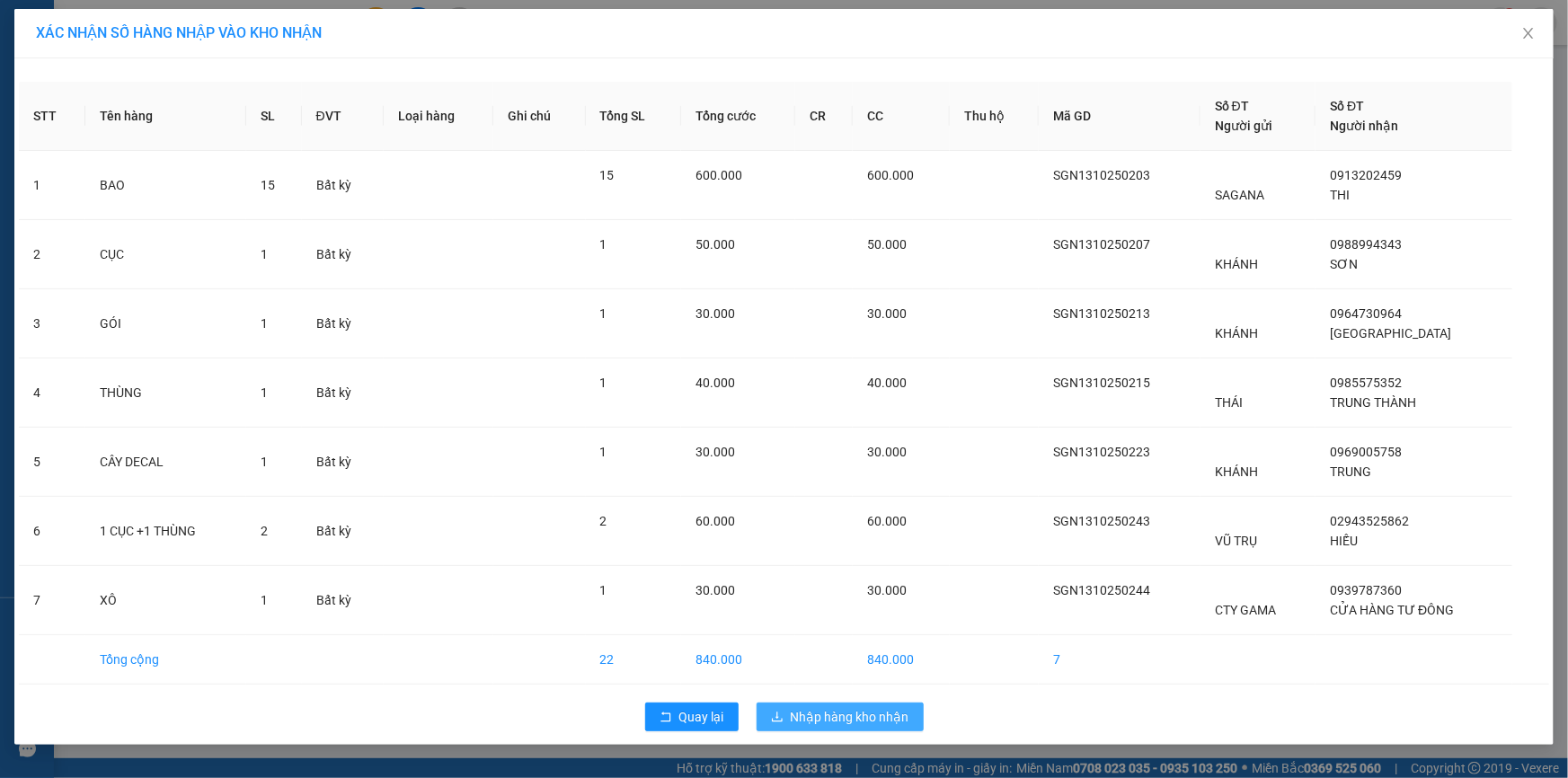
click at [835, 714] on span "Nhập hàng kho nhận" at bounding box center [850, 717] width 118 height 20
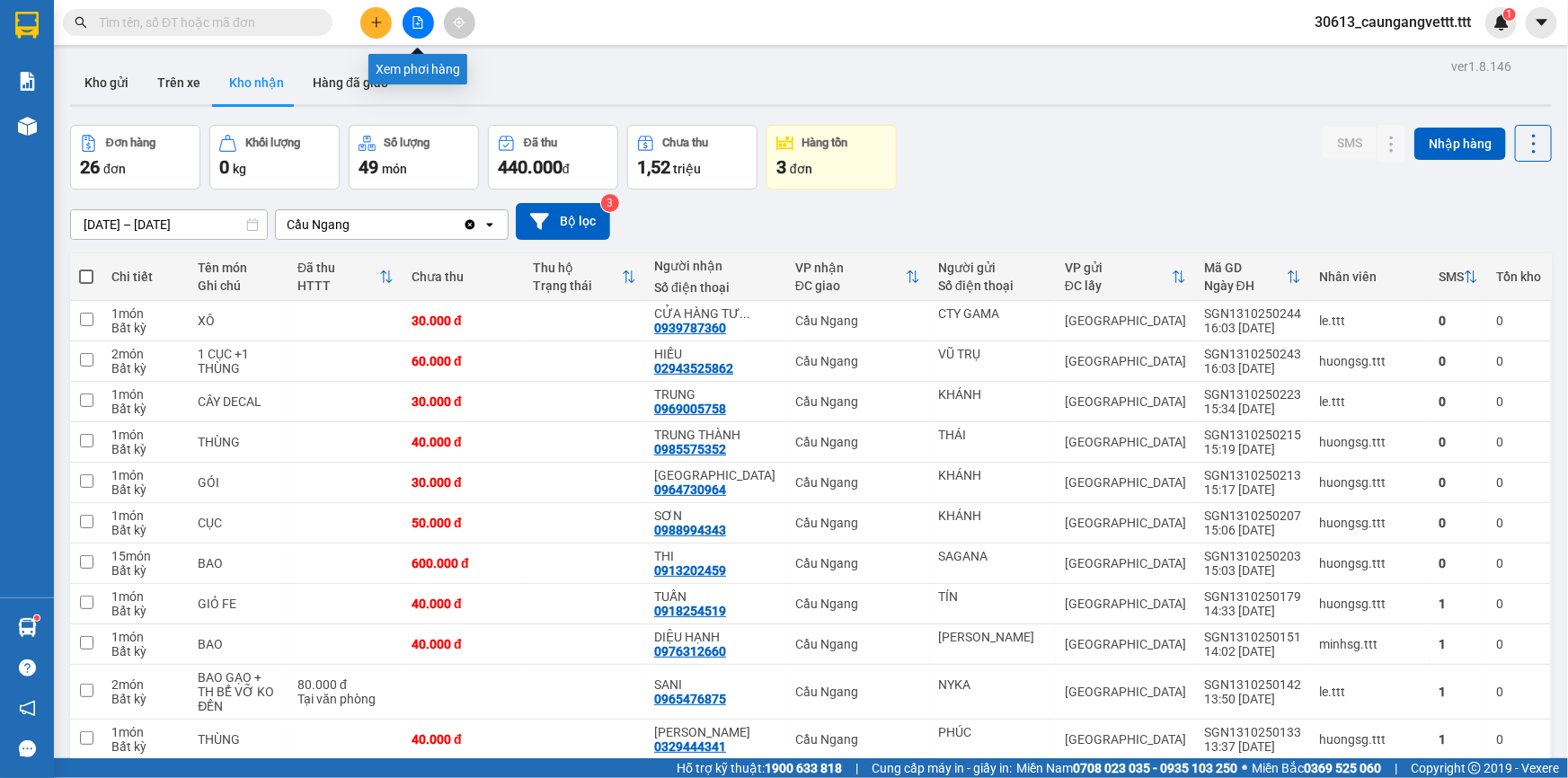
click at [414, 19] on icon "file-add" at bounding box center [417, 22] width 12 height 13
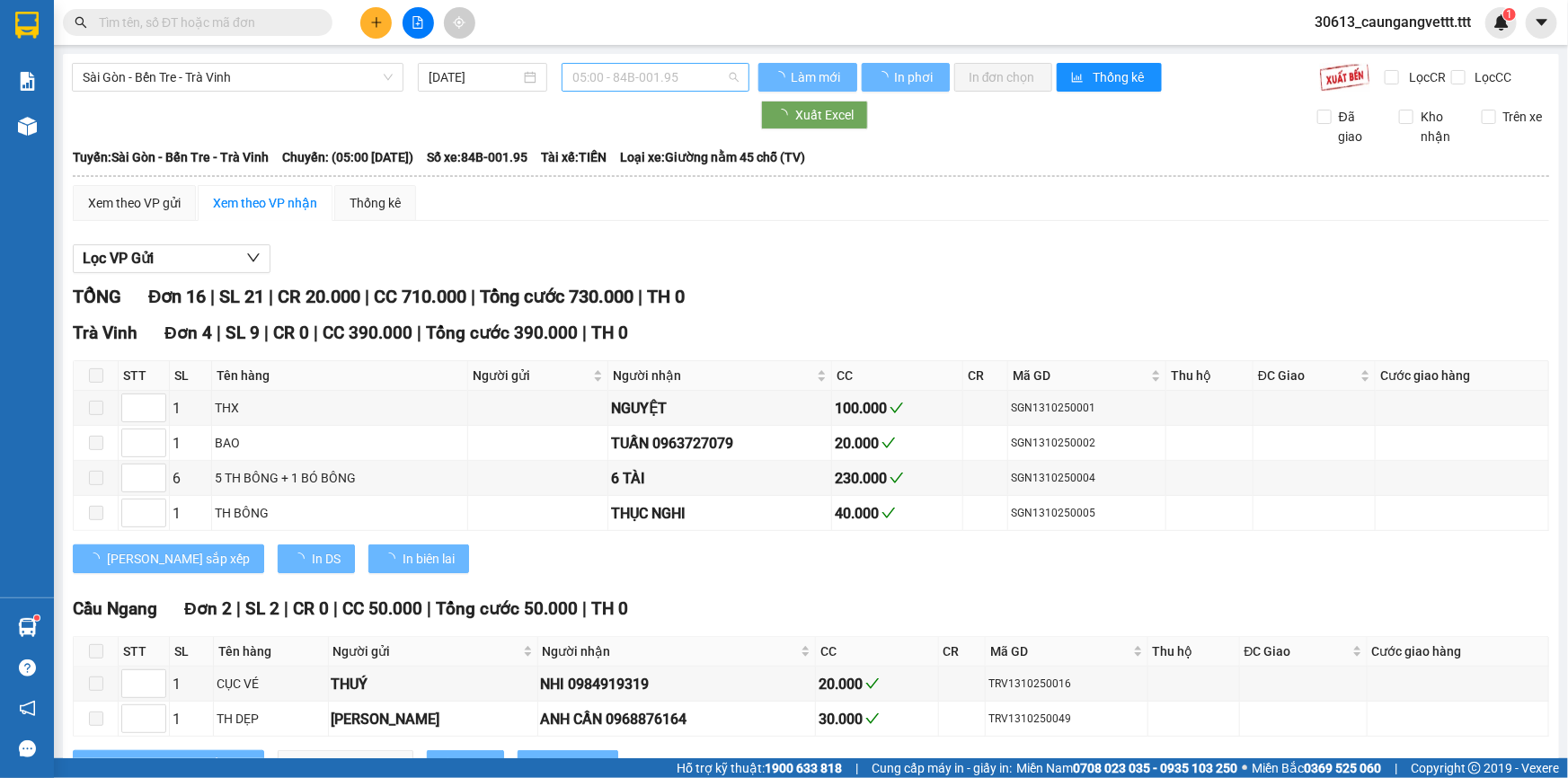
click at [626, 73] on span "05:00 - 84B-001.95" at bounding box center [655, 77] width 166 height 27
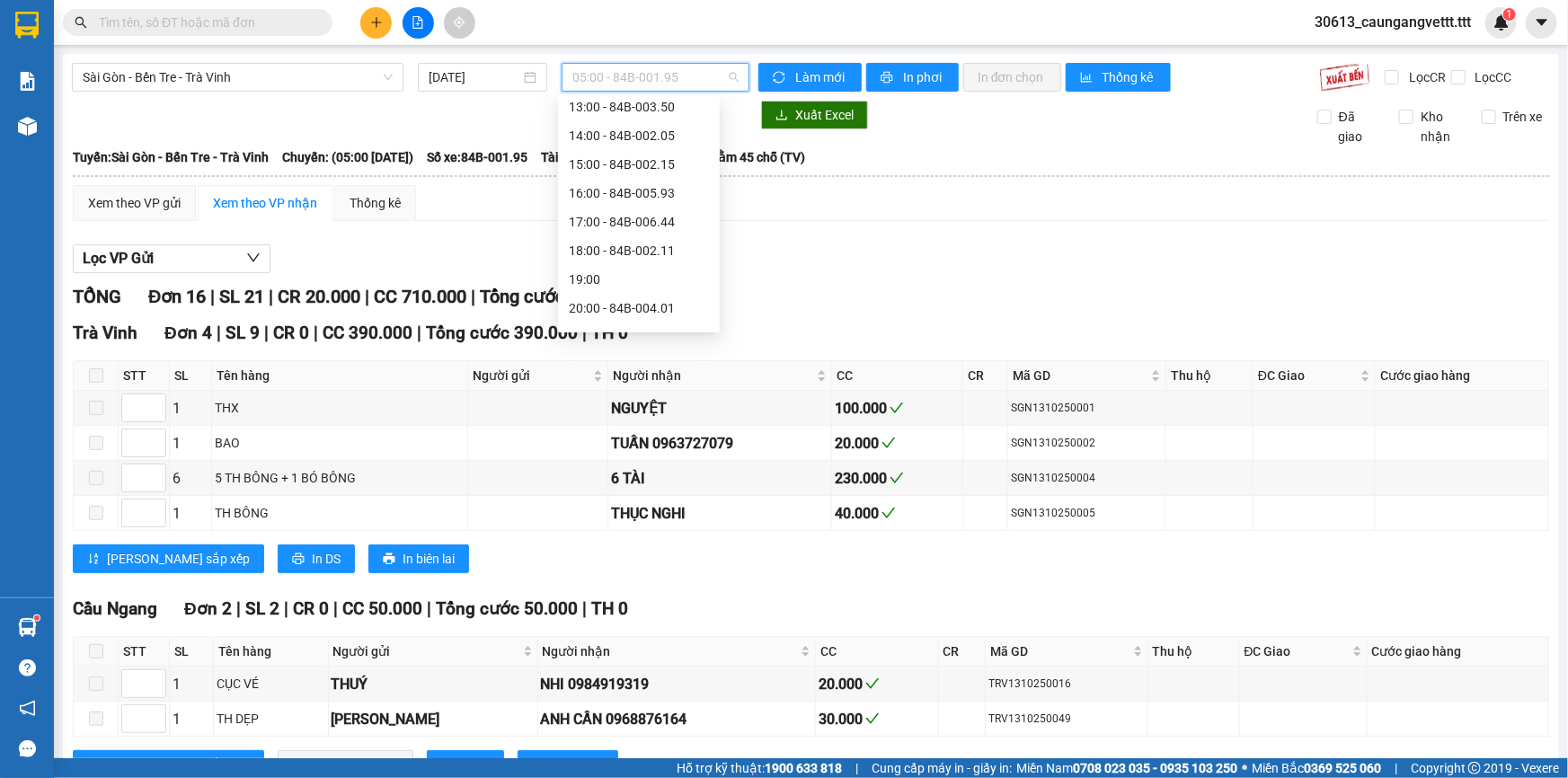
scroll to position [315, 0]
click at [612, 145] on div "15:00 - 84B-002.15" at bounding box center [639, 142] width 140 height 20
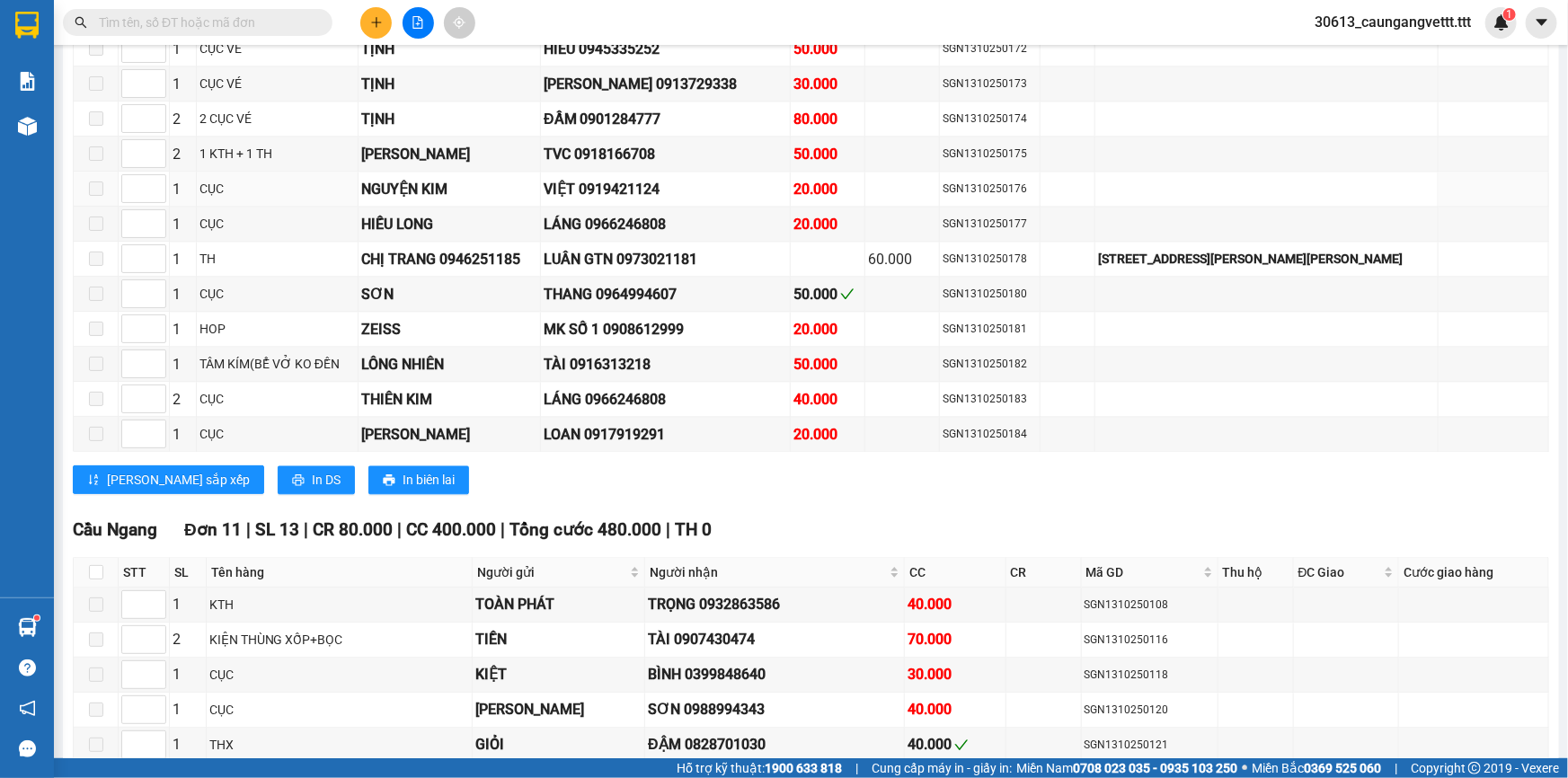
scroll to position [2070, 0]
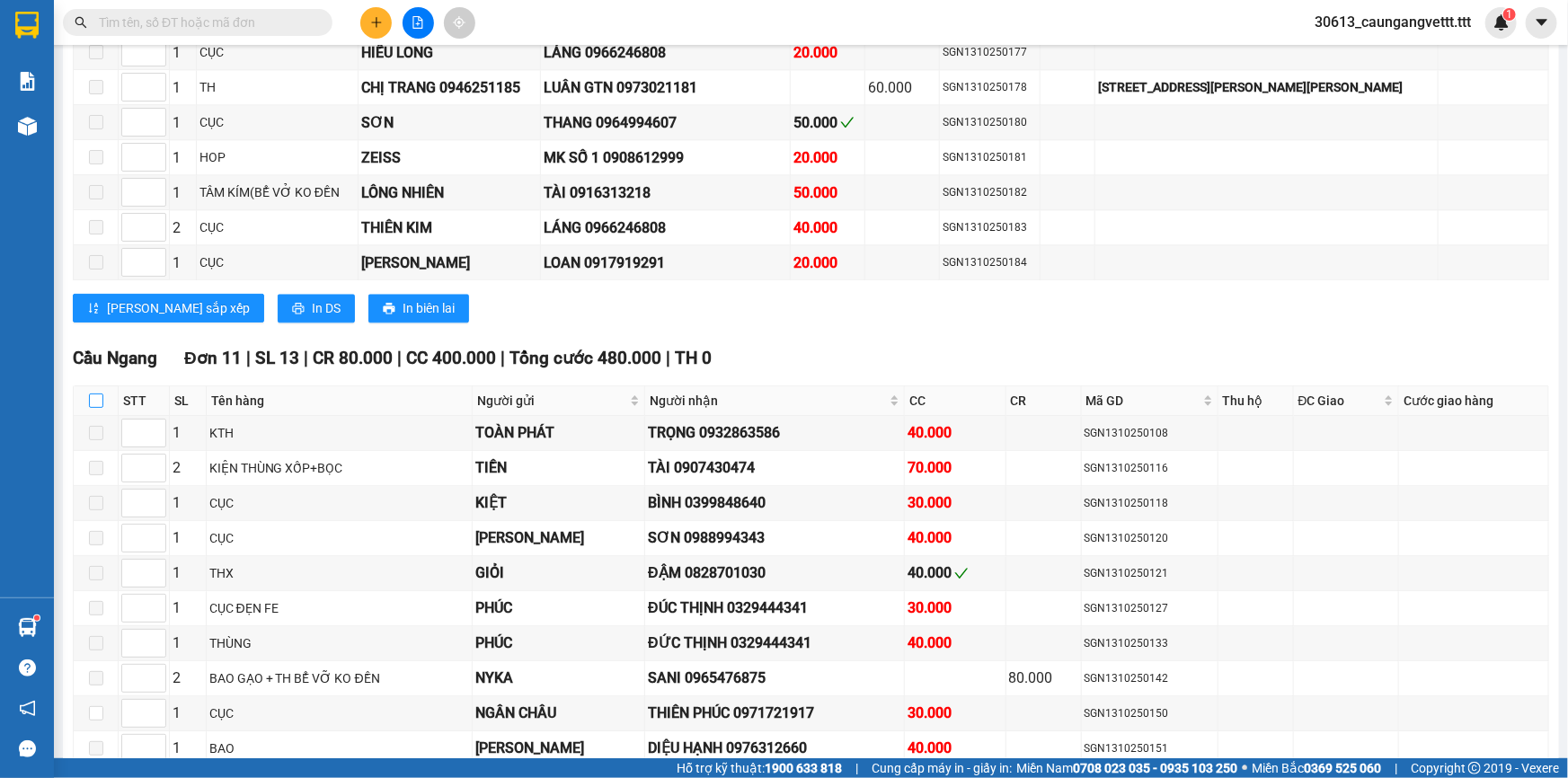
click at [97, 393] on input "checkbox" at bounding box center [96, 400] width 14 height 14
checkbox input "true"
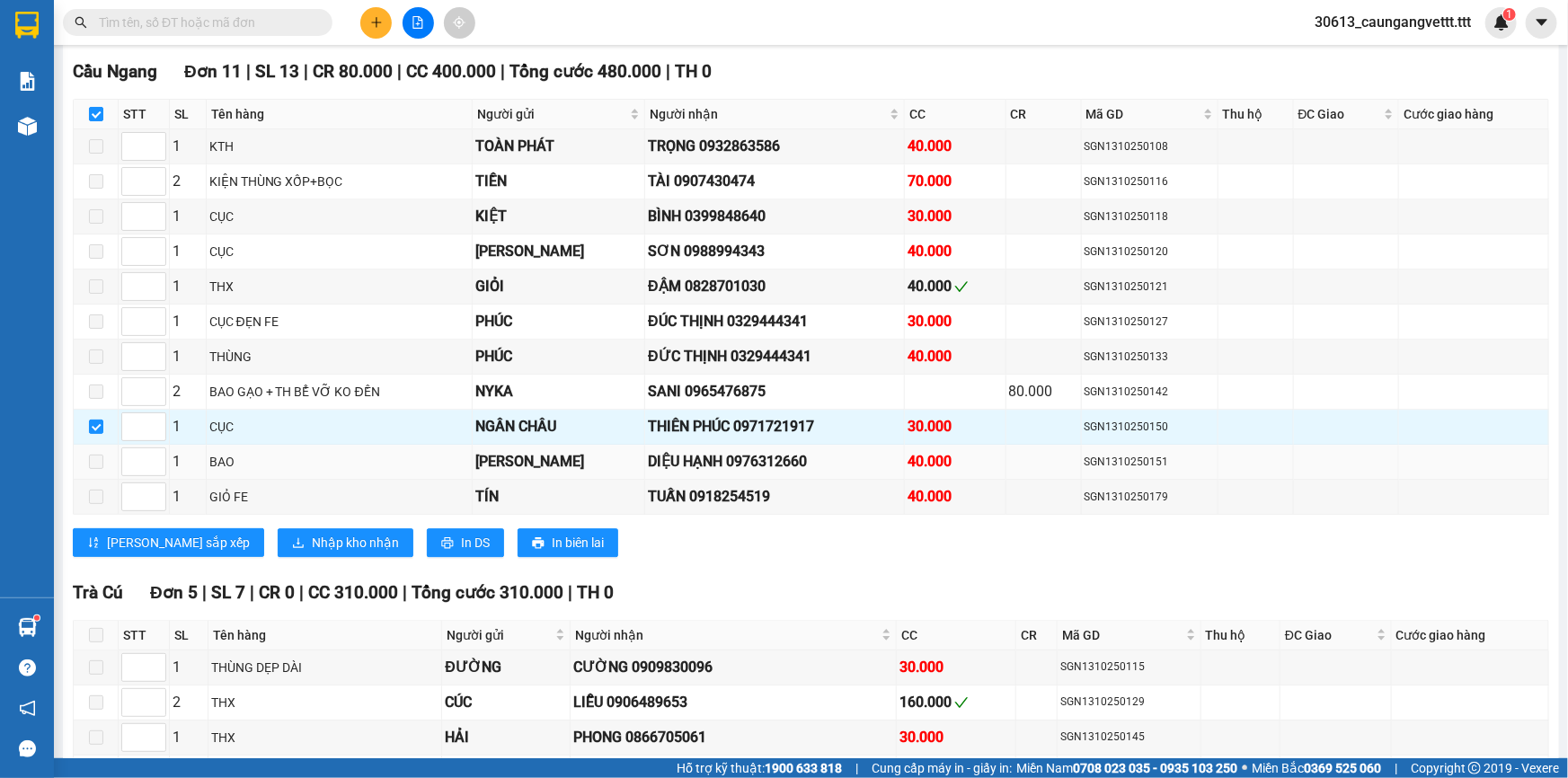
scroll to position [2451, 0]
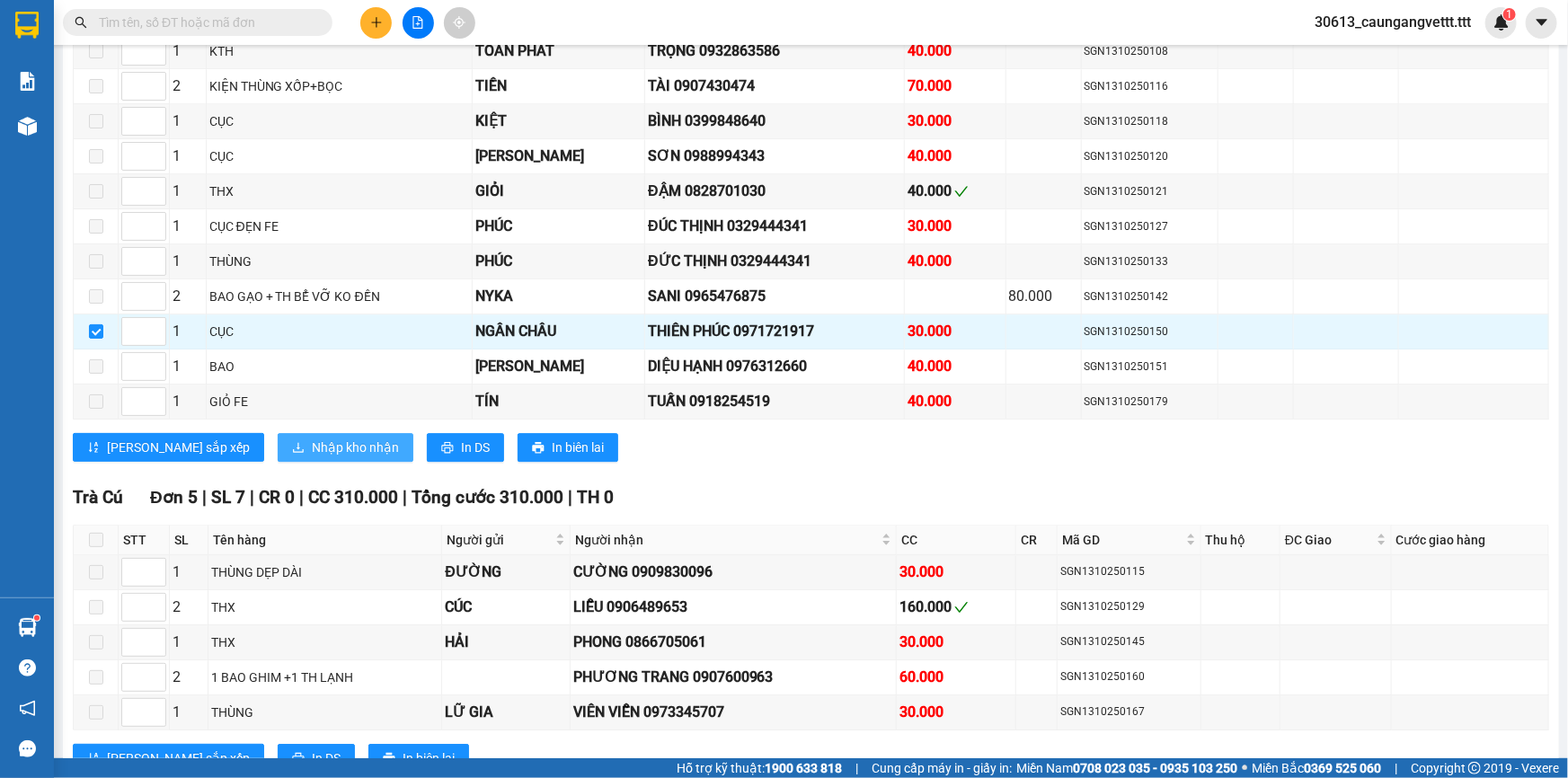
click at [311, 438] on span "Nhập kho nhận" at bounding box center [355, 447] width 87 height 20
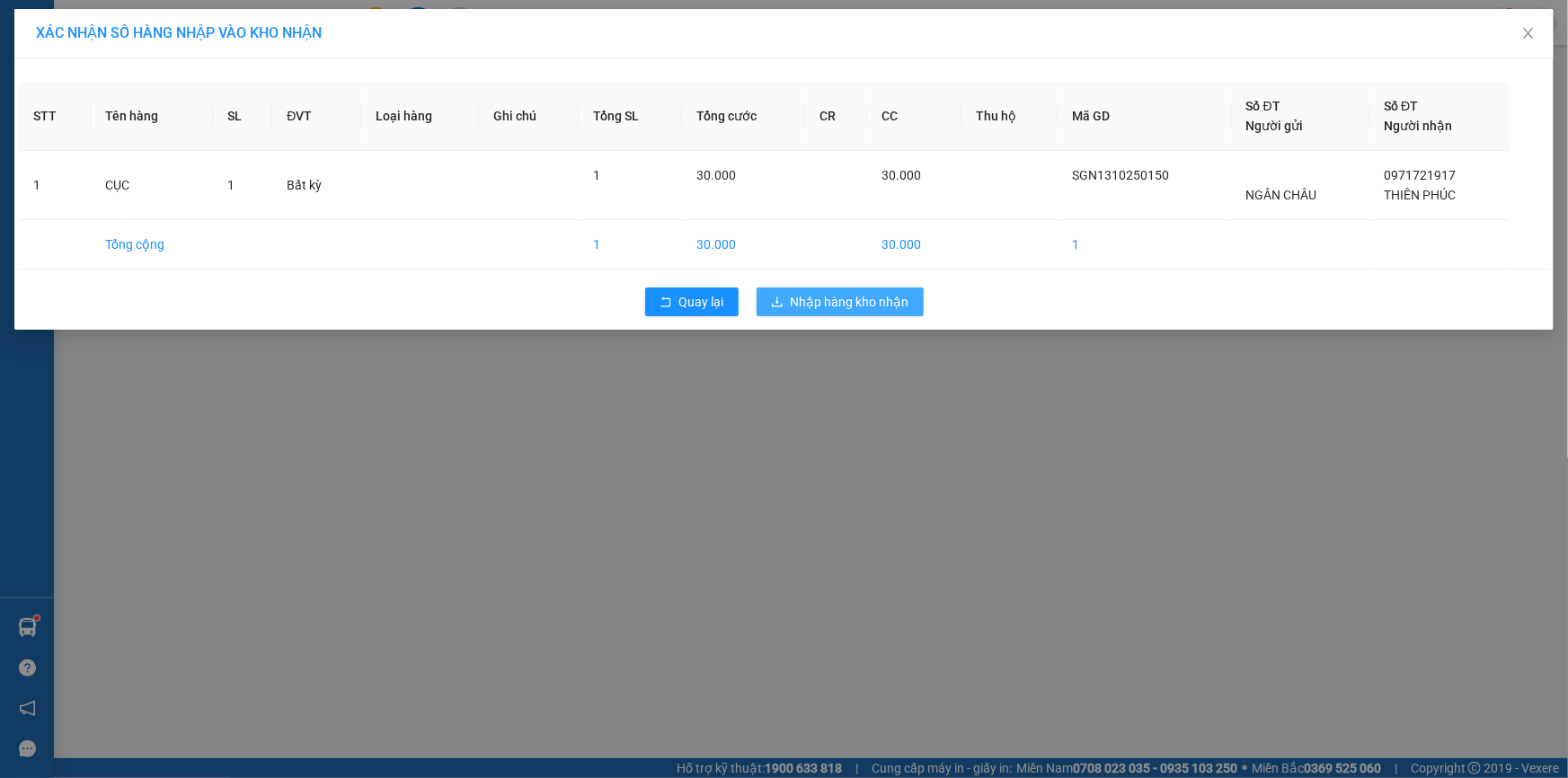
click at [854, 306] on span "Nhập hàng kho nhận" at bounding box center [850, 302] width 118 height 20
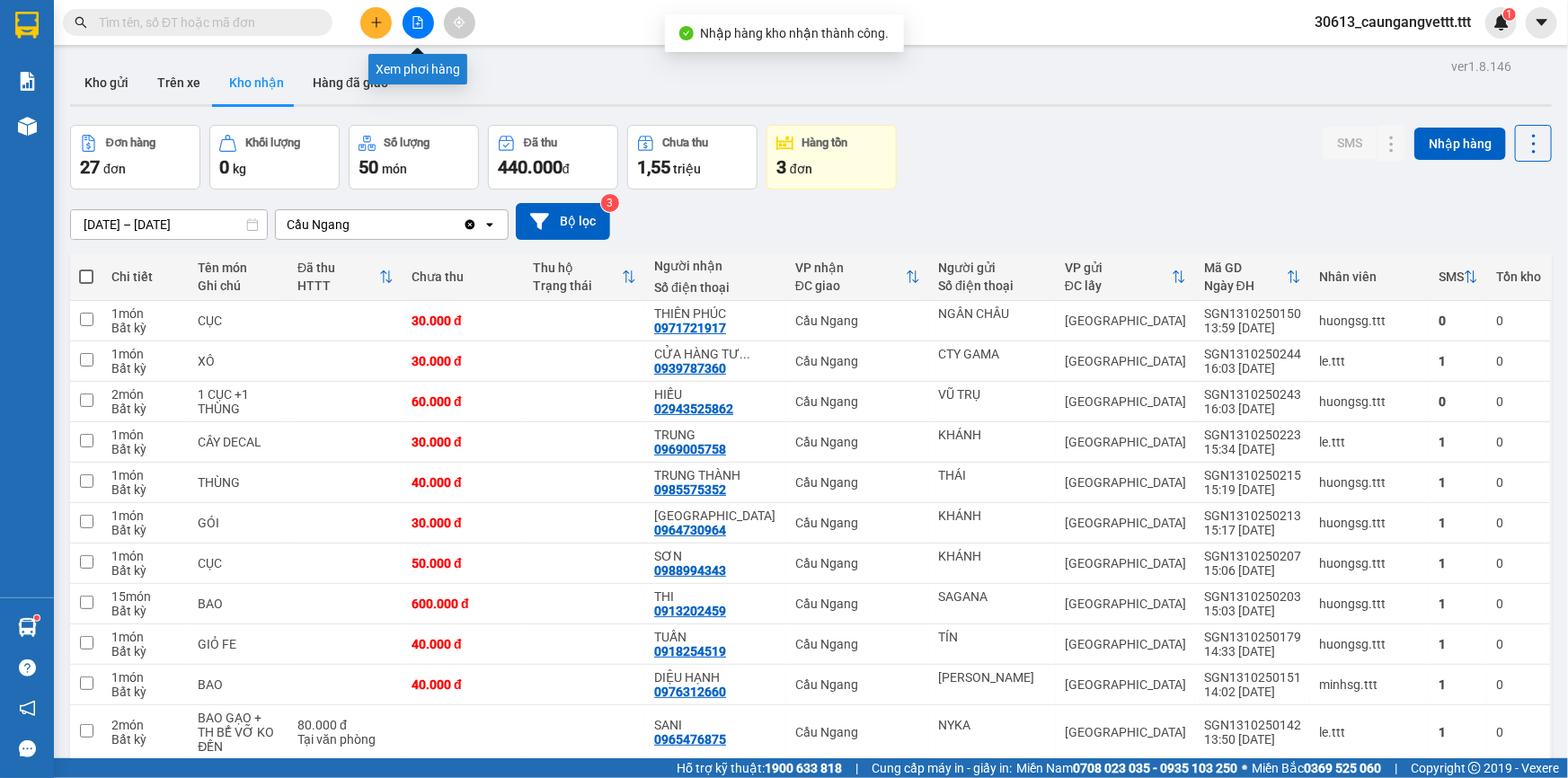
click at [421, 24] on icon "file-add" at bounding box center [418, 22] width 10 height 13
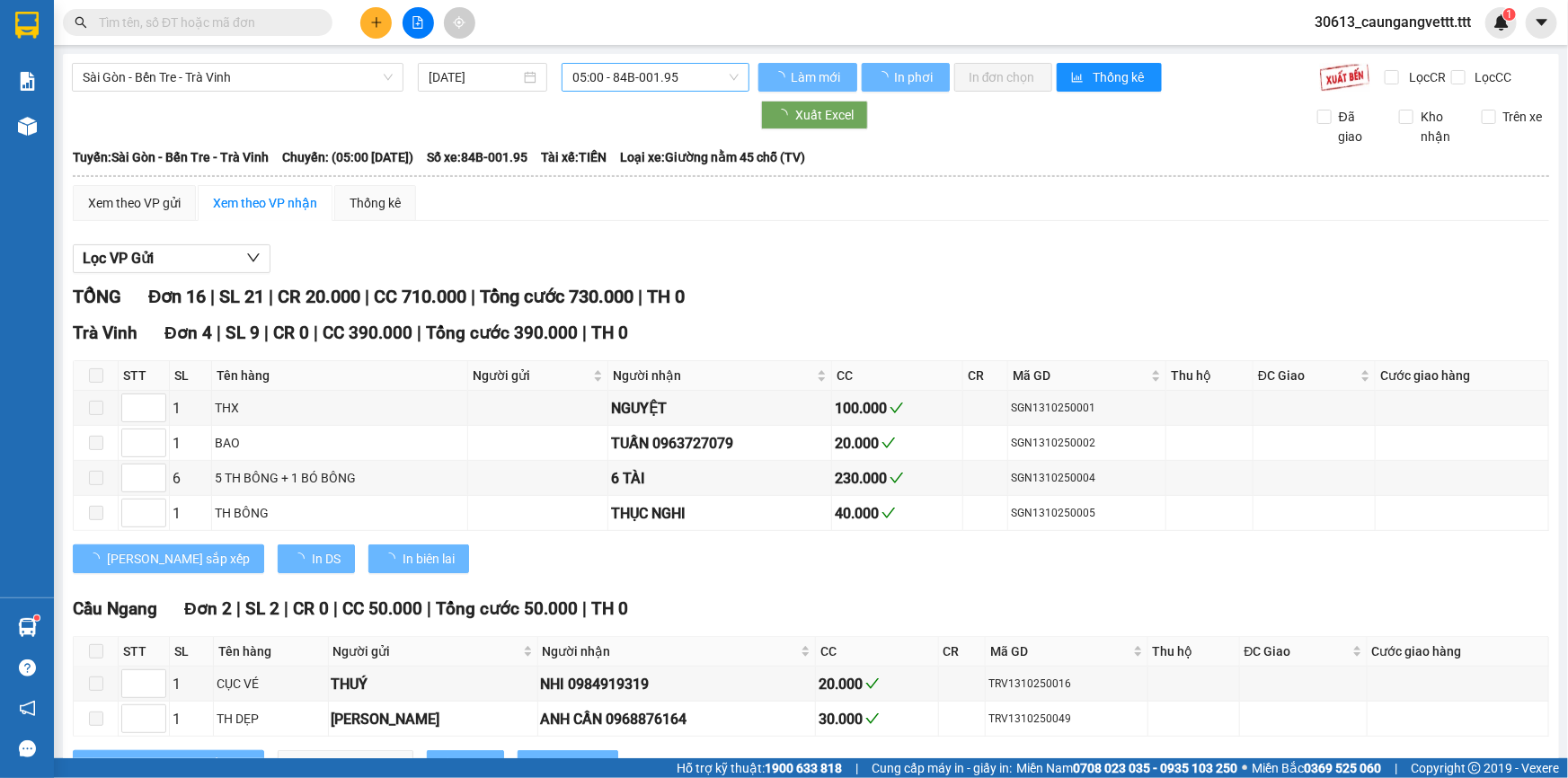
click at [608, 70] on span "05:00 - 84B-001.95" at bounding box center [655, 77] width 166 height 27
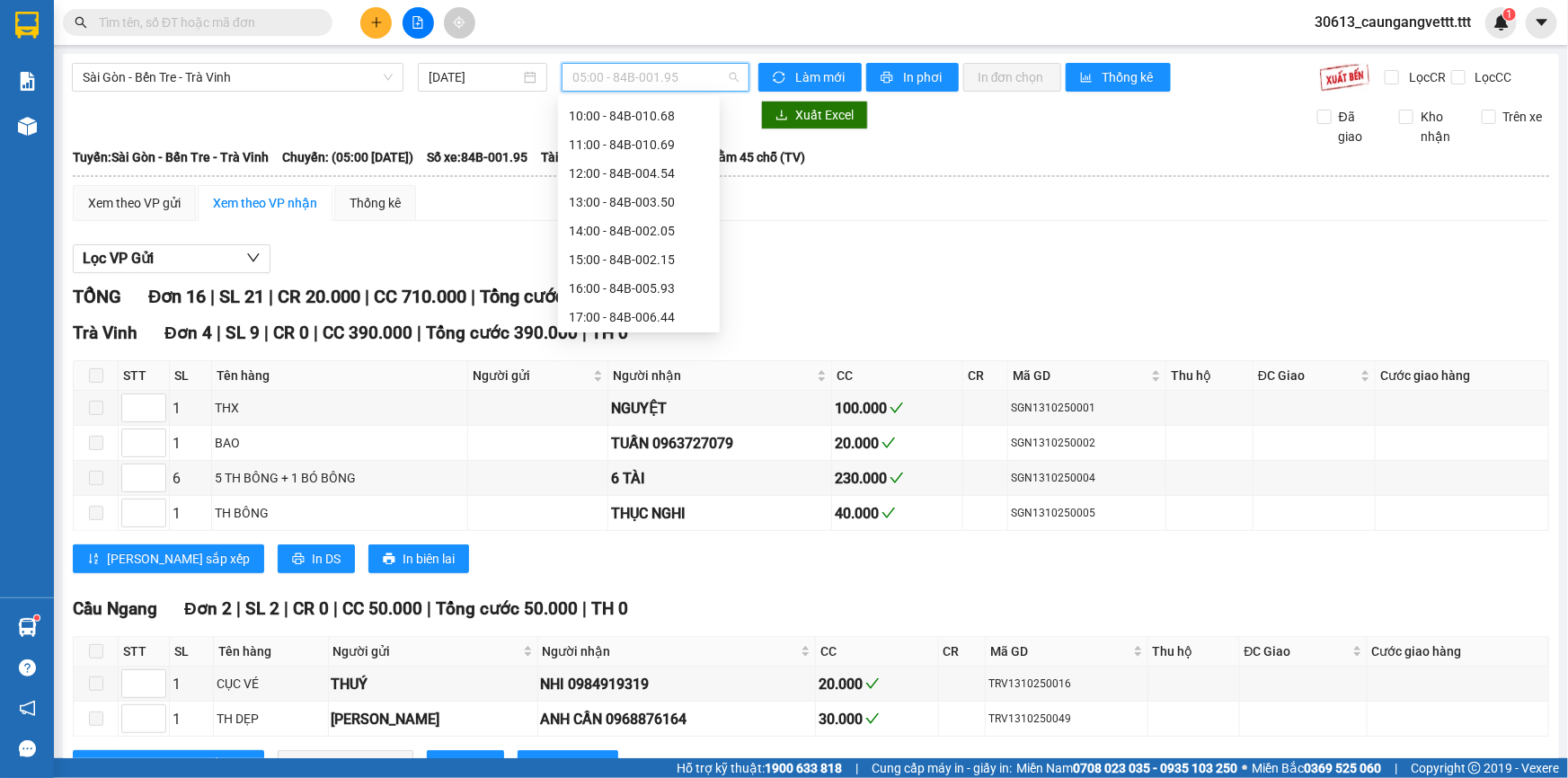
scroll to position [217, 0]
click at [611, 273] on div "16:00 - 84B-005.93" at bounding box center [639, 269] width 140 height 20
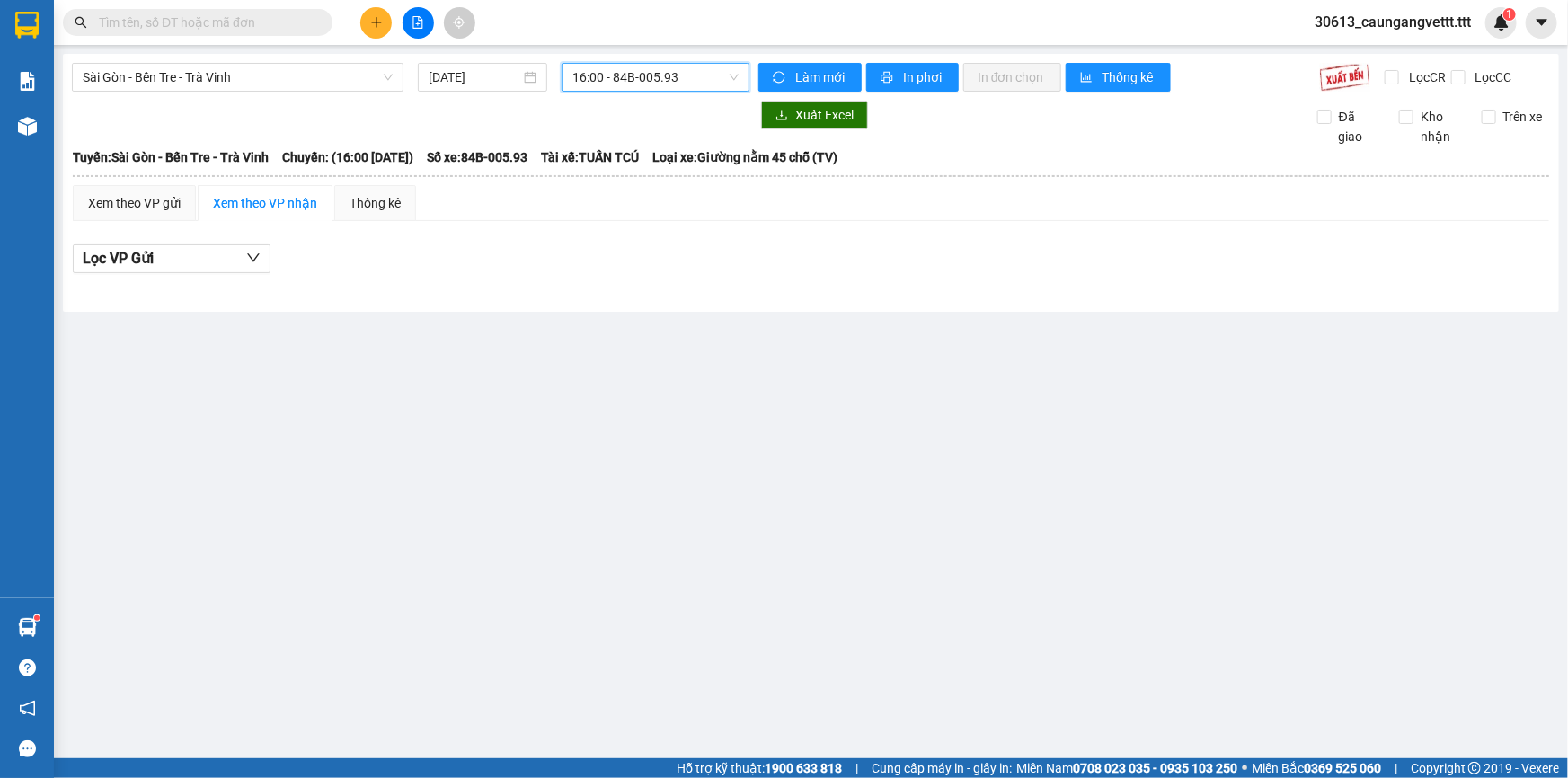
click at [626, 72] on span "16:00 - 84B-005.93" at bounding box center [655, 77] width 166 height 27
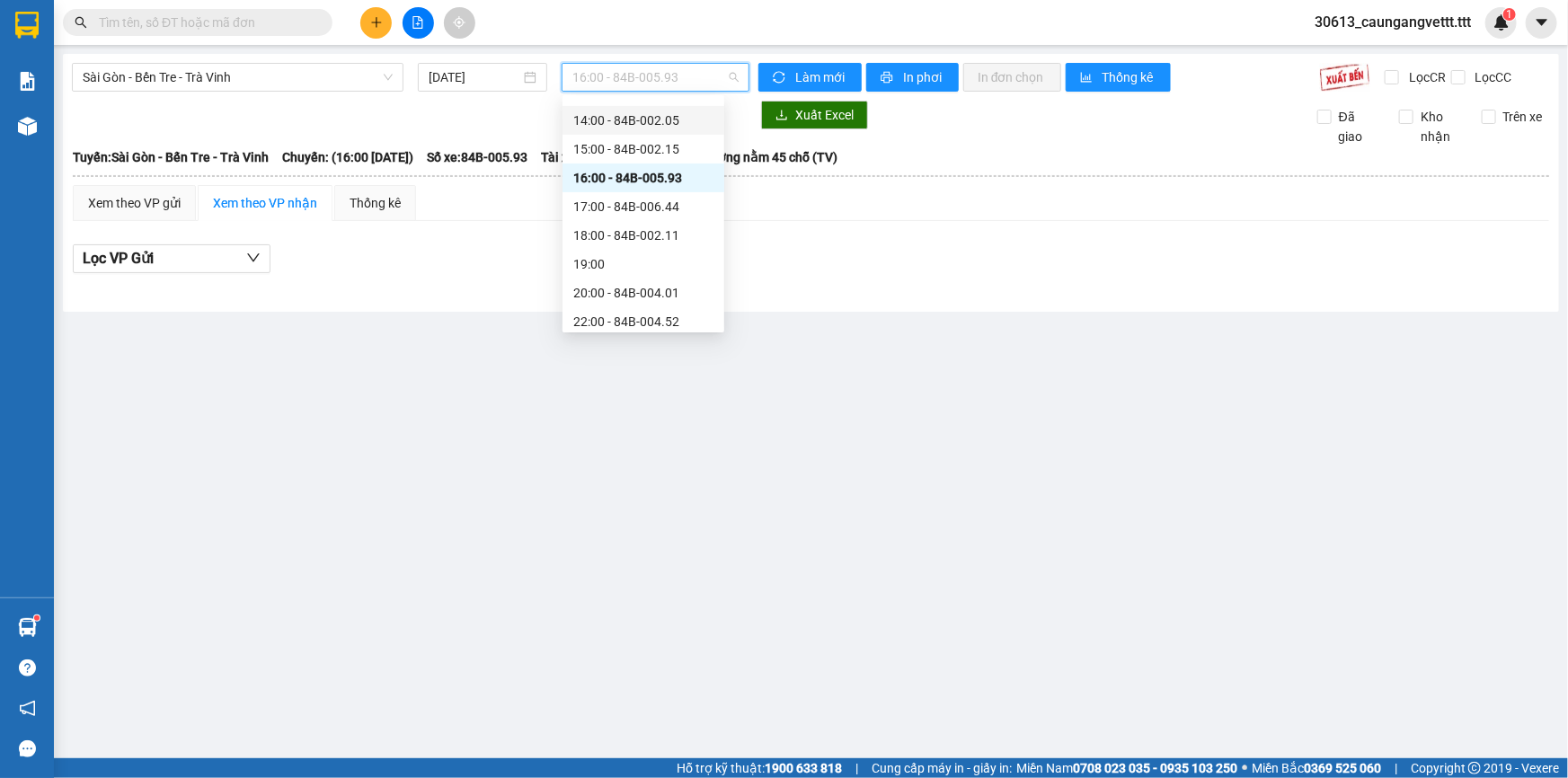
scroll to position [315, 0]
click at [630, 190] on div "17:00 - 84B-006.44" at bounding box center [643, 200] width 140 height 20
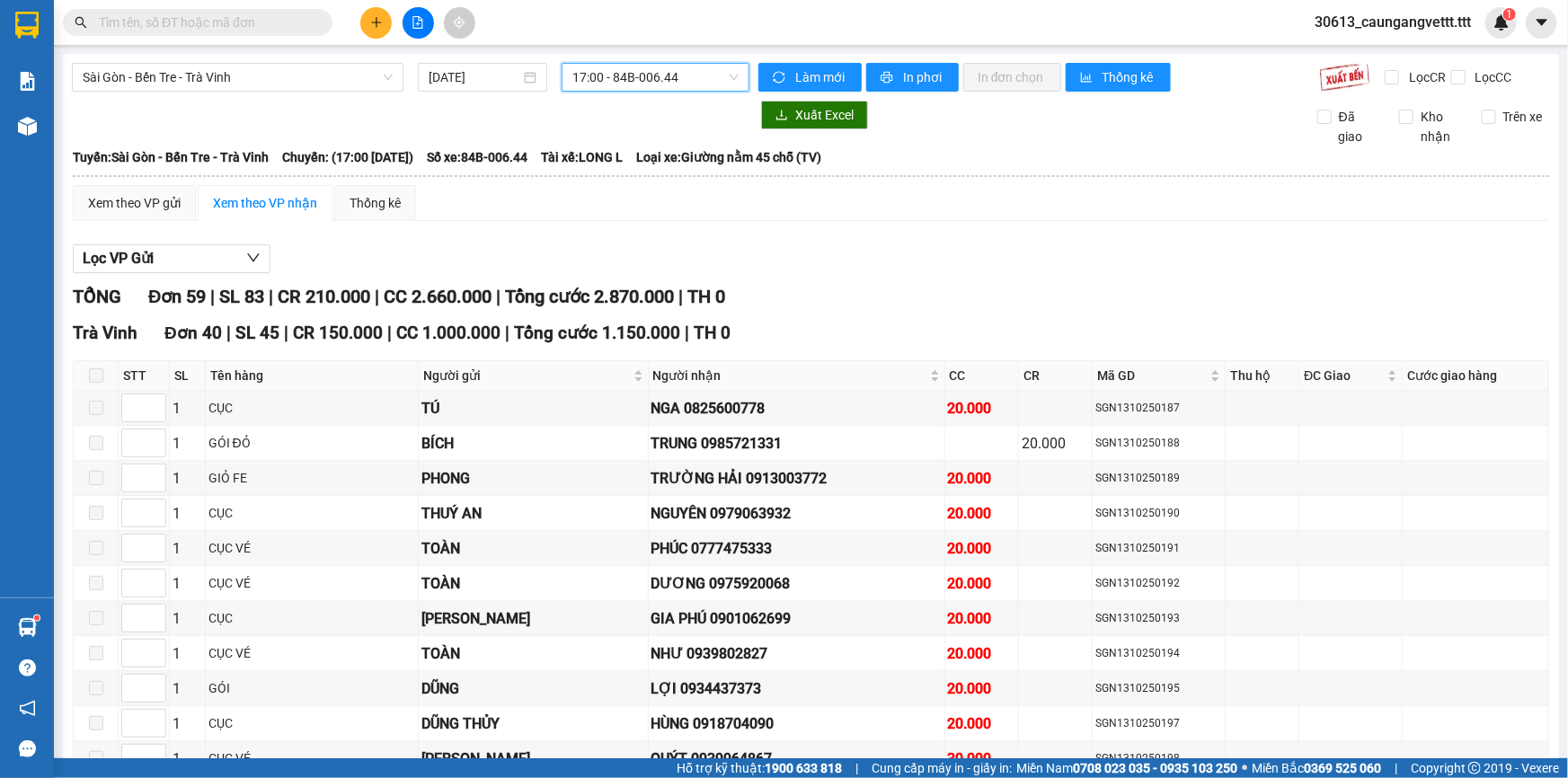
click at [652, 75] on span "17:00 - 84B-006.44" at bounding box center [655, 77] width 166 height 27
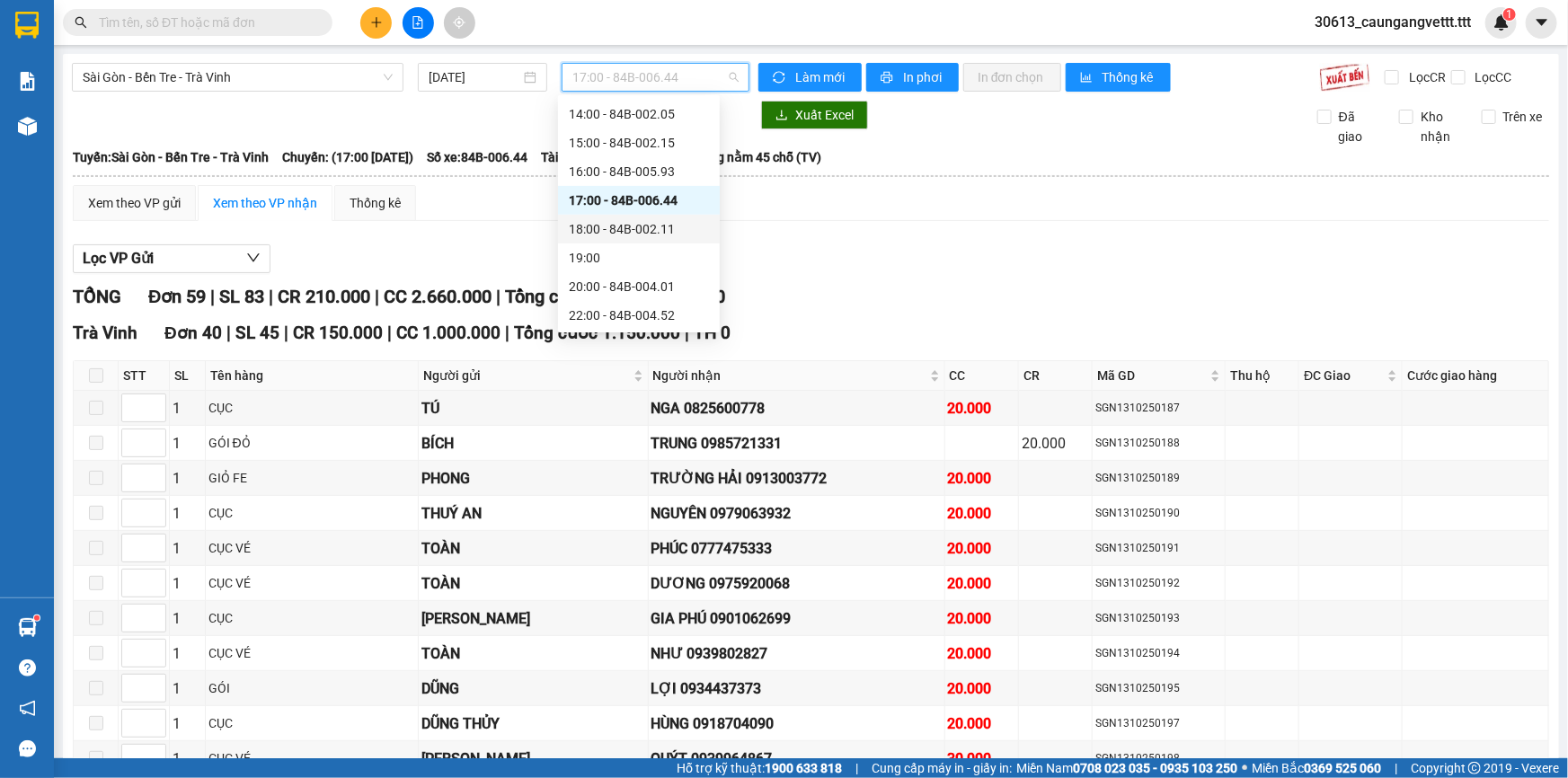
click at [602, 228] on div "18:00 - 84B-002.11" at bounding box center [639, 229] width 140 height 20
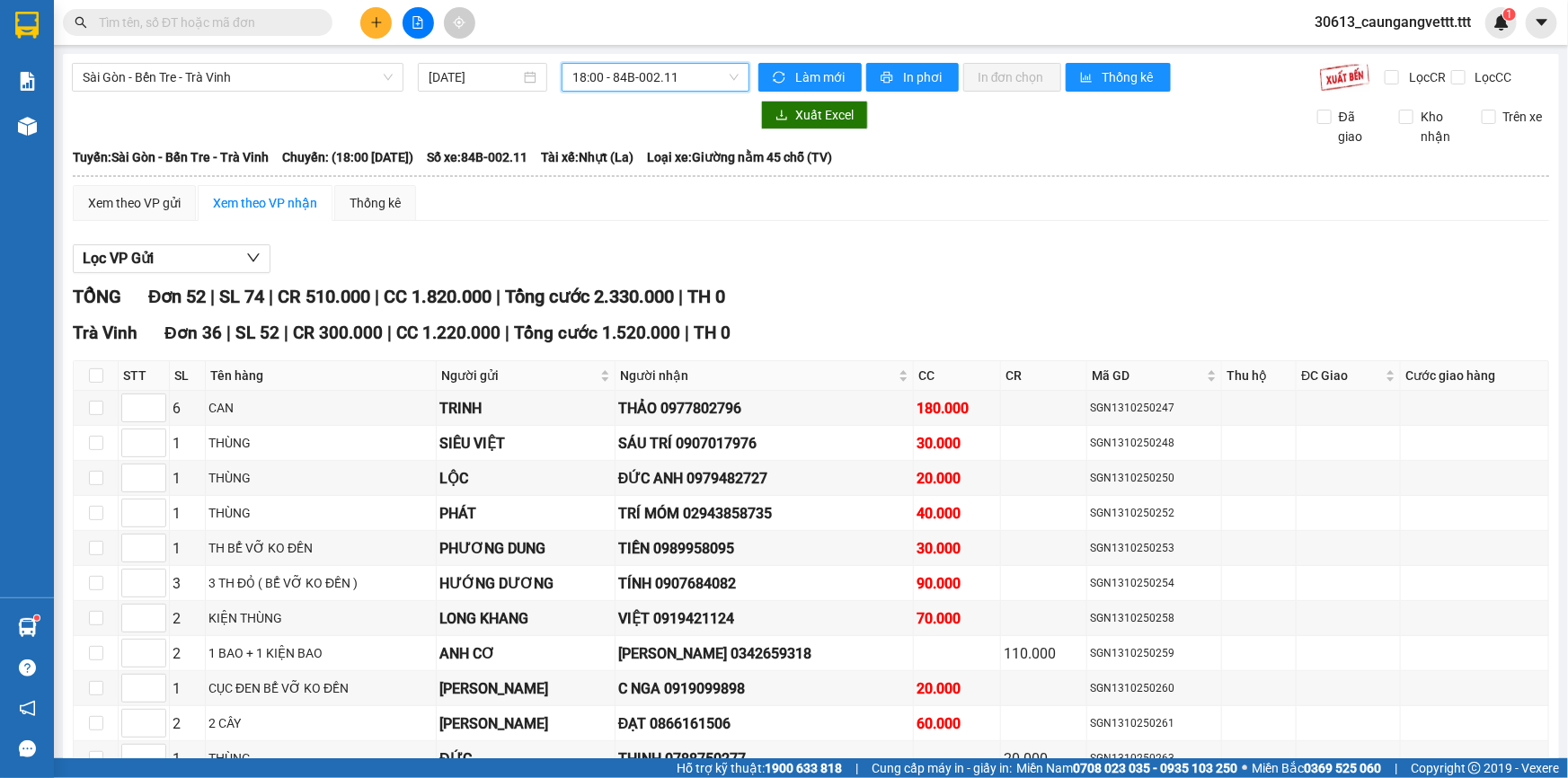
click at [637, 81] on span "18:00 - 84B-002.11" at bounding box center [655, 77] width 166 height 27
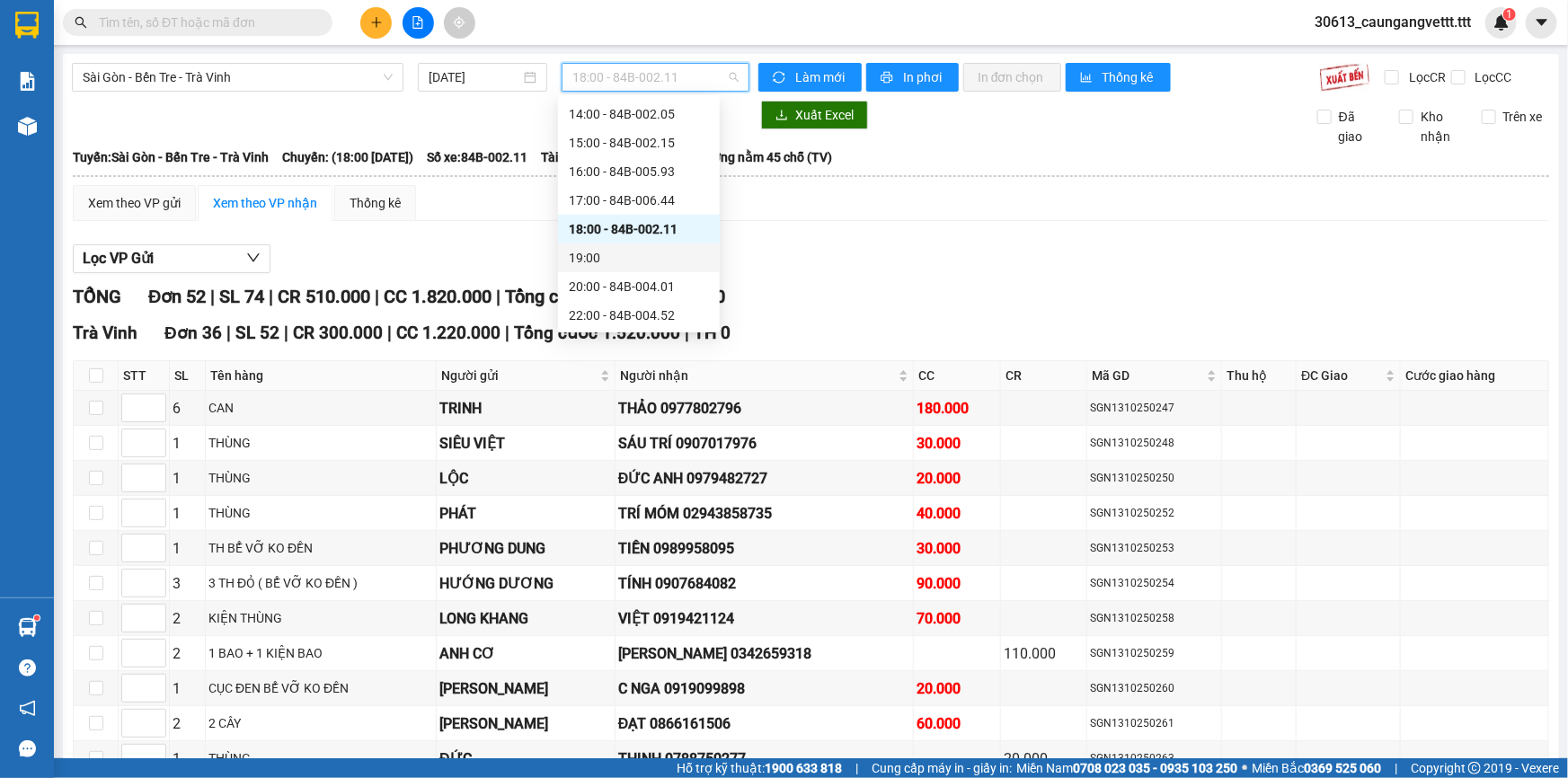
click at [608, 263] on div "19:00" at bounding box center [639, 258] width 140 height 20
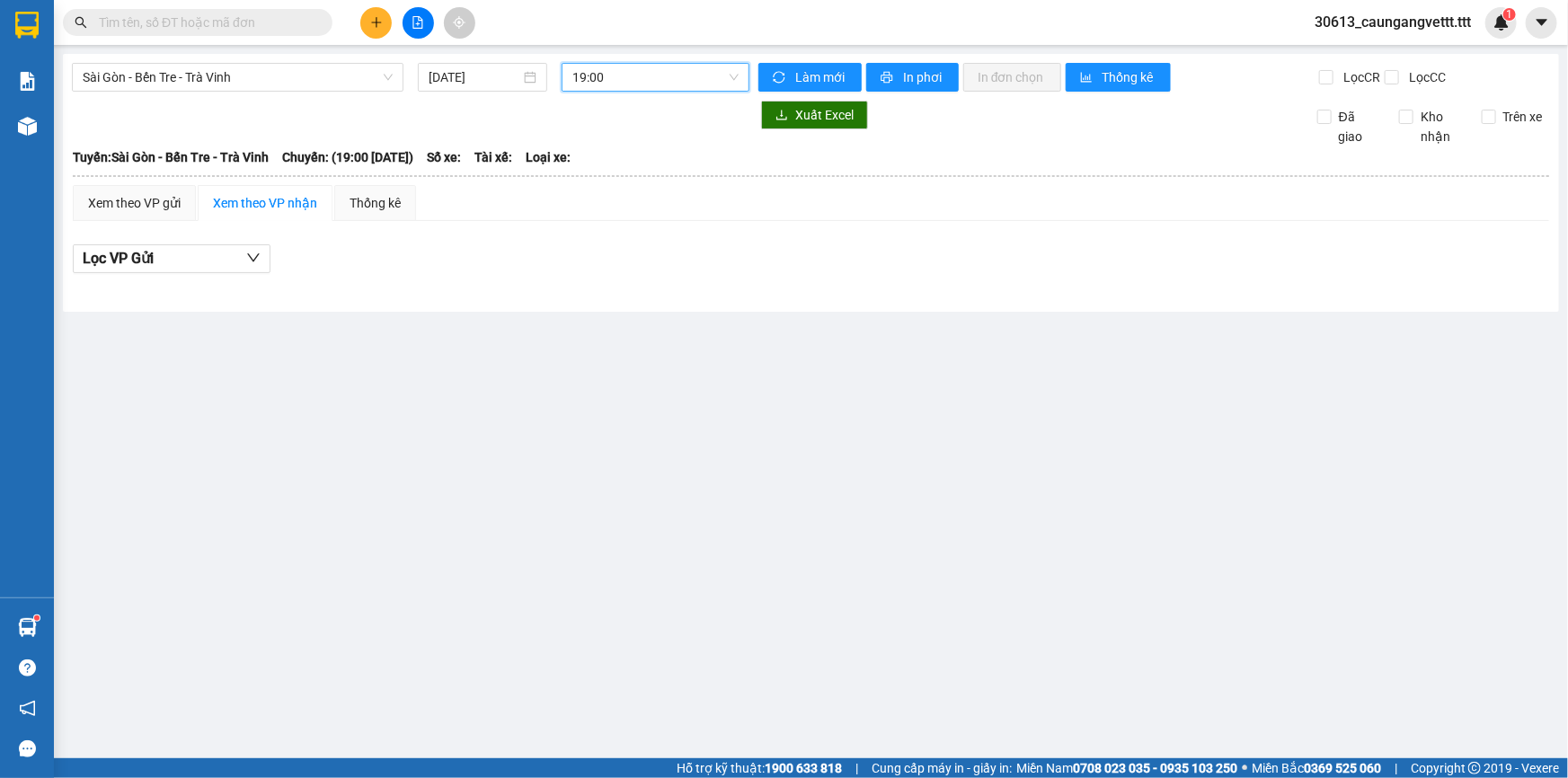
click at [635, 79] on span "19:00" at bounding box center [655, 77] width 166 height 27
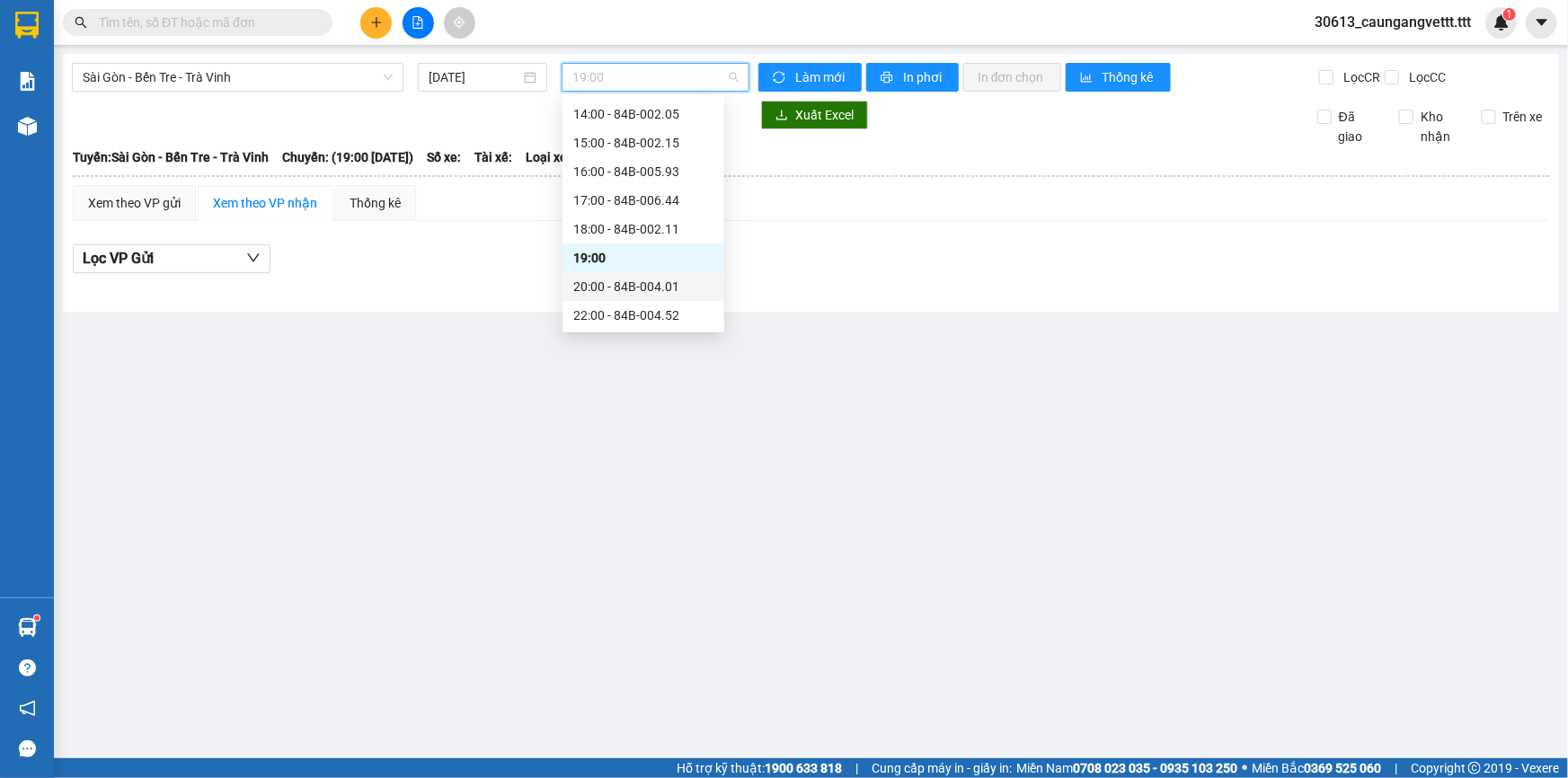
click at [620, 284] on div "20:00 - 84B-004.01" at bounding box center [643, 287] width 140 height 20
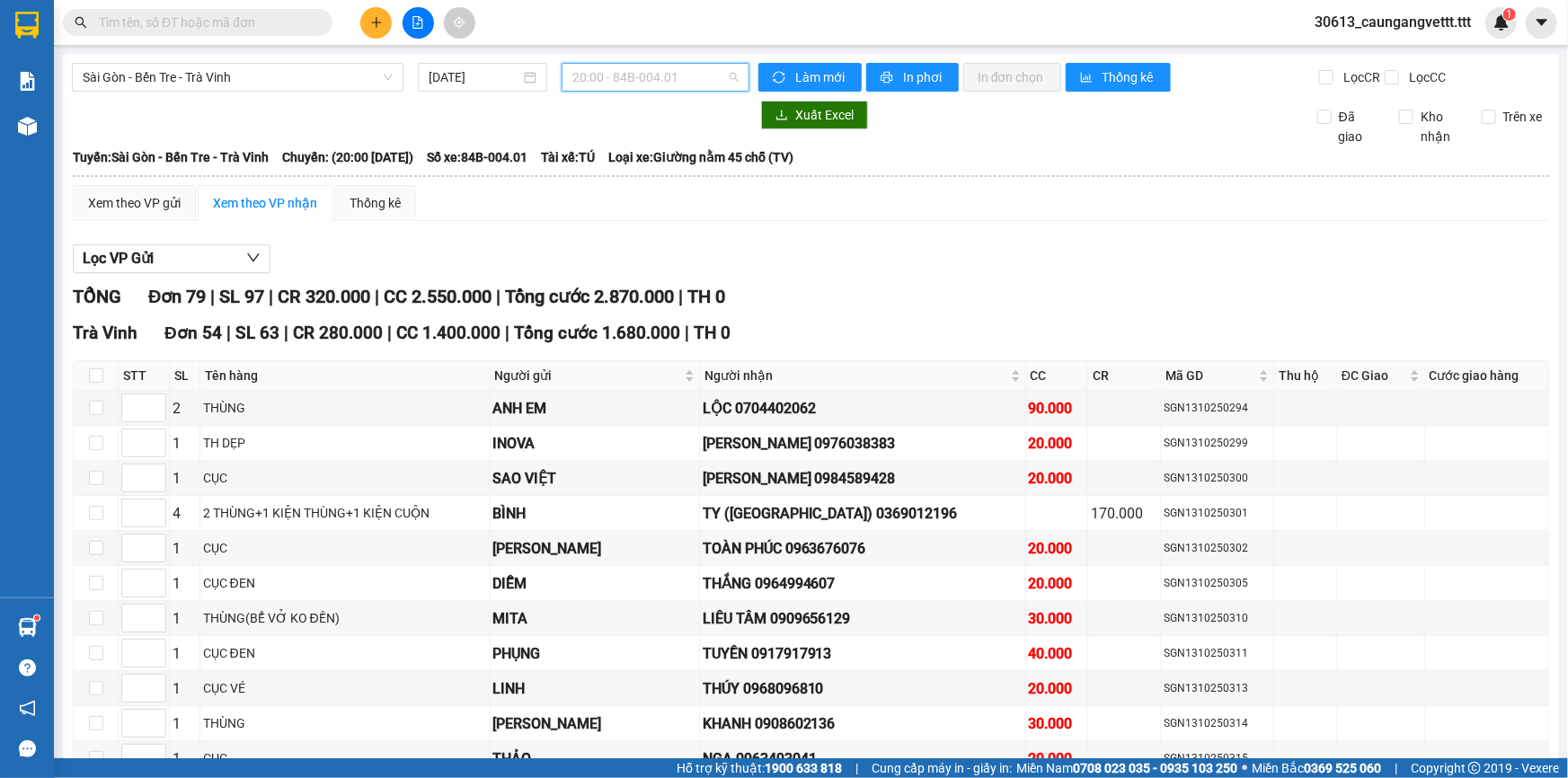
click at [657, 88] on span "20:00 - 84B-004.01" at bounding box center [655, 77] width 166 height 27
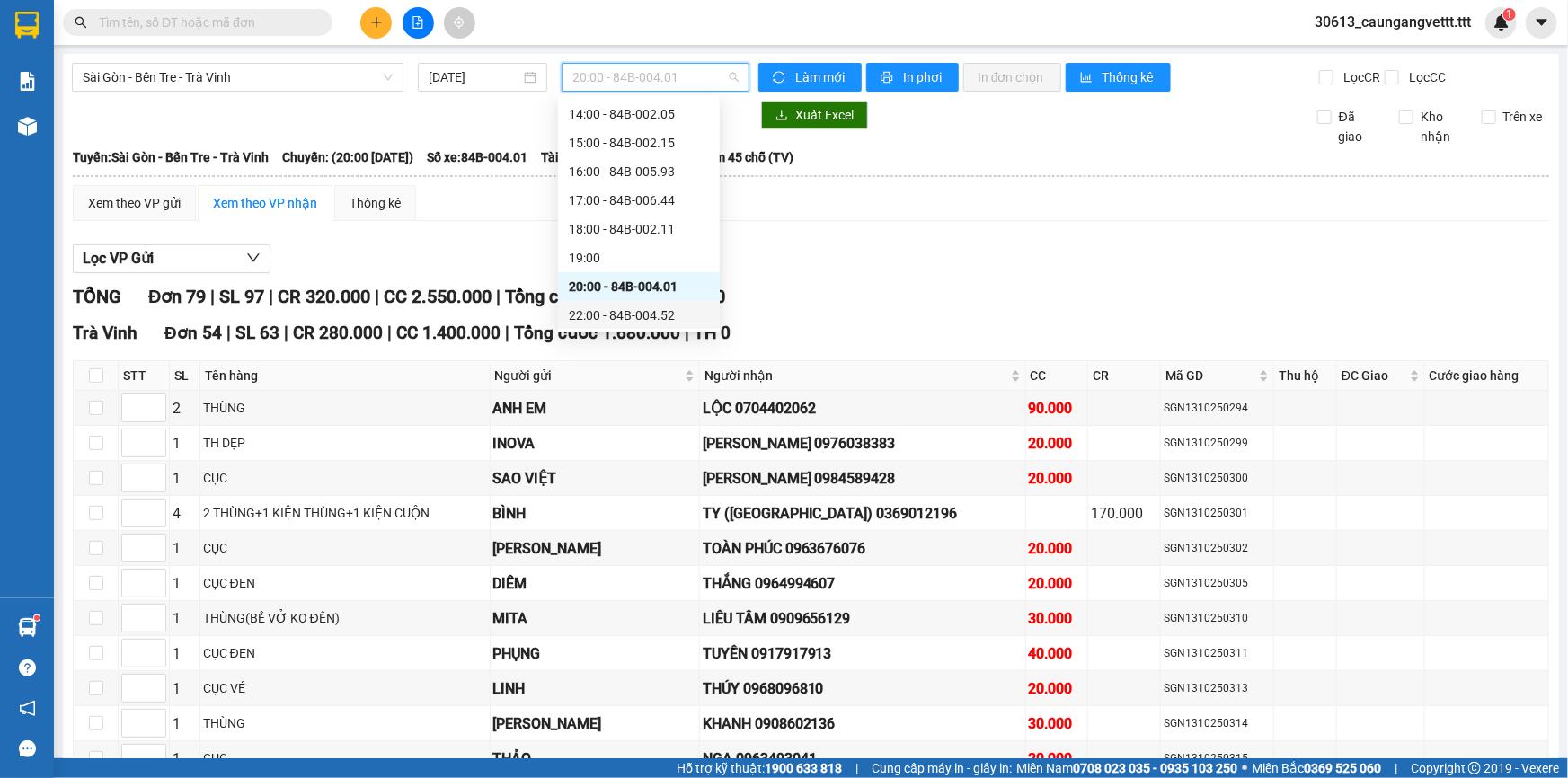
click at [614, 314] on div "22:00 - 84B-004.52" at bounding box center [639, 315] width 140 height 20
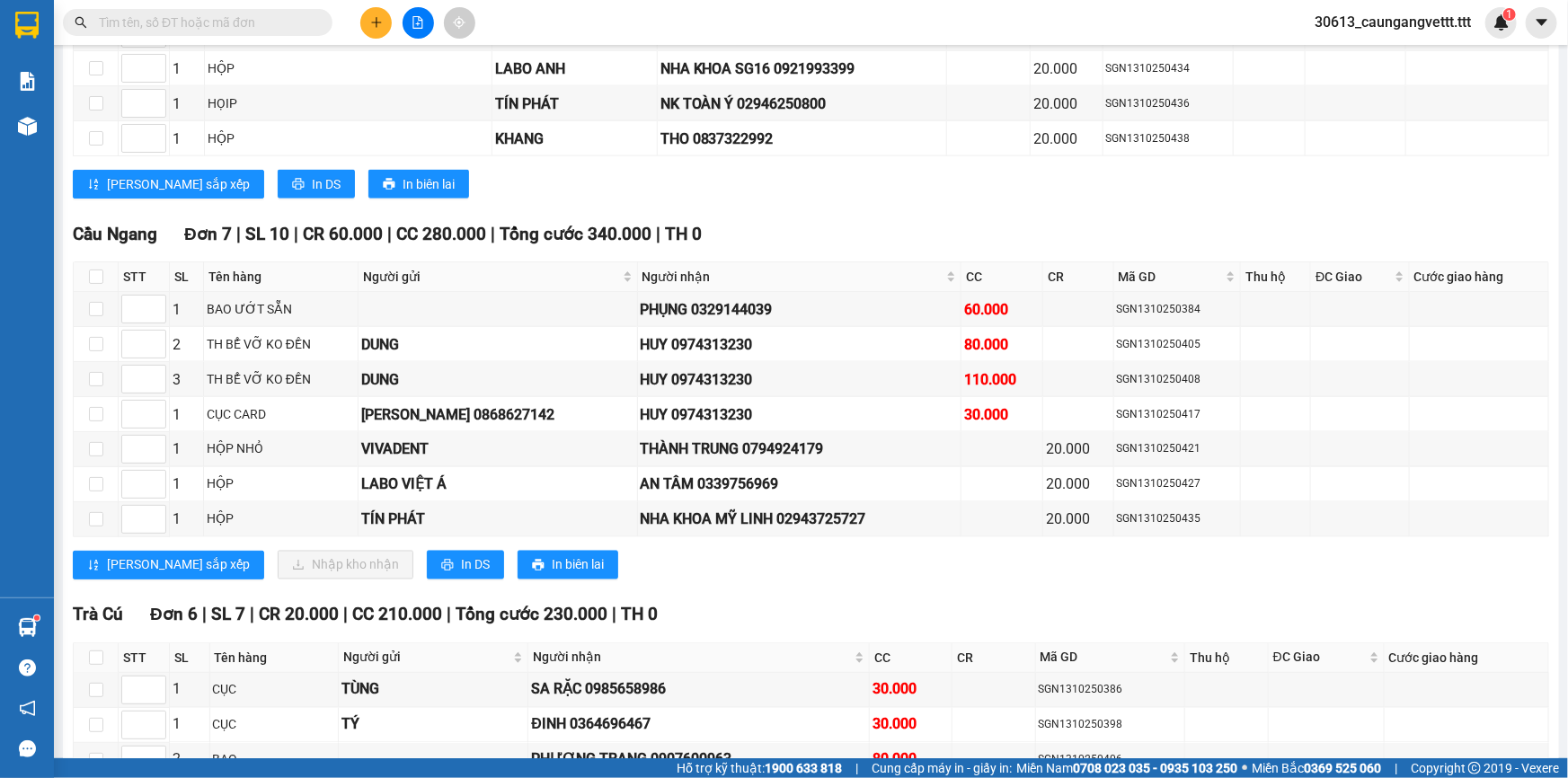
scroll to position [1307, 0]
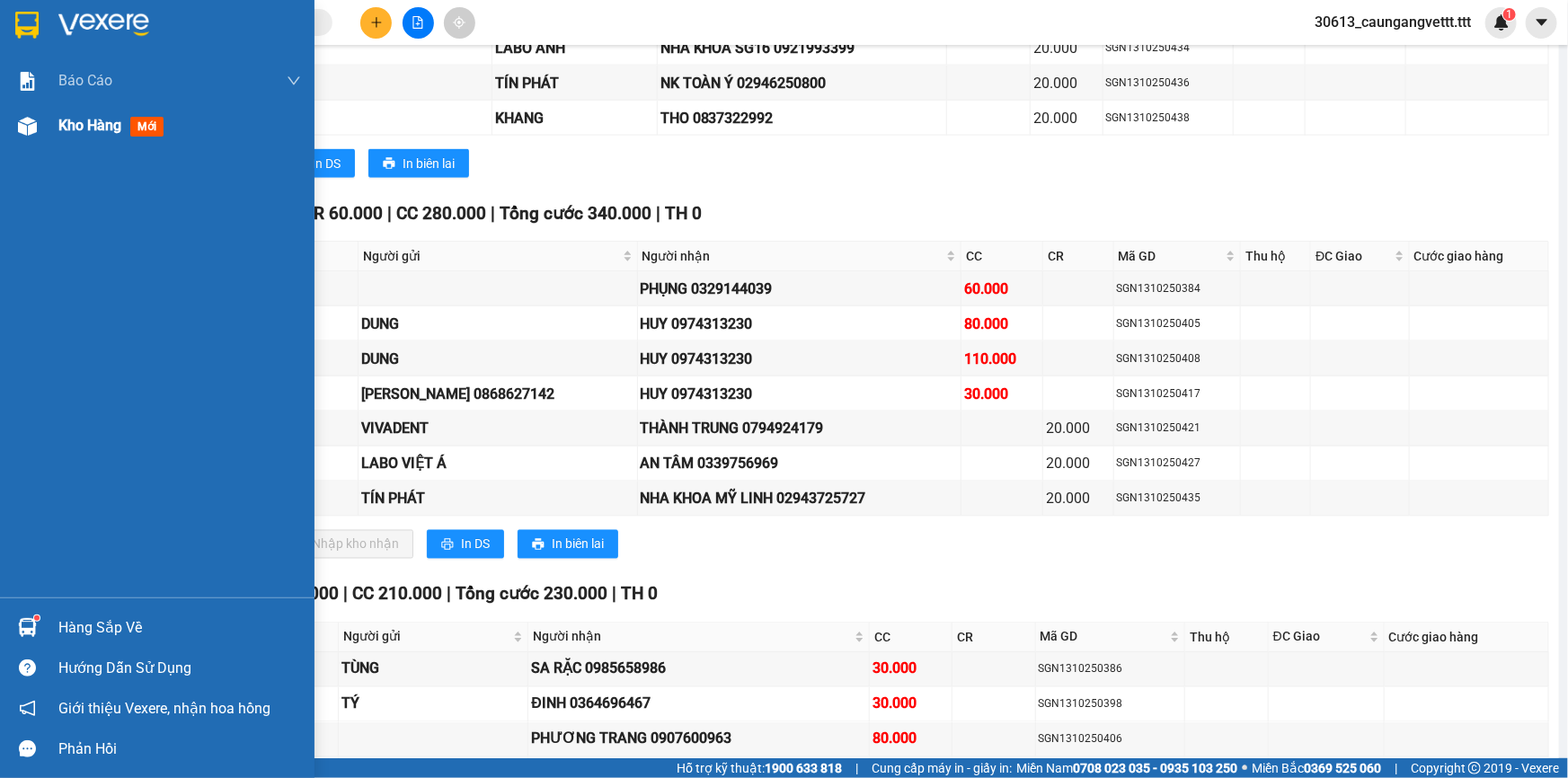
click at [89, 128] on span "Kho hàng" at bounding box center [89, 126] width 62 height 17
